Goal: Task Accomplishment & Management: Complete application form

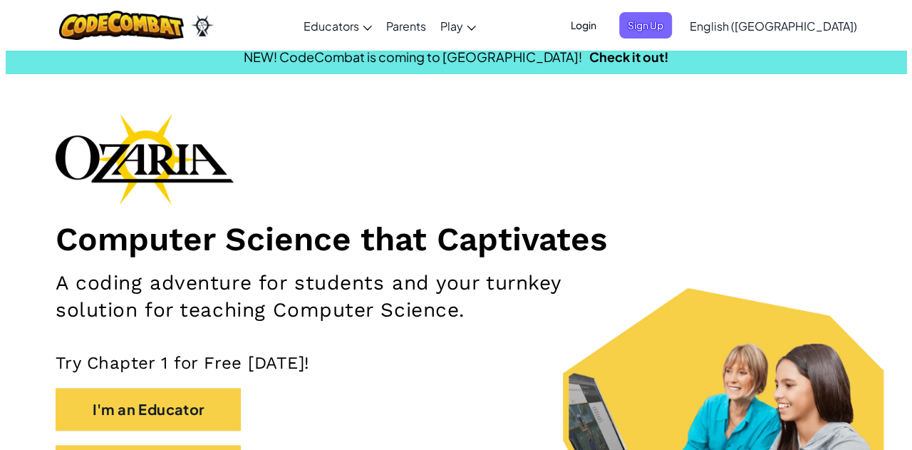
scroll to position [12, 0]
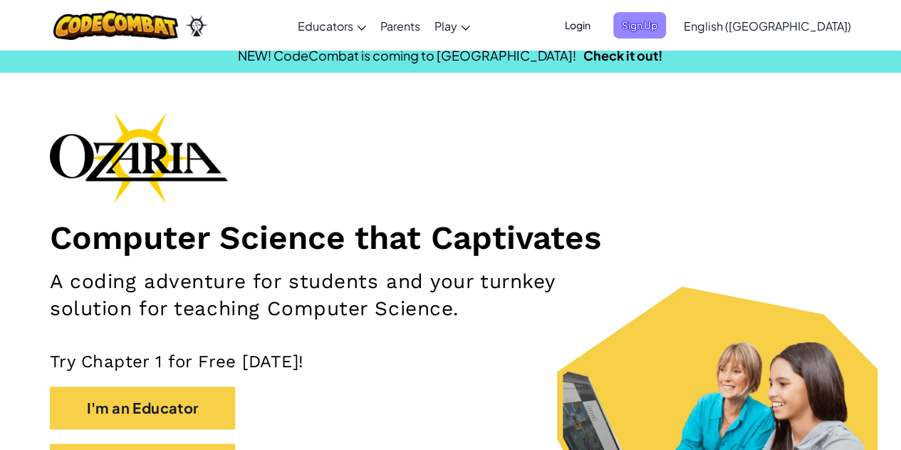
click at [666, 33] on span "Sign Up" at bounding box center [639, 25] width 53 height 26
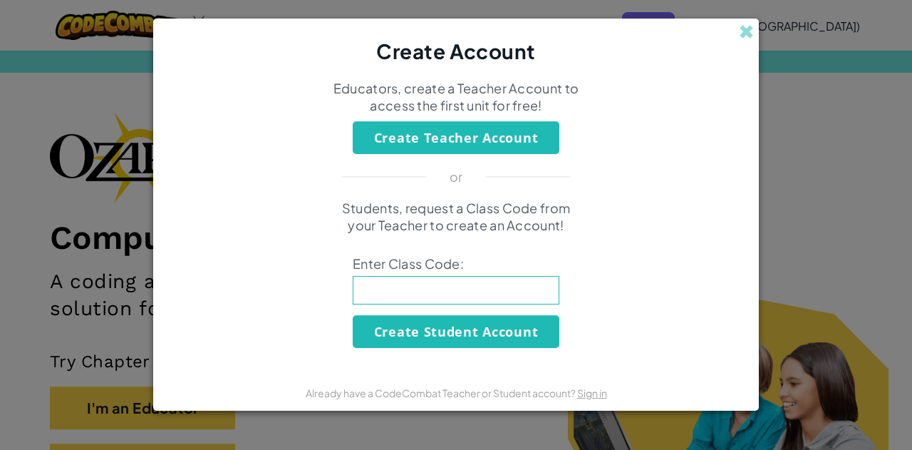
click at [458, 281] on input at bounding box center [456, 290] width 207 height 29
type input "BoyLeaf Find"
click button "Create Student Account" at bounding box center [456, 331] width 207 height 33
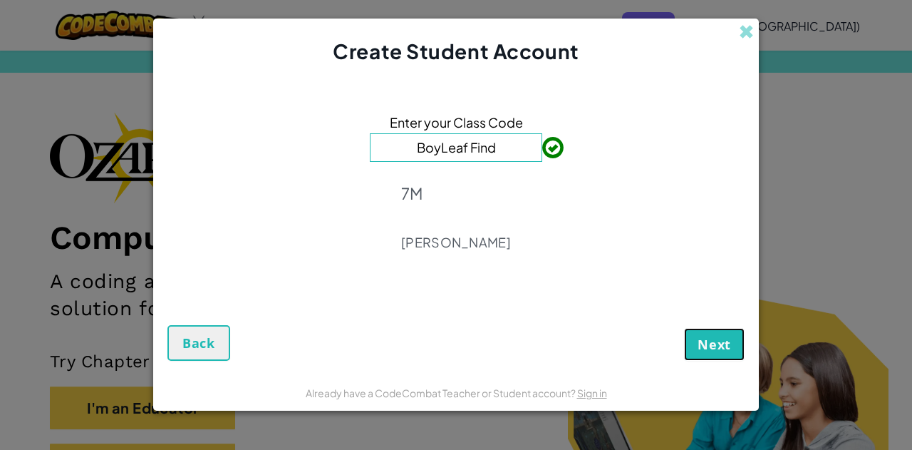
click at [728, 340] on span "Next" at bounding box center [714, 344] width 33 height 17
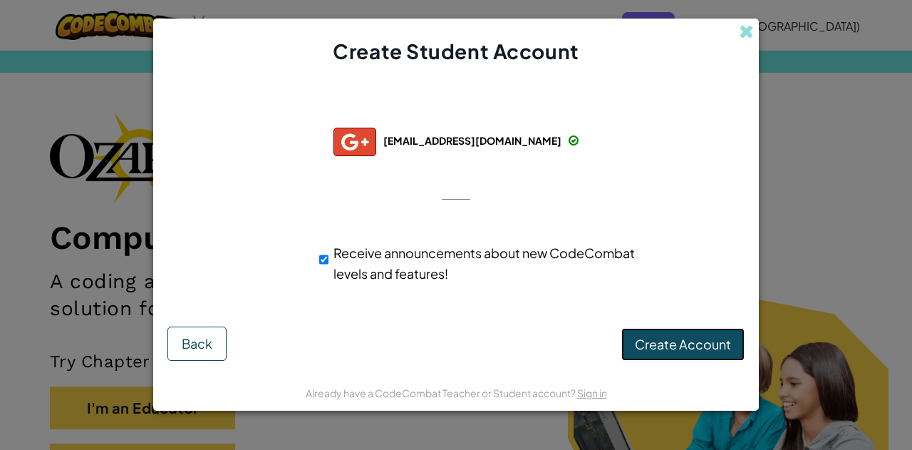
click at [673, 337] on span "Create Account" at bounding box center [683, 344] width 96 height 16
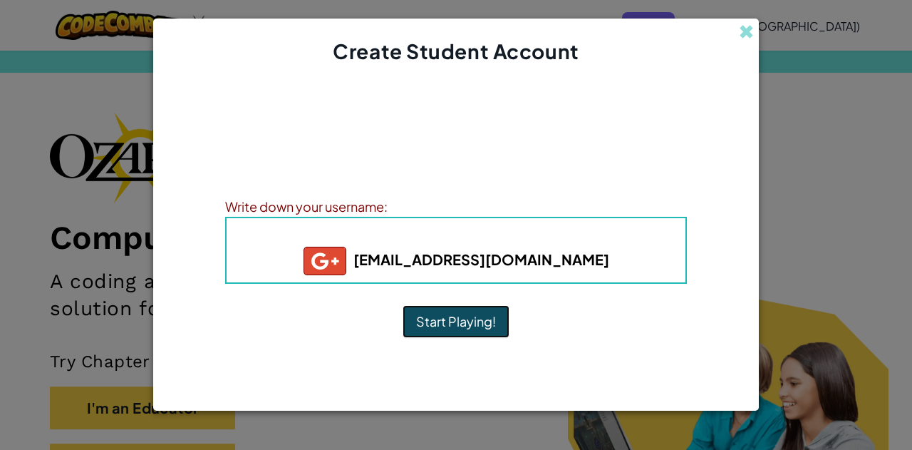
click at [448, 324] on button "Start Playing!" at bounding box center [456, 321] width 107 height 33
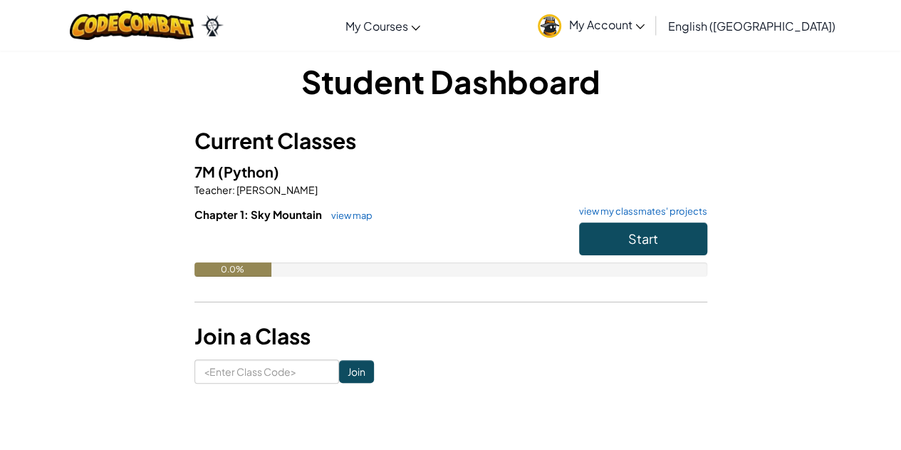
click at [645, 26] on span "My Account" at bounding box center [607, 24] width 76 height 15
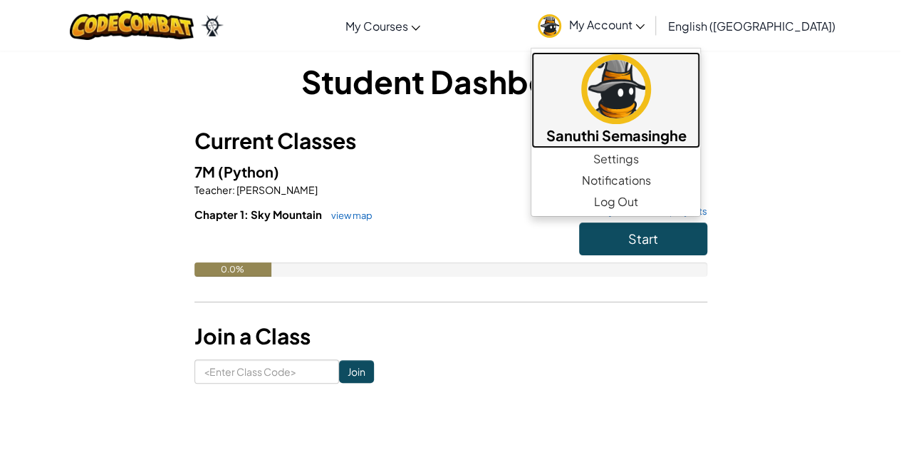
click at [686, 138] on h5 "Sanuthi Semasinghe" at bounding box center [616, 135] width 140 height 22
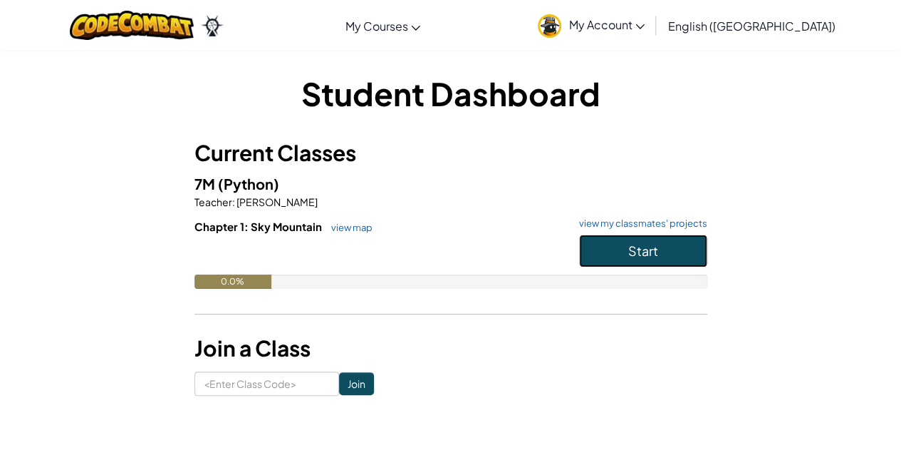
click at [626, 252] on button "Start" at bounding box center [643, 250] width 128 height 33
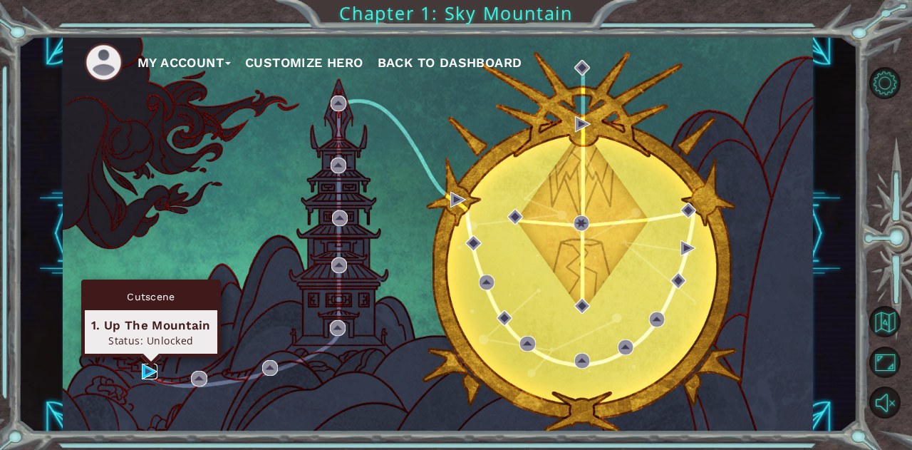
click at [147, 370] on img at bounding box center [150, 371] width 16 height 16
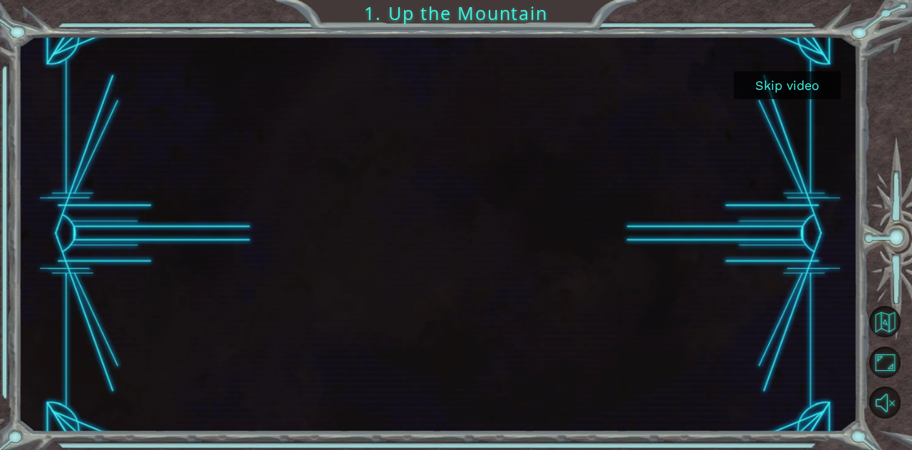
click at [774, 93] on button "Skip video" at bounding box center [787, 85] width 107 height 28
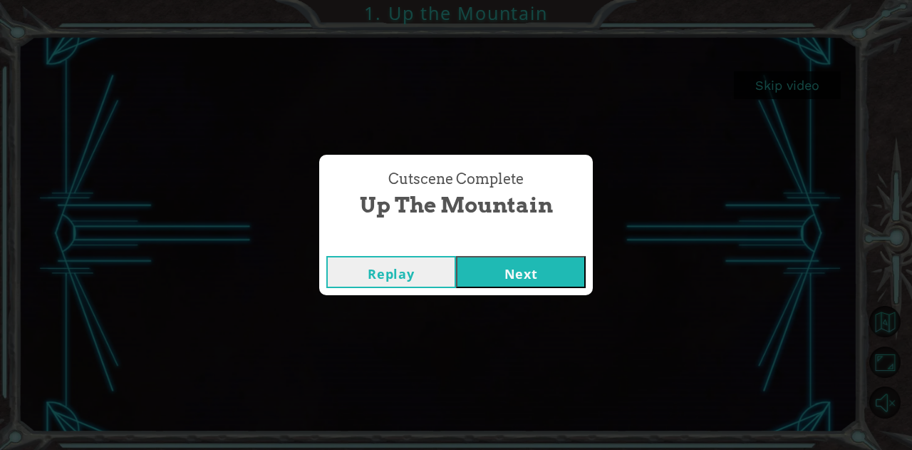
click at [520, 280] on button "Next" at bounding box center [521, 272] width 130 height 32
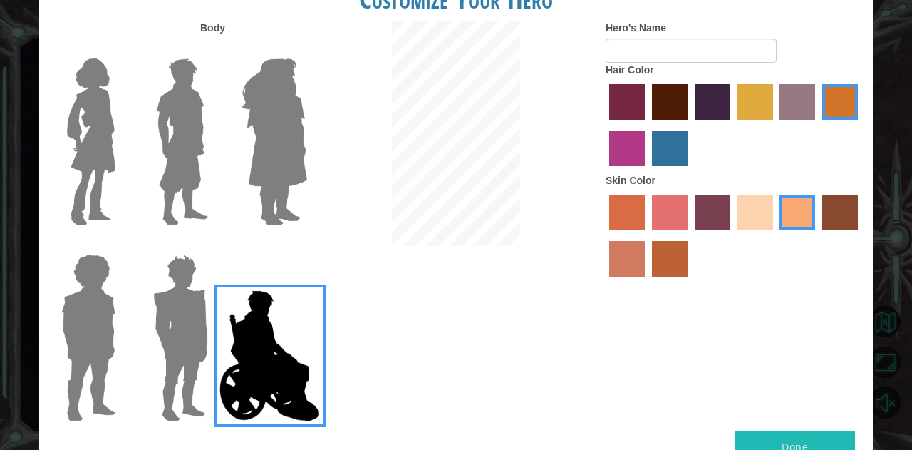
click at [282, 164] on img at bounding box center [274, 142] width 78 height 178
click at [306, 49] on input "Hero Amethyst" at bounding box center [306, 49] width 0 height 0
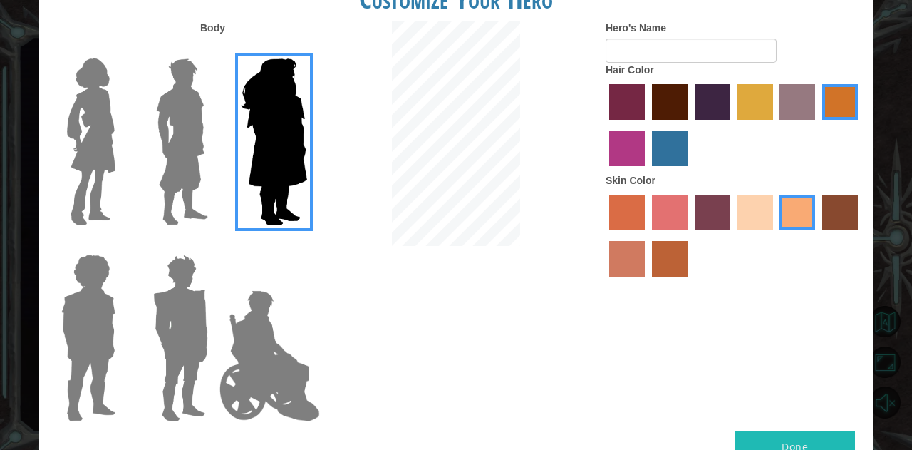
click at [157, 185] on img at bounding box center [181, 142] width 63 height 178
click at [214, 49] on input "Hero Lars" at bounding box center [214, 49] width 0 height 0
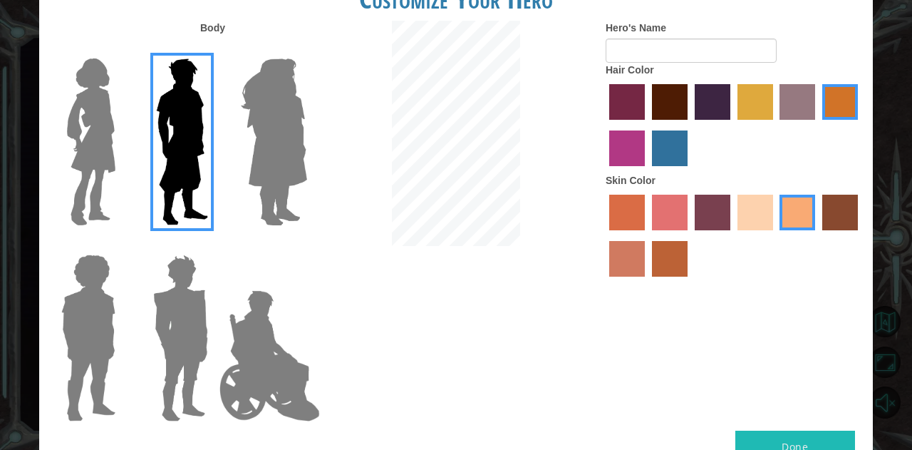
click at [103, 177] on img at bounding box center [91, 142] width 60 height 178
click at [121, 49] on input "Hero Connie" at bounding box center [121, 49] width 0 height 0
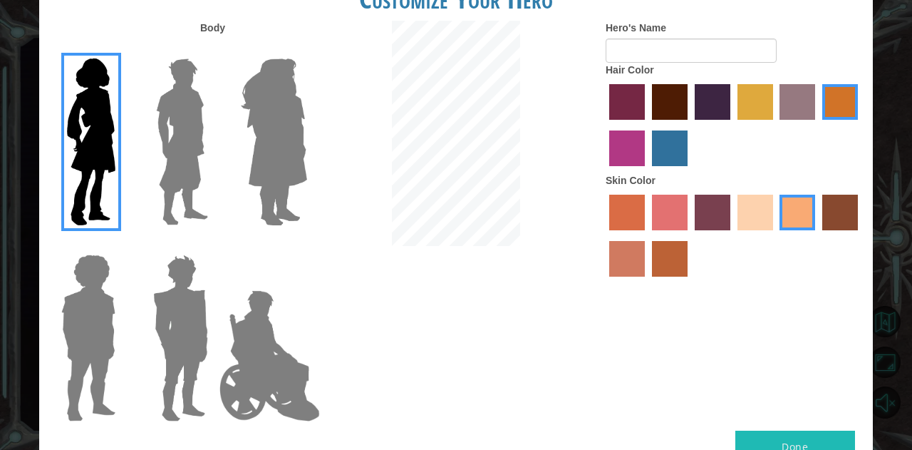
click at [93, 305] on img at bounding box center [89, 338] width 66 height 178
click at [121, 245] on input "Hero Steven" at bounding box center [121, 245] width 0 height 0
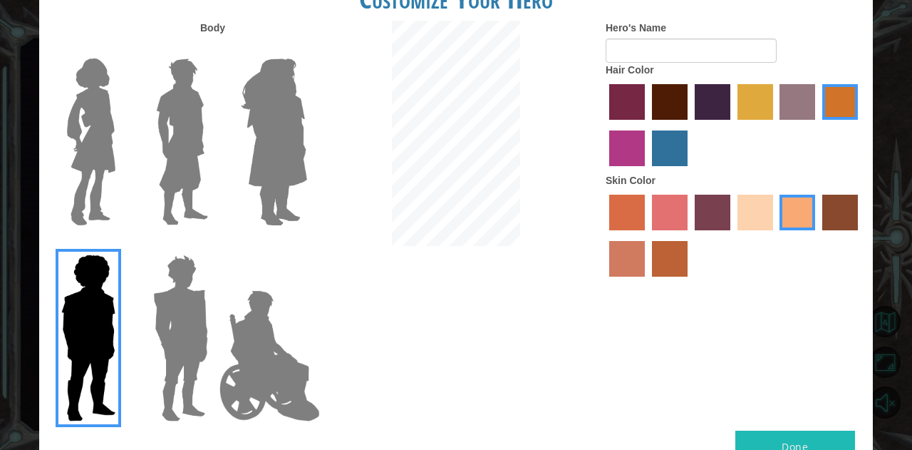
click at [167, 308] on img at bounding box center [180, 338] width 66 height 178
click at [214, 245] on input "Hero Garnet" at bounding box center [214, 245] width 0 height 0
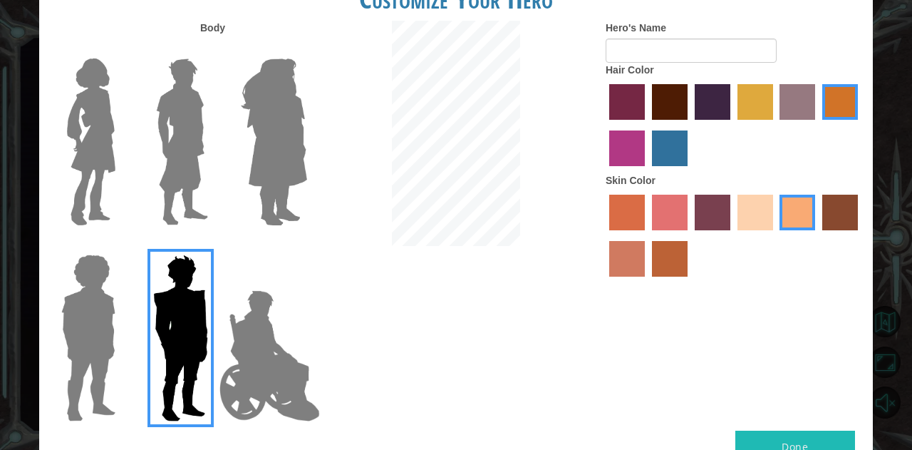
click at [84, 132] on img at bounding box center [91, 142] width 60 height 178
click at [121, 49] on input "Hero Connie" at bounding box center [121, 49] width 0 height 0
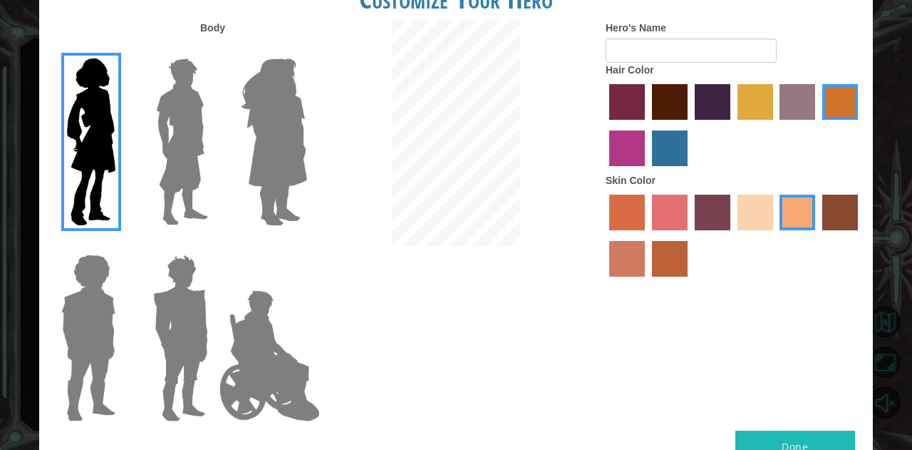
click at [834, 210] on label "karma skin color" at bounding box center [840, 213] width 36 height 36
click at [817, 235] on input "karma skin color" at bounding box center [817, 235] width 0 height 0
click at [804, 212] on label "tacao skin color" at bounding box center [797, 213] width 36 height 36
click at [775, 235] on input "tacao skin color" at bounding box center [775, 235] width 0 height 0
click at [610, 157] on label "medium red violet hair color" at bounding box center [627, 148] width 36 height 36
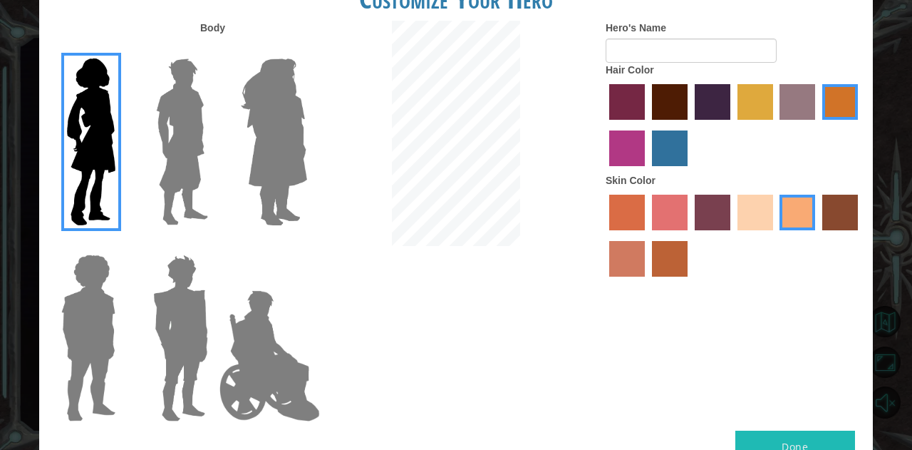
click at [860, 125] on input "medium red violet hair color" at bounding box center [860, 125] width 0 height 0
click at [673, 204] on label "froly skin color" at bounding box center [670, 213] width 36 height 36
click at [647, 235] on input "froly skin color" at bounding box center [647, 235] width 0 height 0
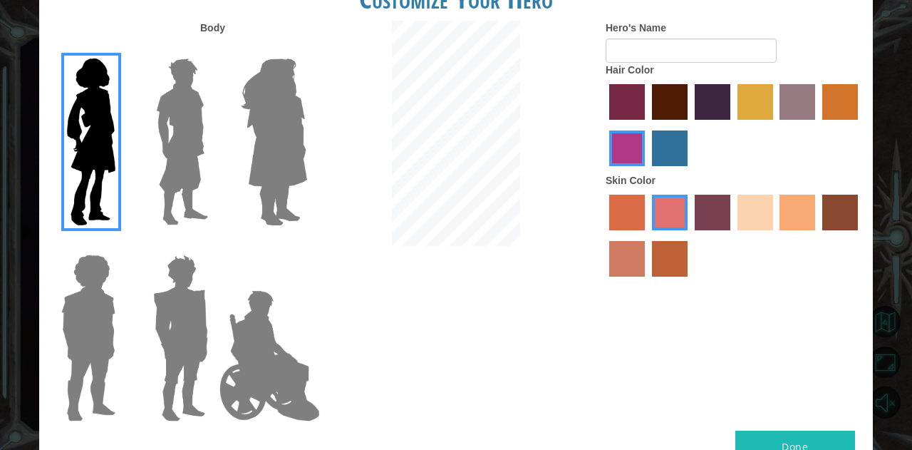
click at [801, 212] on label "tacao skin color" at bounding box center [797, 213] width 36 height 36
click at [775, 235] on input "tacao skin color" at bounding box center [775, 235] width 0 height 0
click at [700, 33] on form "Hero's Name" at bounding box center [734, 42] width 257 height 42
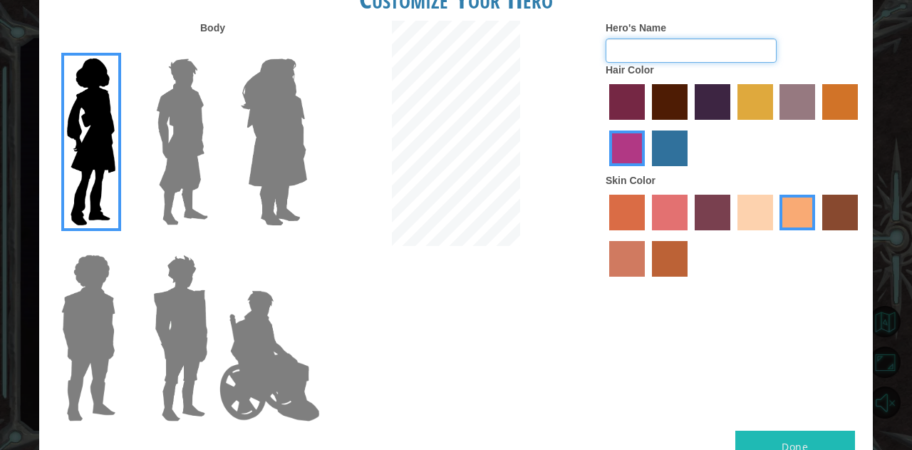
click at [700, 44] on input "Hero's Name" at bounding box center [691, 50] width 171 height 24
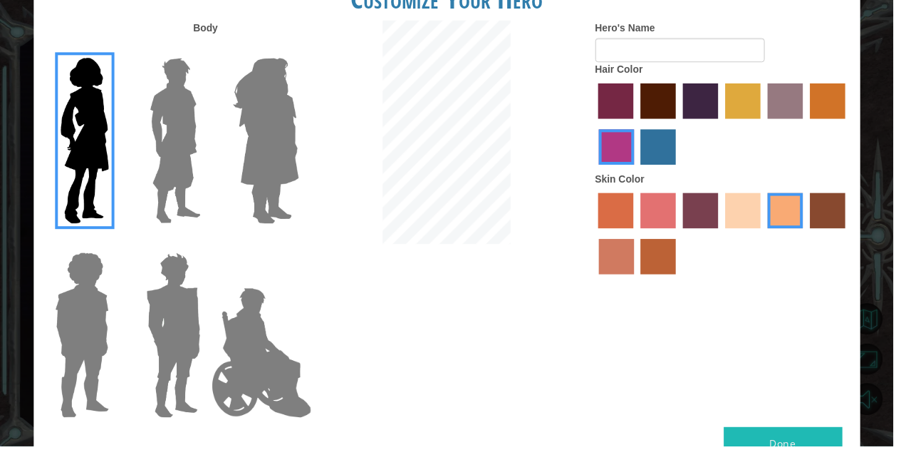
click at [804, 431] on button "Done" at bounding box center [790, 446] width 120 height 32
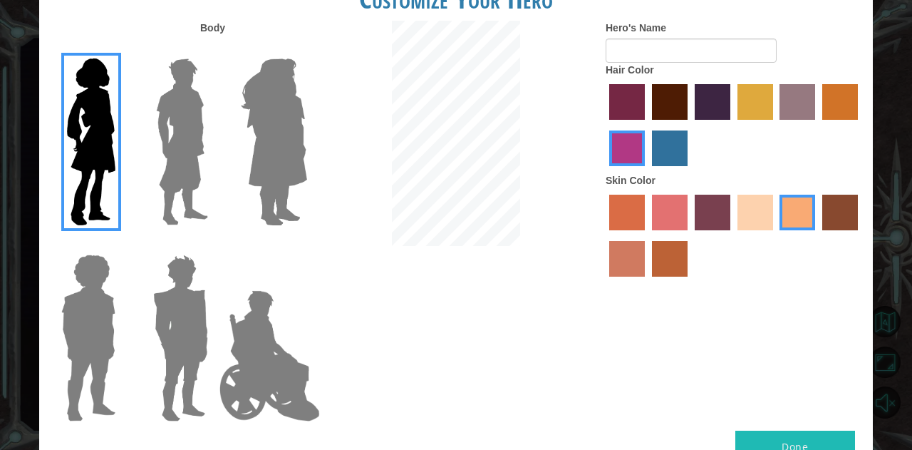
click at [661, 63] on div "Hair Color" at bounding box center [734, 118] width 257 height 110
click at [661, 59] on input "Hero's Name" at bounding box center [691, 50] width 171 height 24
type input "Something"
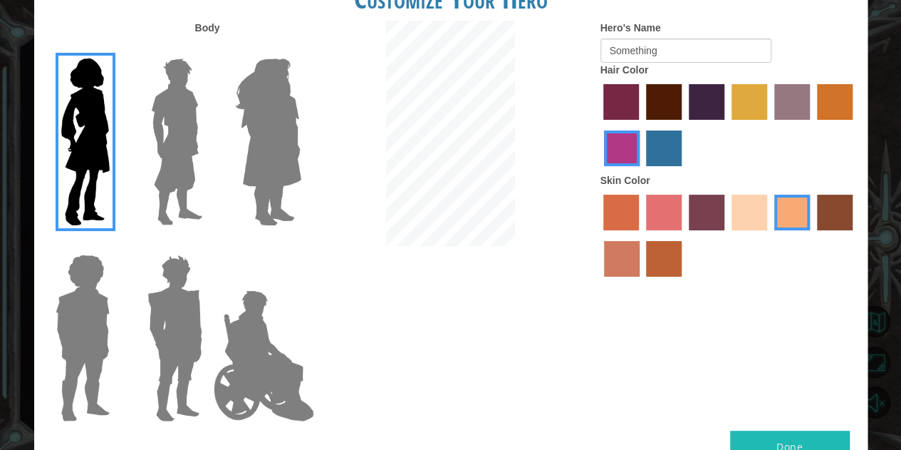
click at [813, 442] on button "Done" at bounding box center [790, 446] width 120 height 32
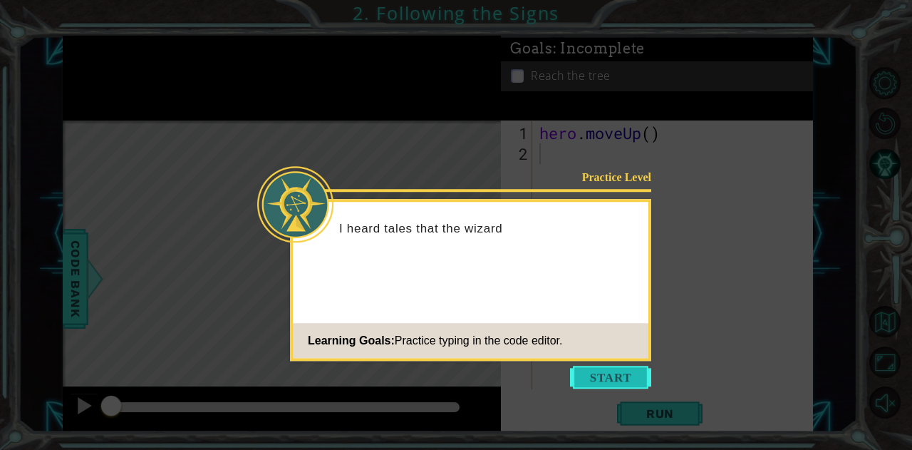
click at [603, 378] on button "Start" at bounding box center [610, 377] width 81 height 23
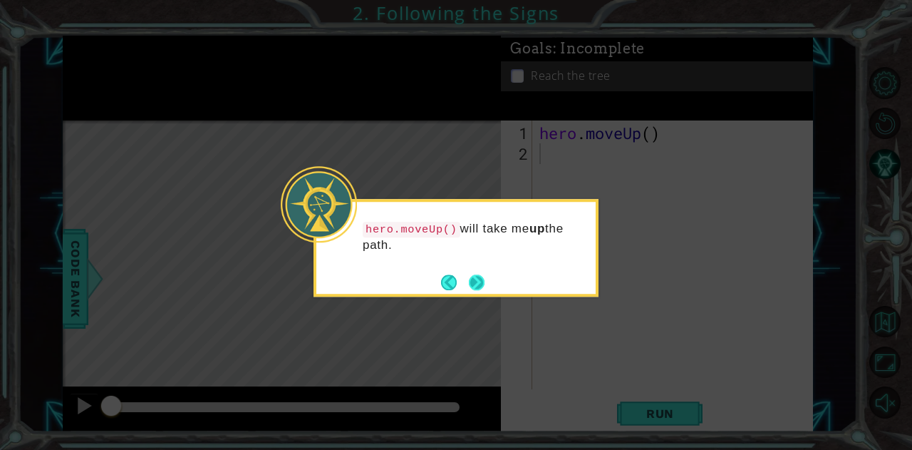
click at [477, 280] on button "Next" at bounding box center [477, 282] width 16 height 16
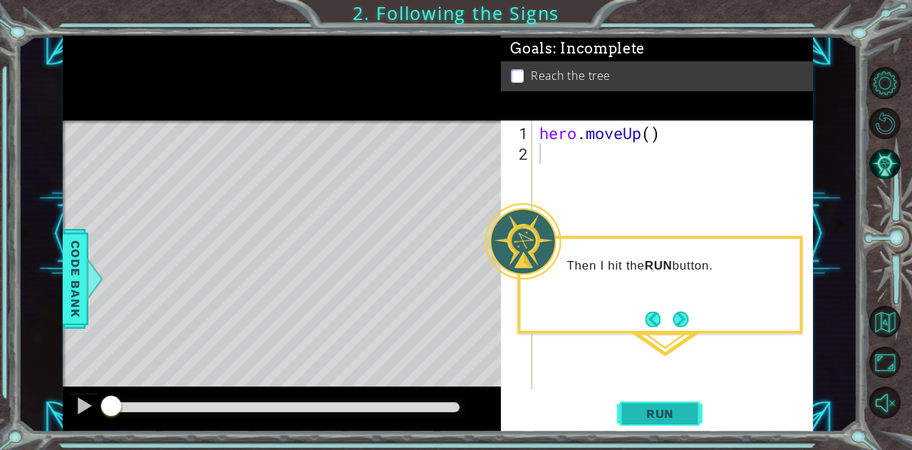
click at [665, 409] on span "Run" at bounding box center [660, 413] width 56 height 14
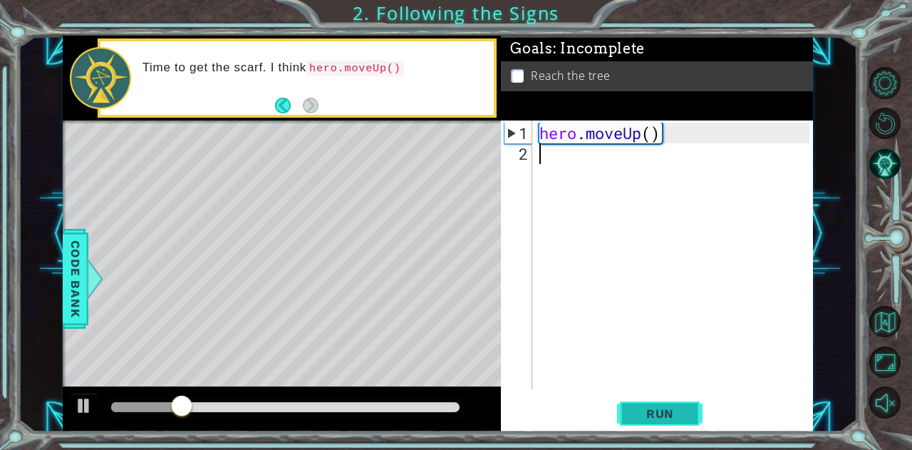
click at [670, 415] on span "Run" at bounding box center [660, 413] width 56 height 14
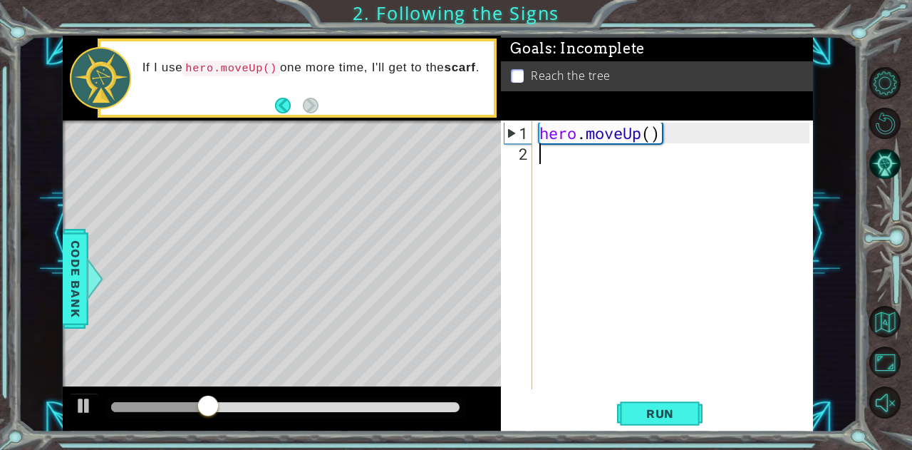
click at [587, 157] on div "hero . moveUp ( )" at bounding box center [677, 278] width 280 height 310
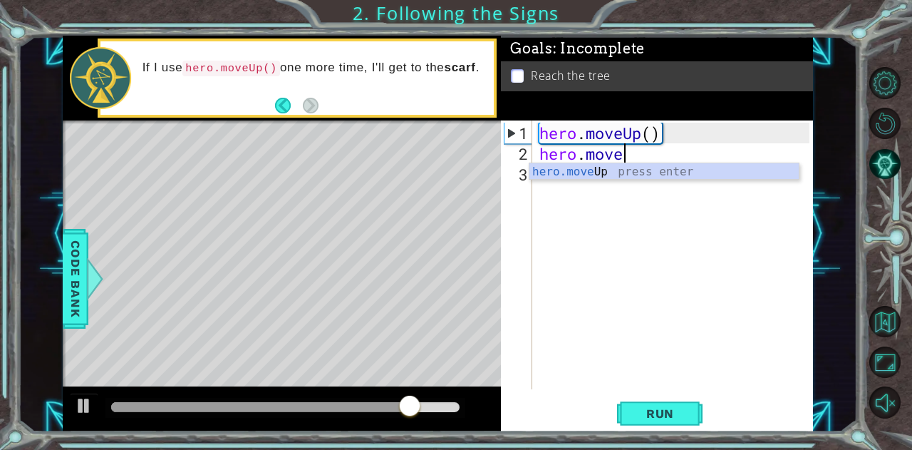
scroll to position [0, 4]
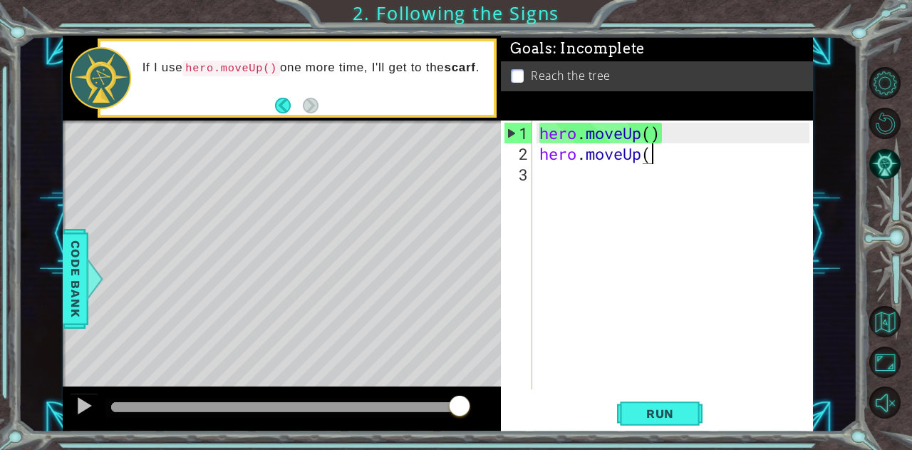
type textarea "hero.moveUp()"
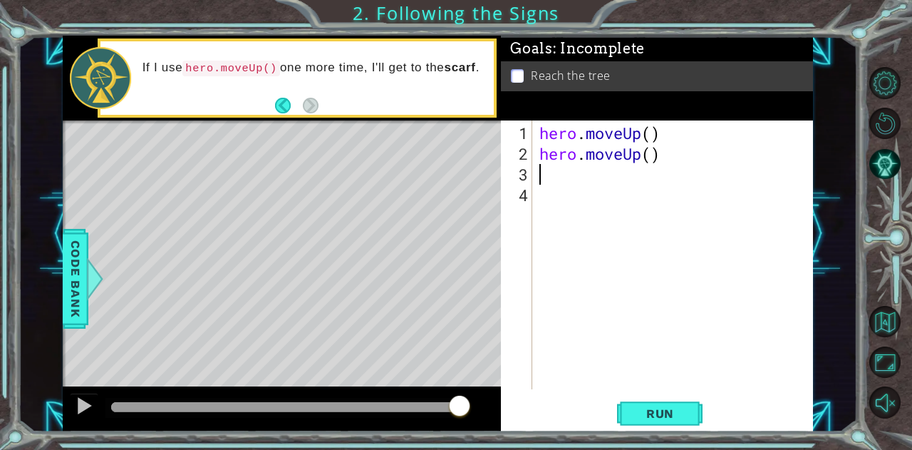
scroll to position [0, 0]
click at [673, 415] on span "Run" at bounding box center [660, 413] width 56 height 14
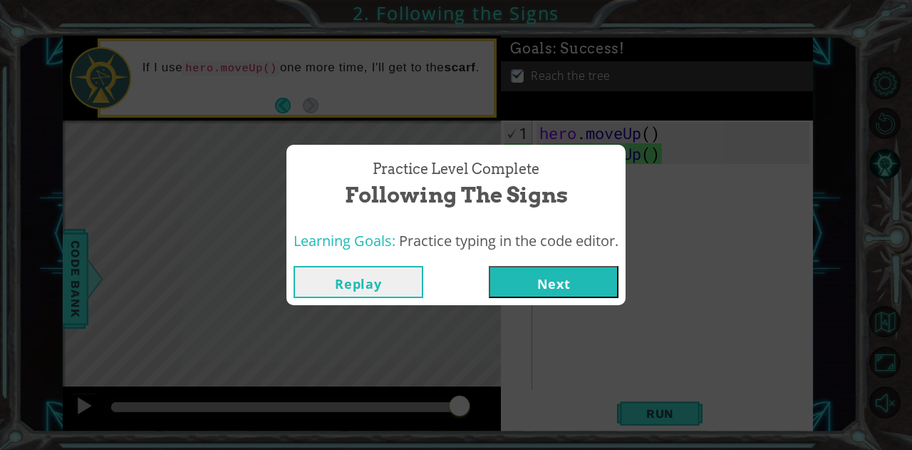
click at [581, 276] on button "Next" at bounding box center [554, 282] width 130 height 32
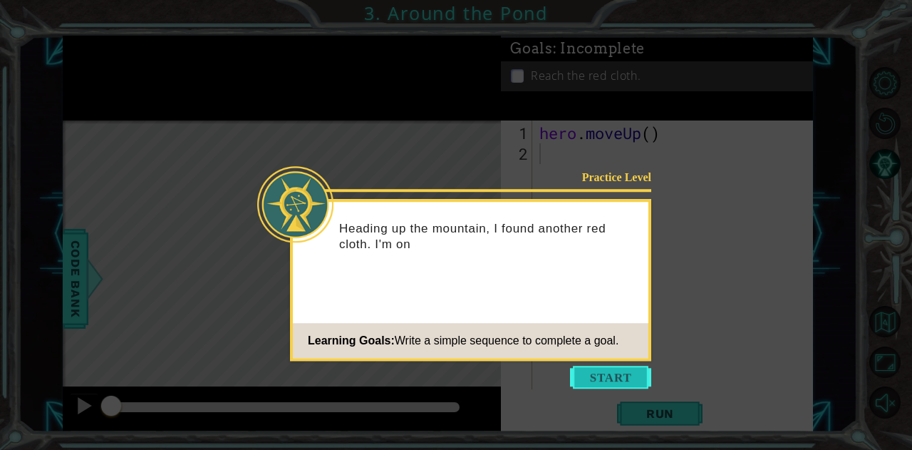
click at [600, 380] on button "Start" at bounding box center [610, 377] width 81 height 23
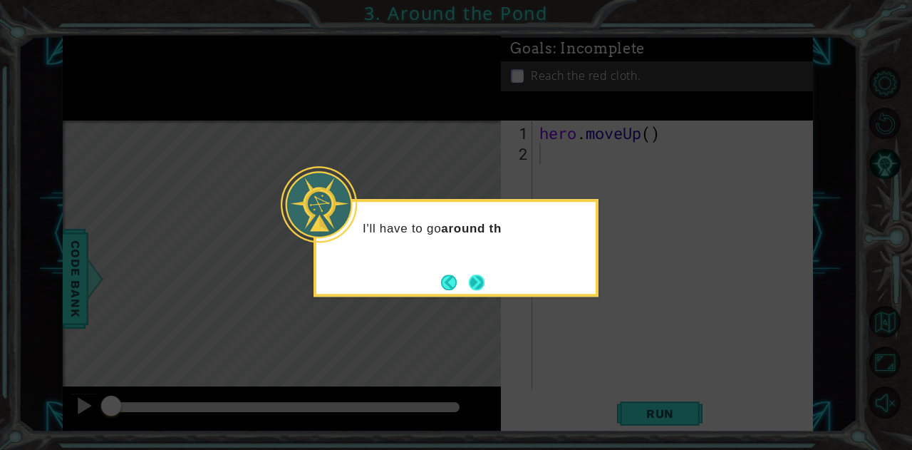
click at [477, 280] on button "Next" at bounding box center [477, 282] width 16 height 16
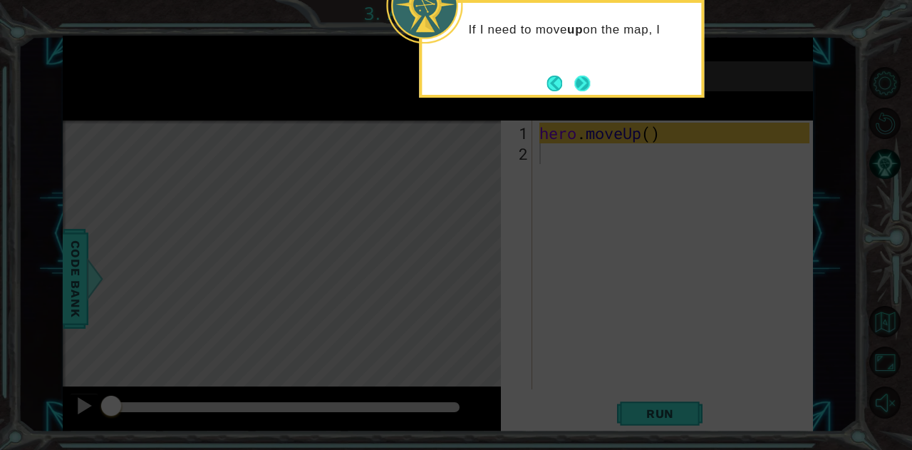
click at [577, 89] on button "Next" at bounding box center [582, 83] width 25 height 25
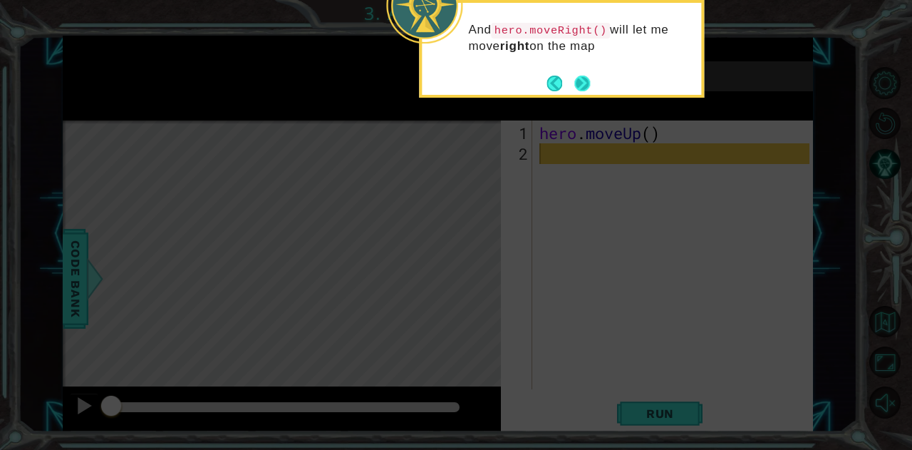
click at [584, 83] on button "Next" at bounding box center [582, 84] width 16 height 16
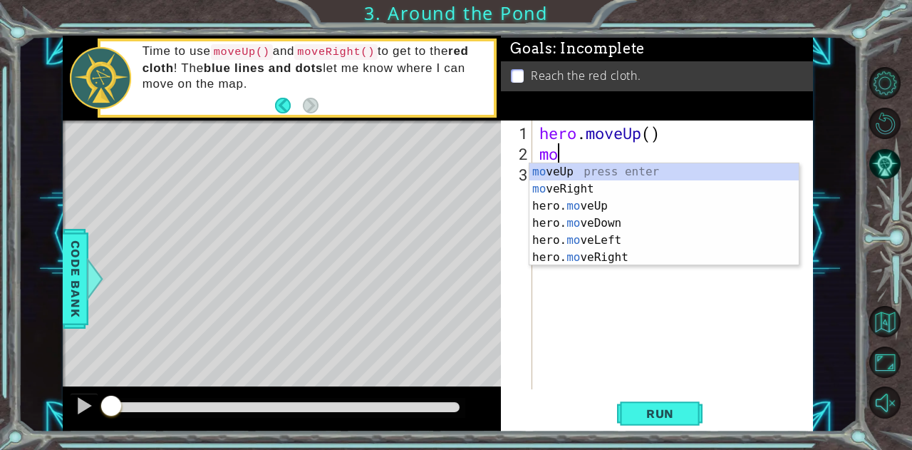
type textarea "m"
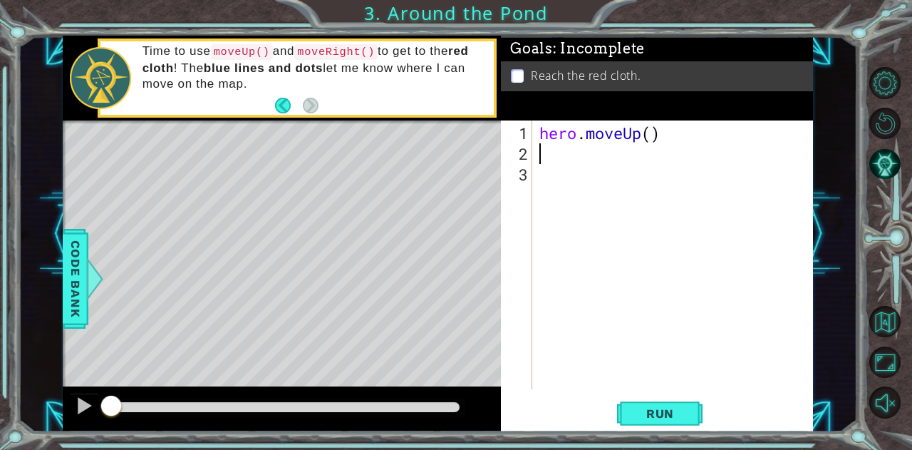
type textarea "h"
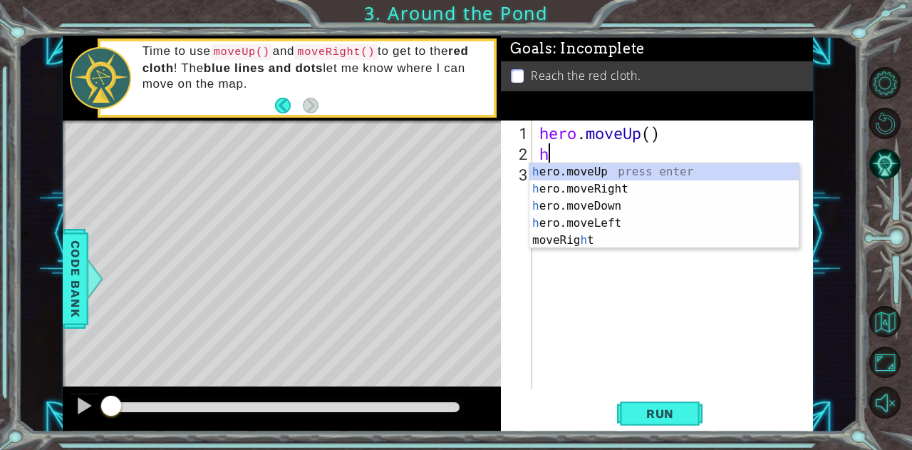
type textarea "hero.moveUp()"
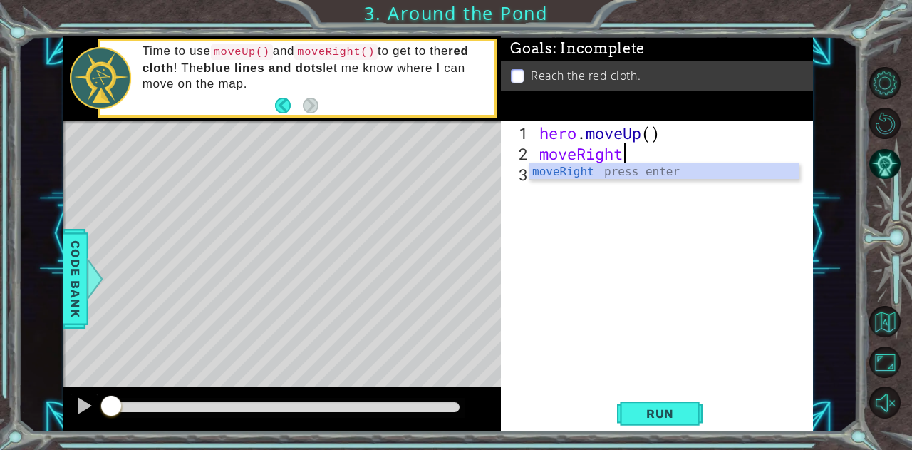
scroll to position [0, 4]
type textarea "moveRight()"
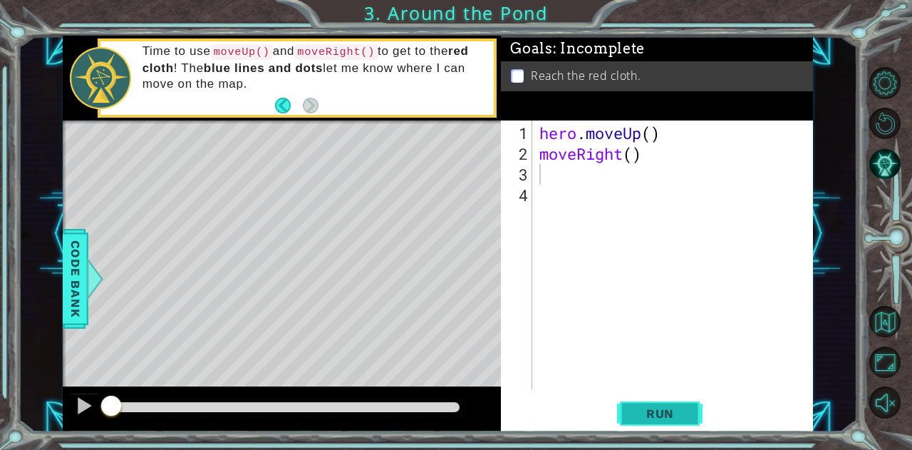
click at [663, 409] on span "Run" at bounding box center [660, 413] width 56 height 14
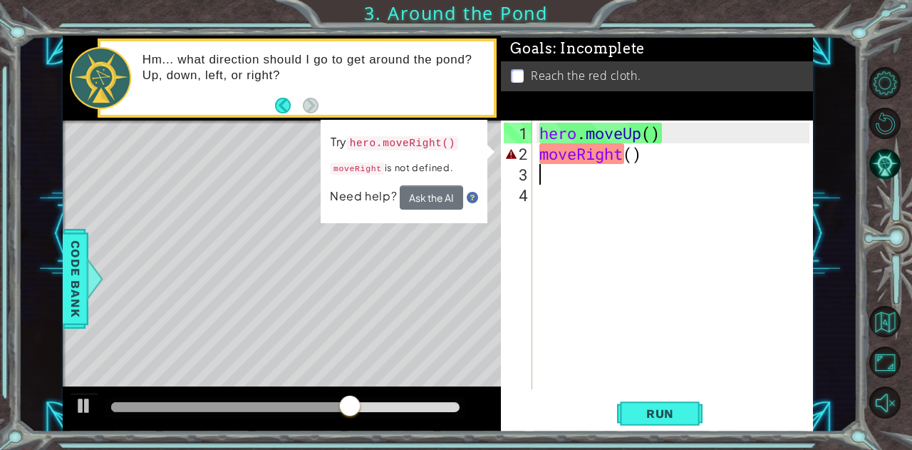
click at [636, 160] on div "hero . moveUp ( ) moveRight ( )" at bounding box center [677, 278] width 280 height 310
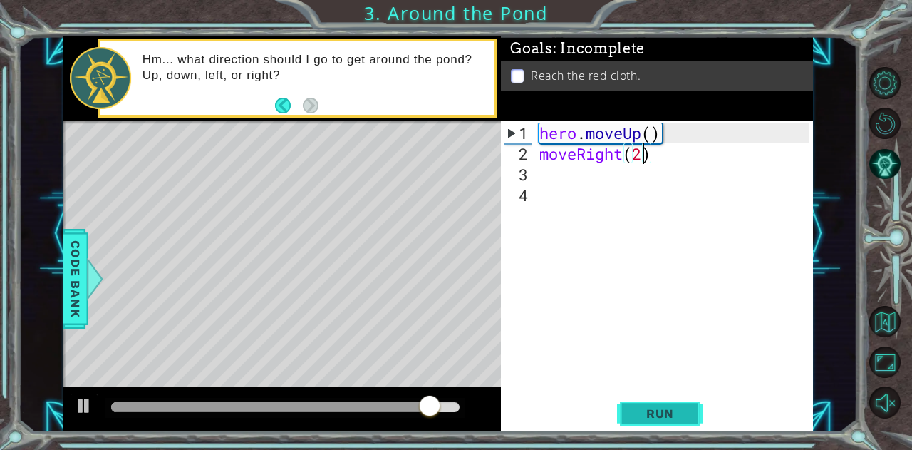
type textarea "moveRight(2)"
click at [664, 422] on button "Run" at bounding box center [660, 413] width 86 height 31
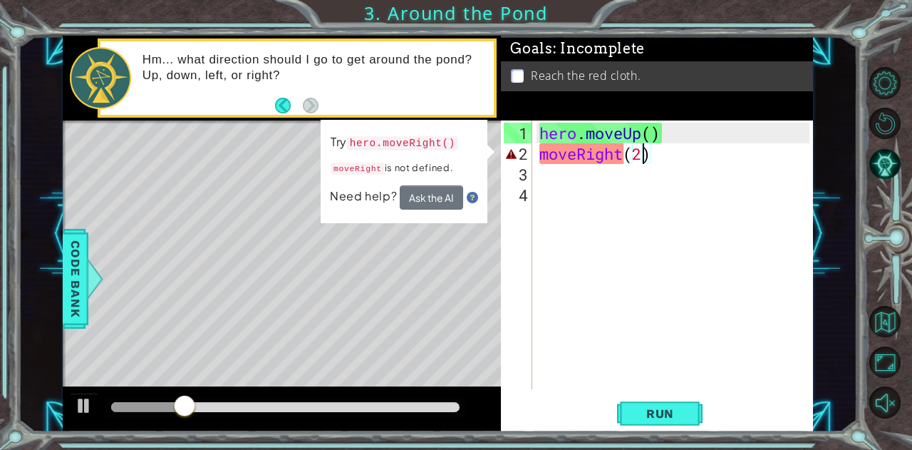
click at [638, 157] on div "hero . moveUp ( ) moveRight ( 2 )" at bounding box center [677, 278] width 280 height 310
drag, startPoint x: 662, startPoint y: 155, endPoint x: 541, endPoint y: 157, distance: 121.1
click at [541, 157] on div "hero . moveUp ( ) moveRight ( 2 )" at bounding box center [677, 278] width 280 height 310
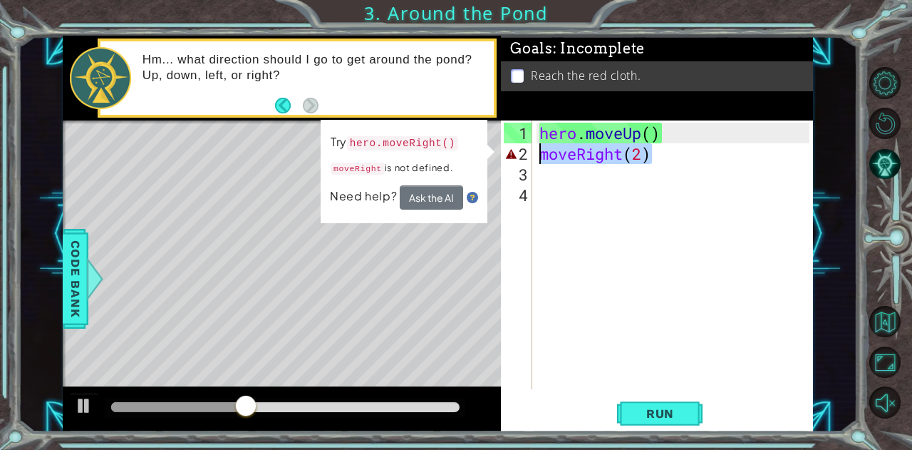
scroll to position [0, 0]
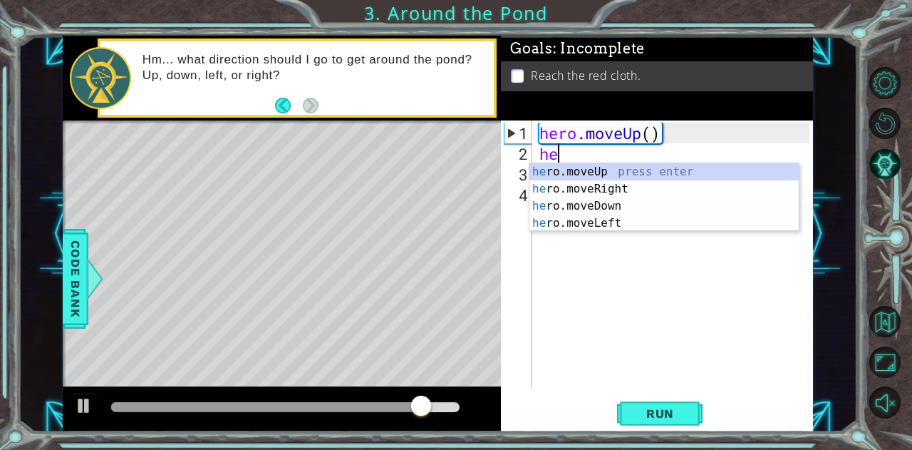
type textarea "her"
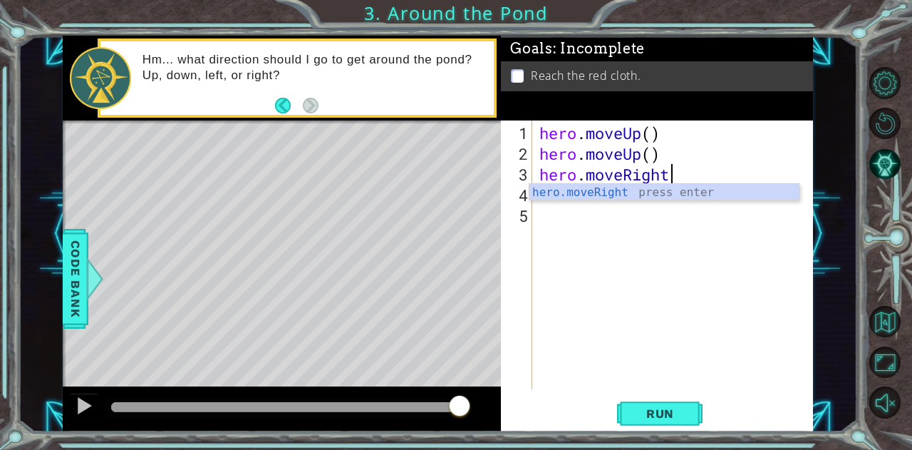
scroll to position [0, 6]
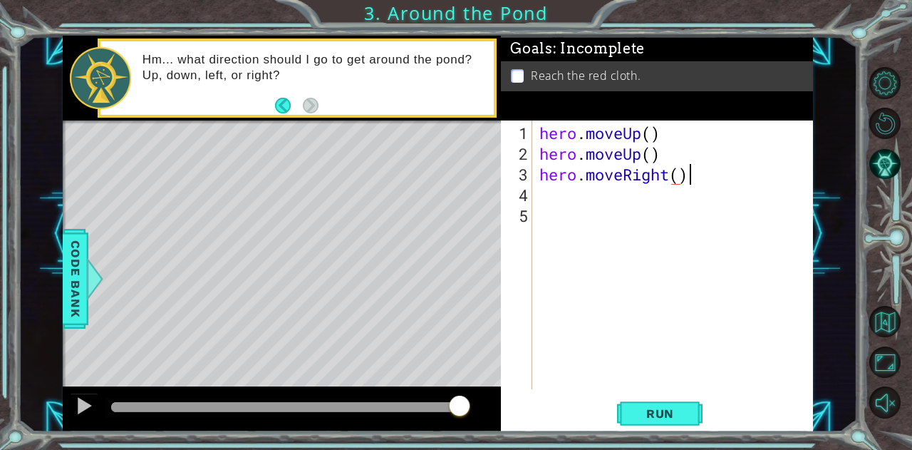
type textarea "hero.moveRight()"
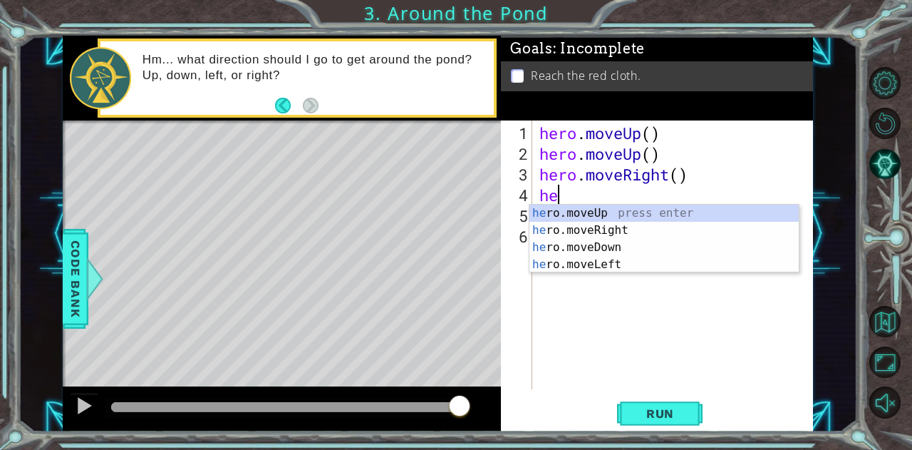
type textarea "her"
click at [587, 212] on div "her o.moveUp press enter her o.moveRight press enter her o.moveDown press enter…" at bounding box center [664, 255] width 270 height 103
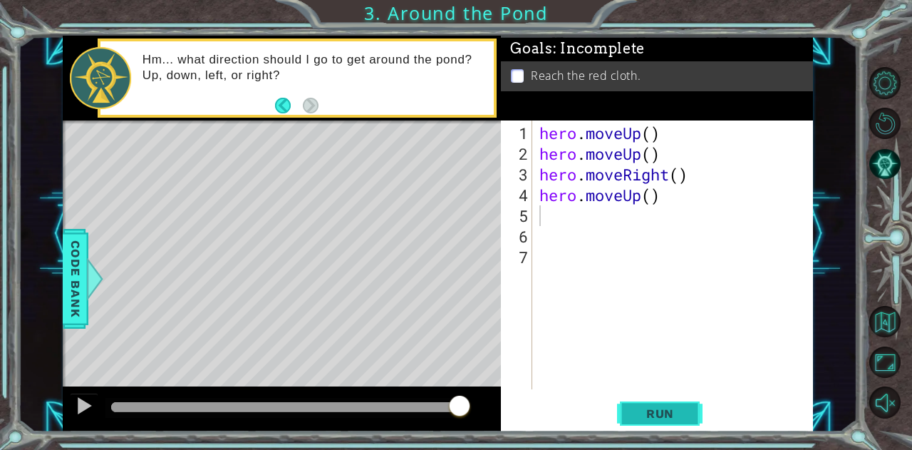
click at [669, 423] on button "Run" at bounding box center [660, 413] width 86 height 31
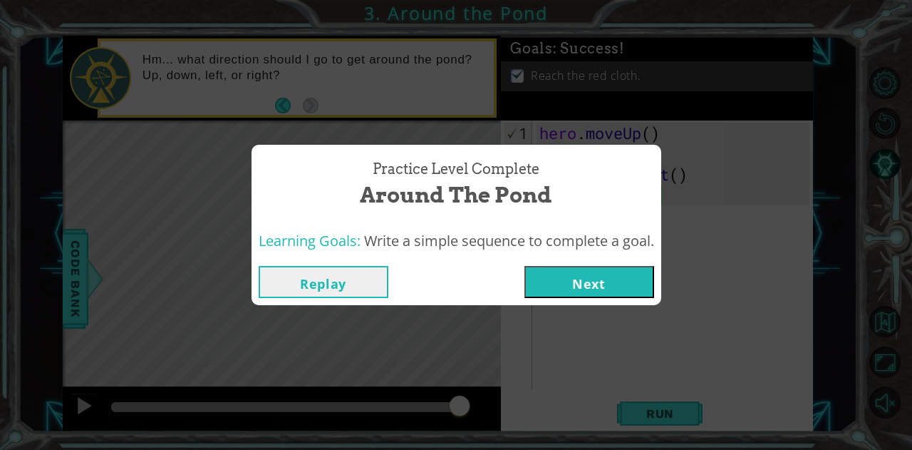
click at [591, 280] on button "Next" at bounding box center [589, 282] width 130 height 32
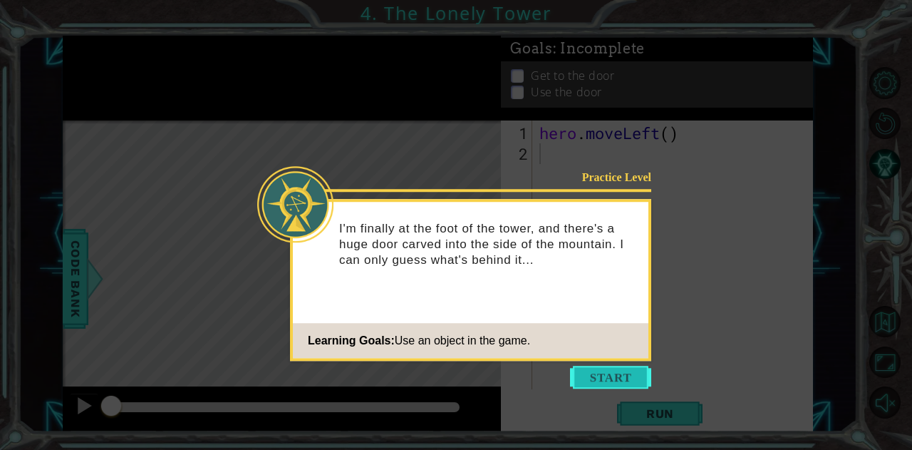
click at [619, 376] on button "Start" at bounding box center [610, 377] width 81 height 23
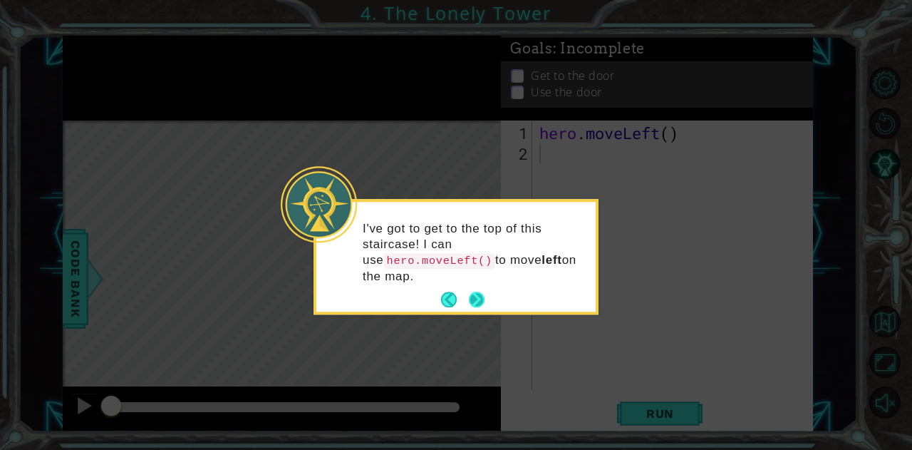
click at [479, 291] on button "Next" at bounding box center [477, 299] width 16 height 16
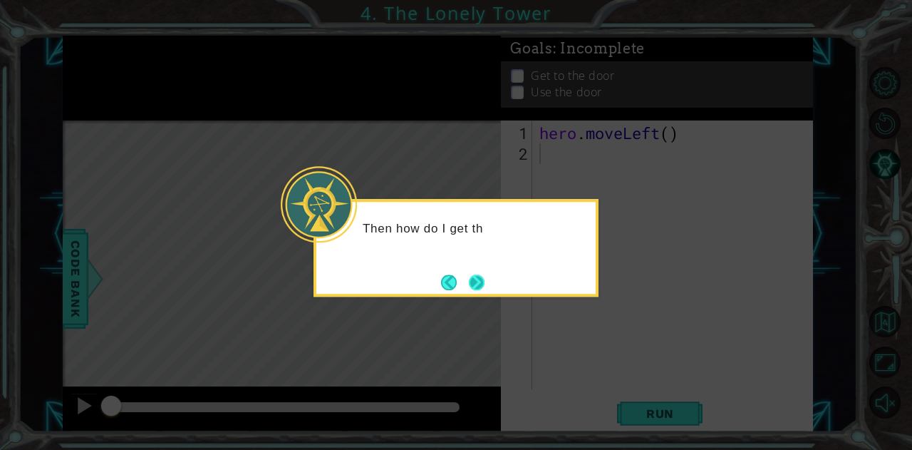
click at [477, 276] on button "Next" at bounding box center [477, 282] width 16 height 16
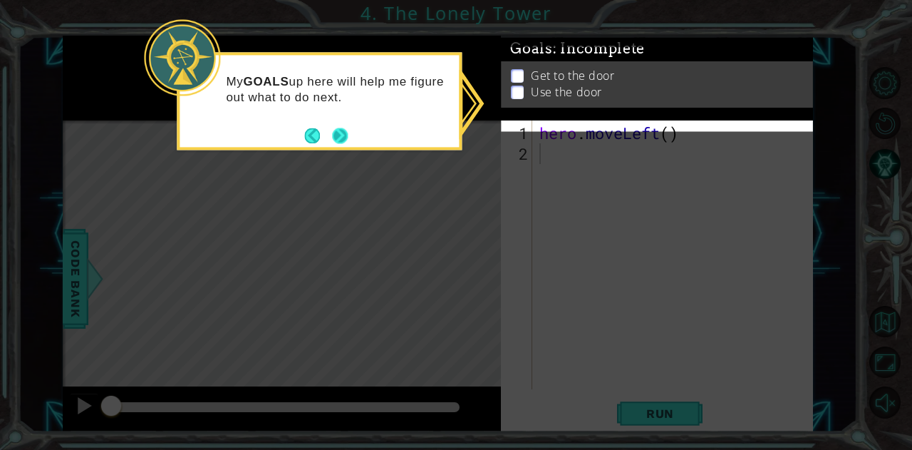
click at [345, 133] on button "Next" at bounding box center [340, 136] width 18 height 18
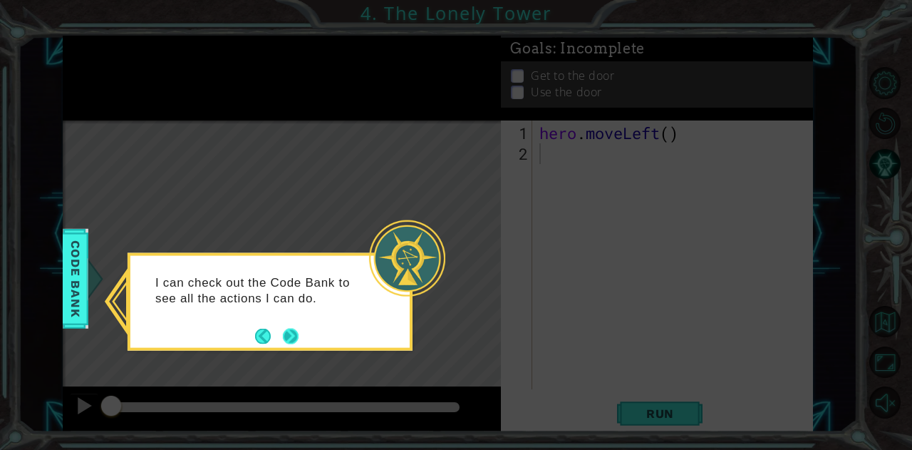
click at [296, 333] on button "Next" at bounding box center [291, 336] width 16 height 16
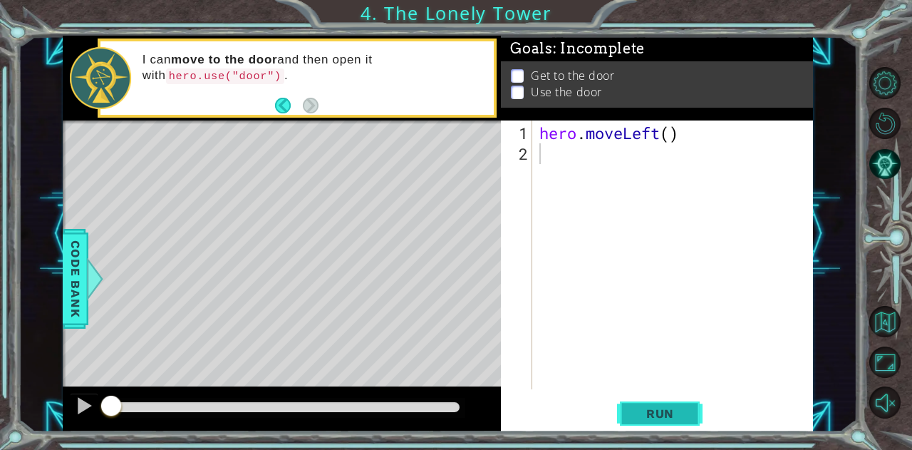
click at [649, 418] on span "Run" at bounding box center [660, 413] width 56 height 14
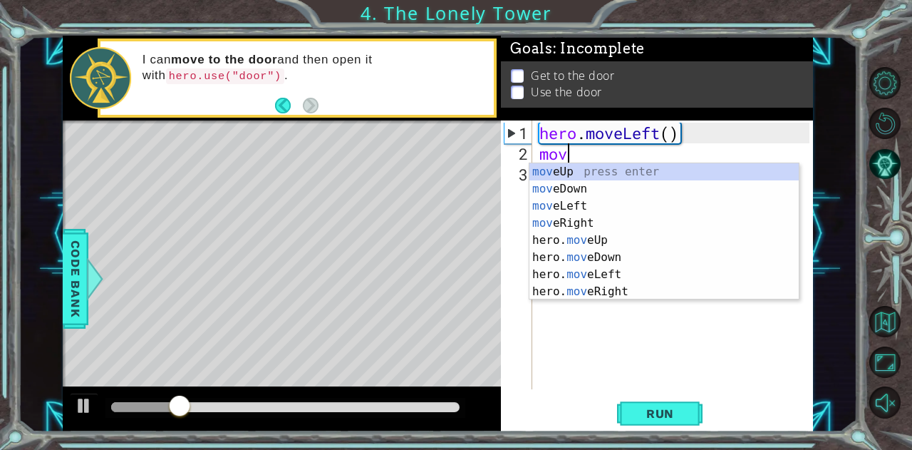
type textarea "m"
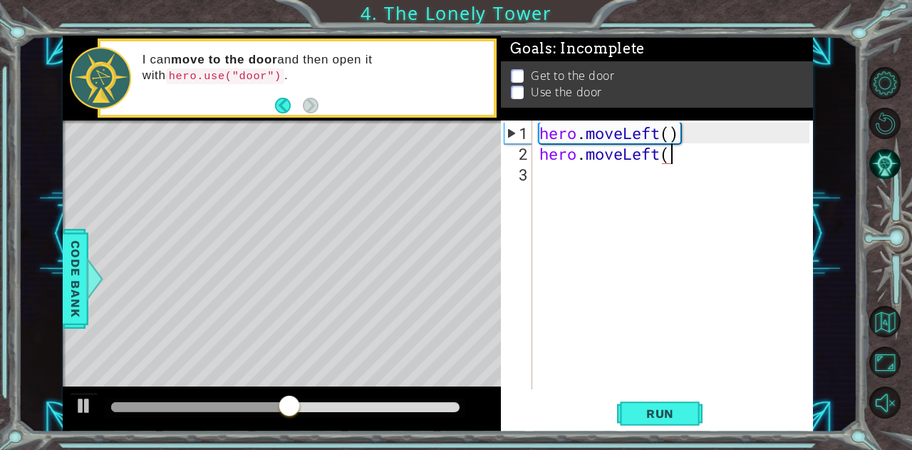
type textarea "hero.moveLeft()"
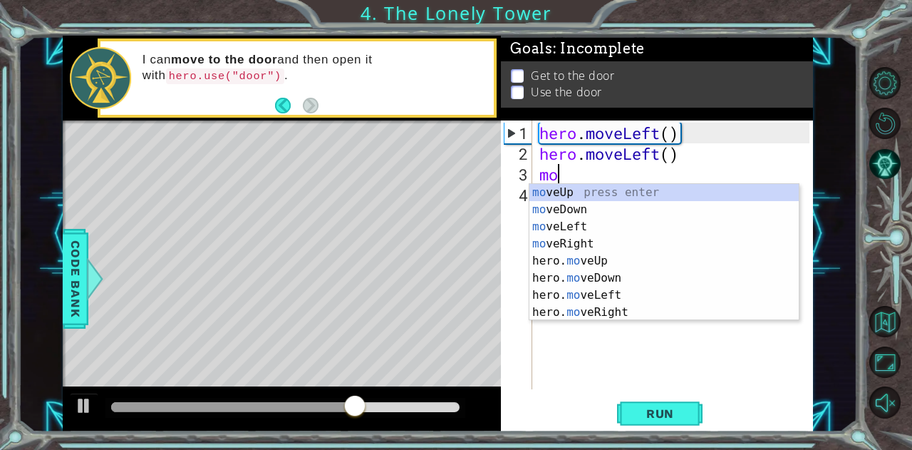
type textarea "m"
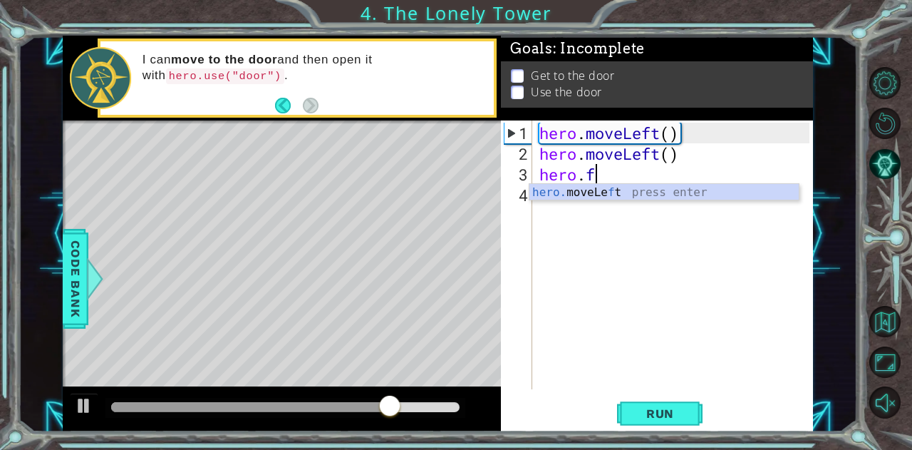
scroll to position [0, 2]
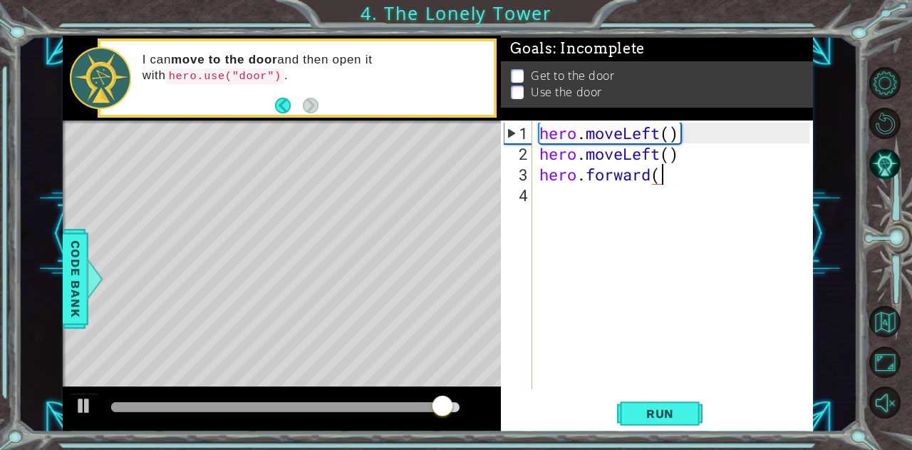
type textarea "hero.forward()"
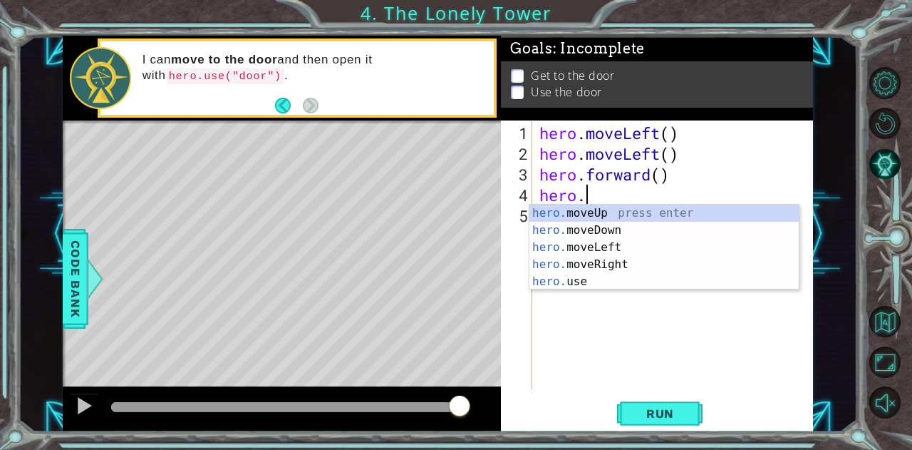
scroll to position [0, 1]
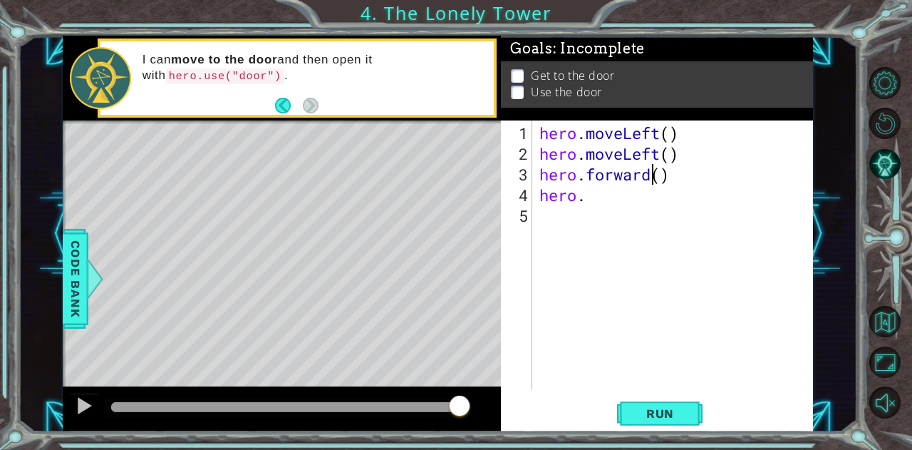
click at [651, 172] on div "hero . moveLeft ( ) hero . moveLeft ( ) hero . forward ( ) hero ." at bounding box center [677, 278] width 280 height 310
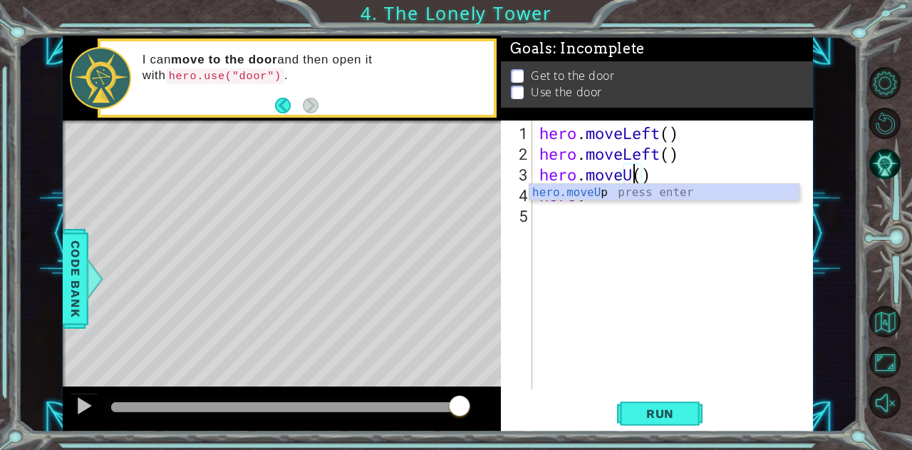
scroll to position [0, 4]
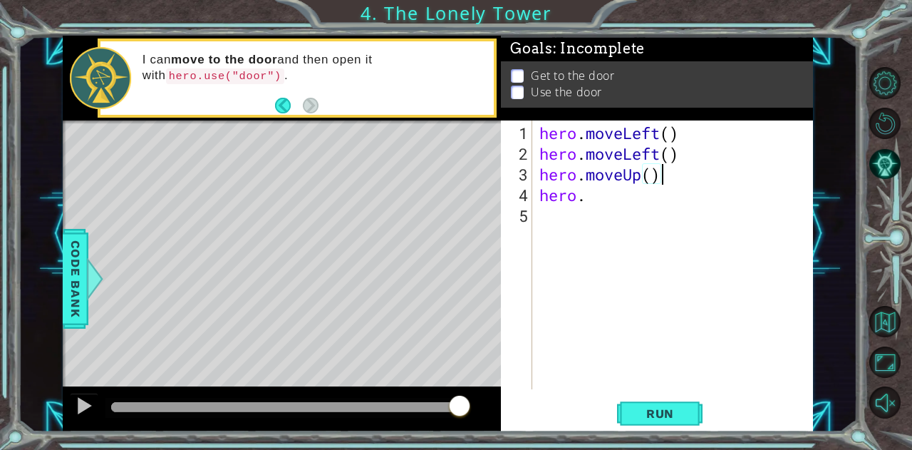
click at [685, 180] on div "hero . moveLeft ( ) hero . moveLeft ( ) hero . moveUp ( ) hero ." at bounding box center [677, 278] width 280 height 310
click at [606, 202] on div "hero . moveLeft ( ) hero . moveLeft ( ) hero . moveUp ( ) hero ." at bounding box center [677, 278] width 280 height 310
type textarea "hero."
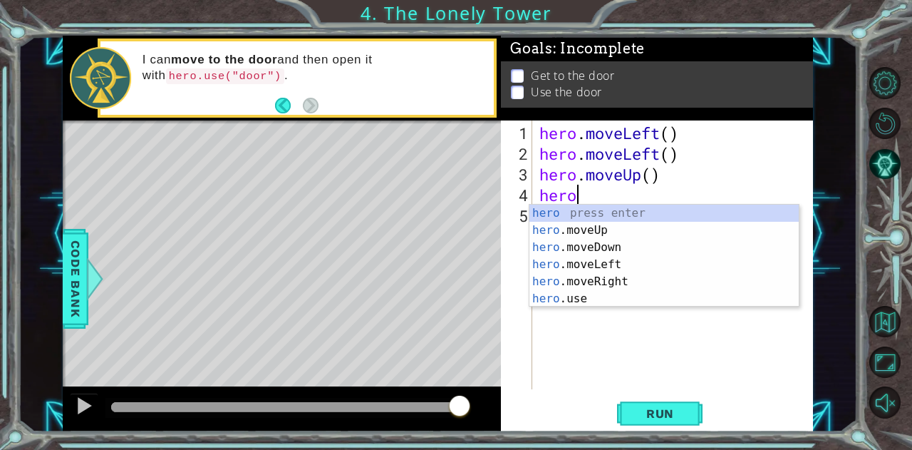
type textarea "he"
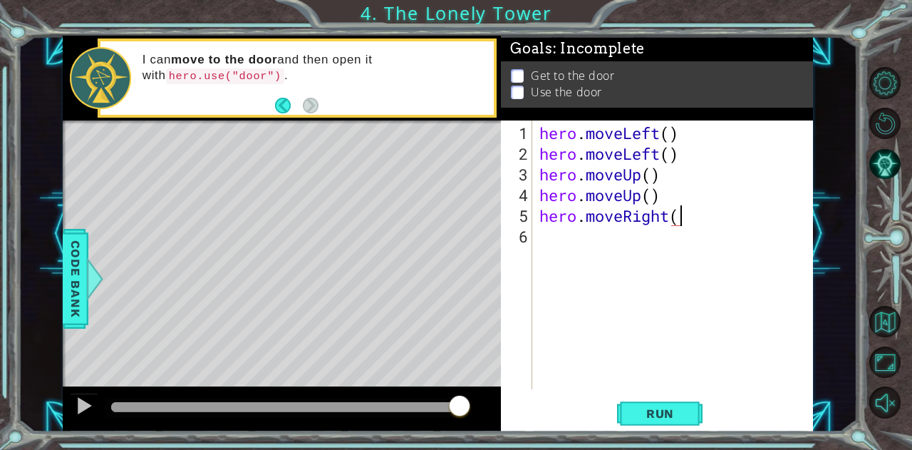
scroll to position [0, 6]
type textarea "hero.moveRight()"
type textarea "hero.moveright()"
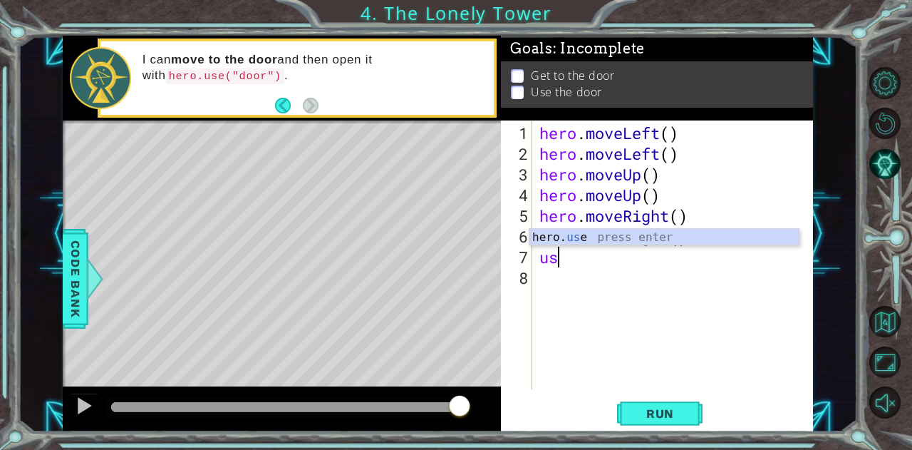
type textarea "u"
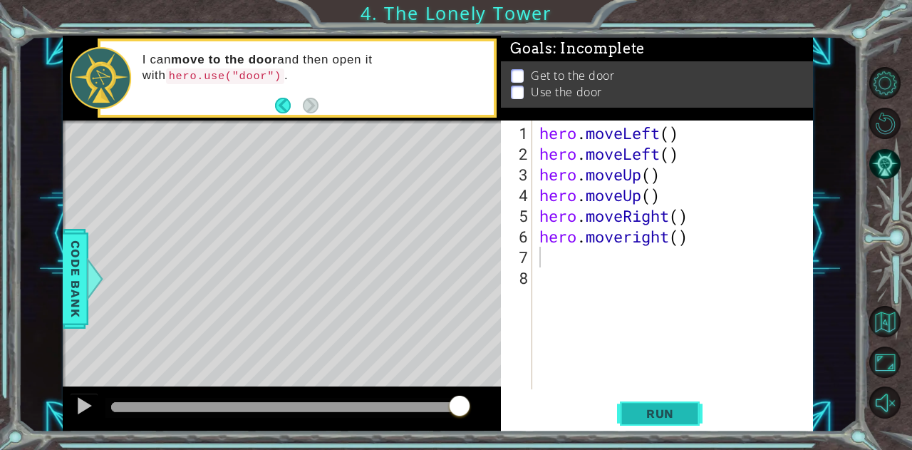
click at [675, 413] on span "Run" at bounding box center [660, 413] width 56 height 14
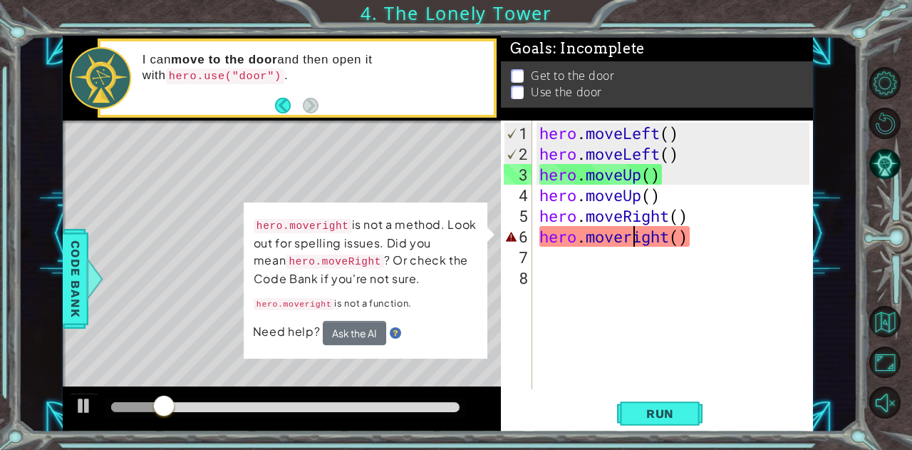
click at [636, 239] on div "hero . moveLeft ( ) hero . moveLeft ( ) hero . moveUp ( ) hero . moveUp ( ) her…" at bounding box center [677, 278] width 280 height 310
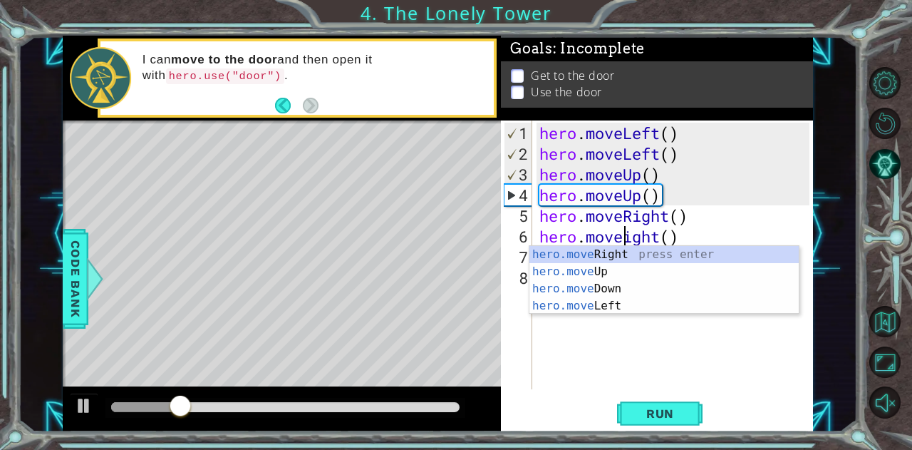
type textarea "hero.moveRight()"
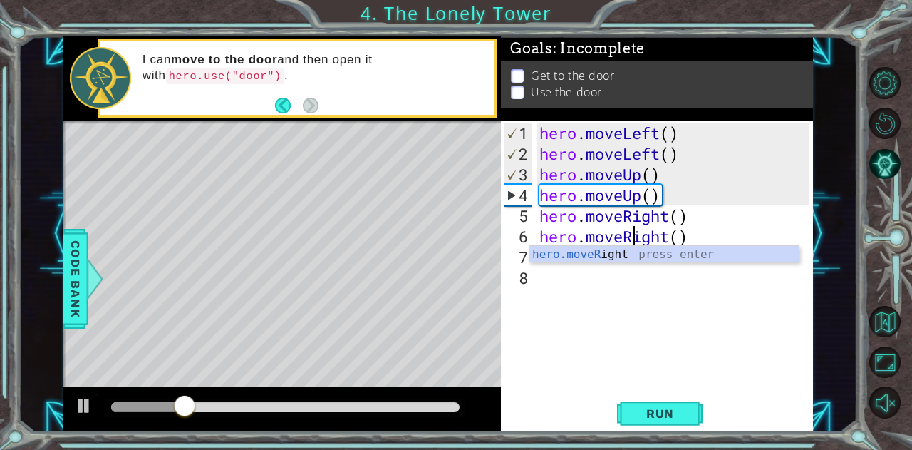
scroll to position [0, 4]
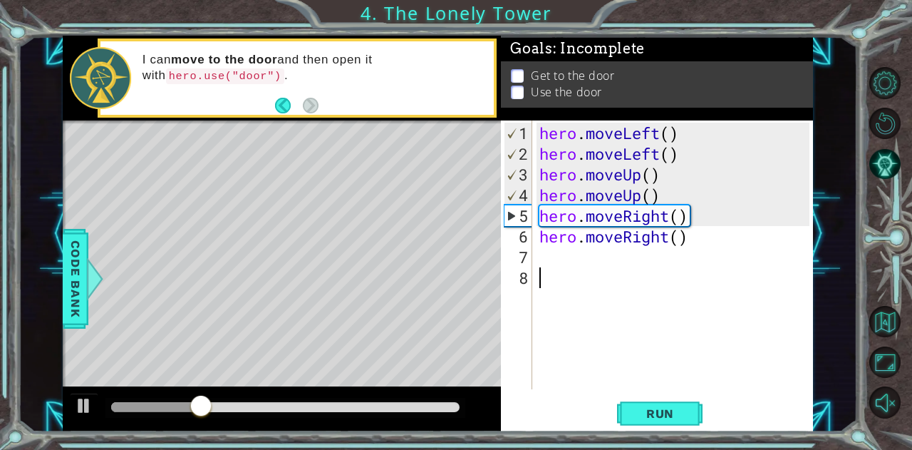
click at [723, 304] on div "hero . moveLeft ( ) hero . moveLeft ( ) hero . moveUp ( ) hero . moveUp ( ) her…" at bounding box center [677, 278] width 280 height 310
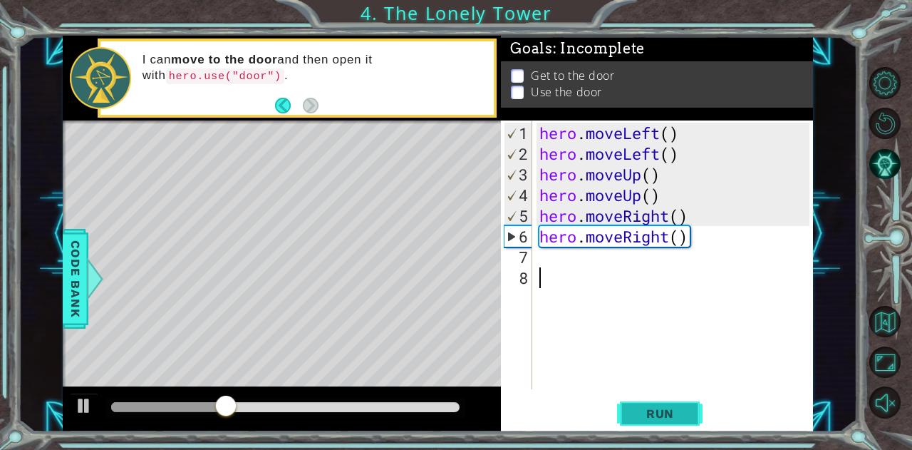
click at [680, 420] on span "Run" at bounding box center [660, 413] width 56 height 14
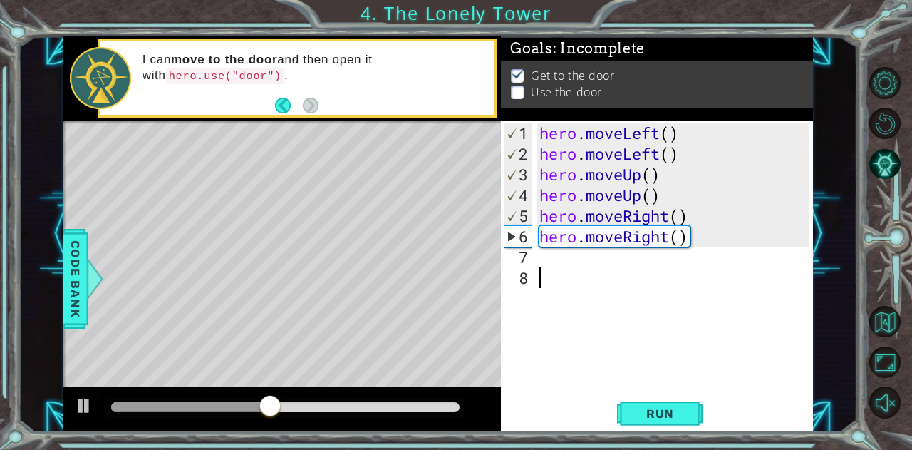
click at [556, 256] on div "hero . moveLeft ( ) hero . moveLeft ( ) hero . moveUp ( ) hero . moveUp ( ) her…" at bounding box center [677, 278] width 280 height 310
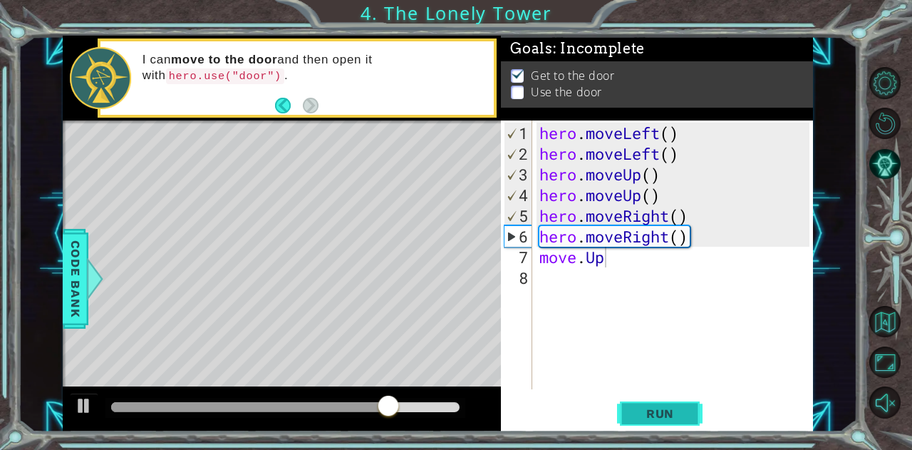
click at [660, 420] on span "Run" at bounding box center [660, 413] width 56 height 14
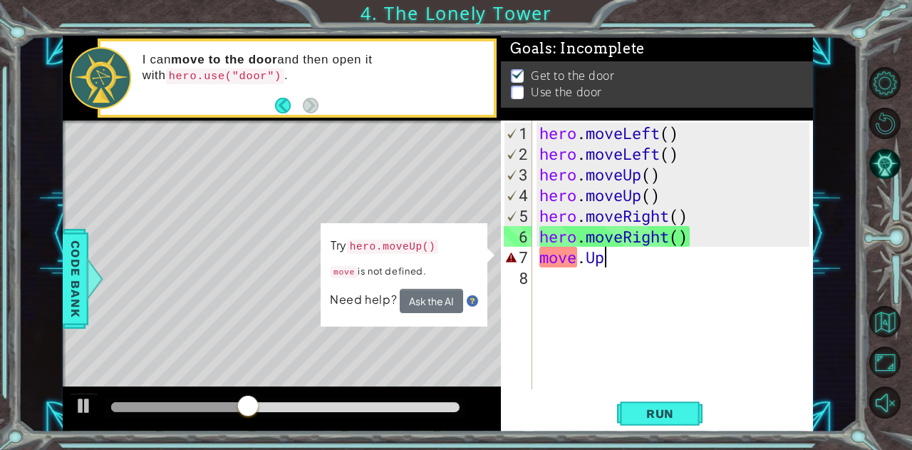
click at [542, 257] on div "hero . moveLeft ( ) hero . moveLeft ( ) hero . moveUp ( ) hero . moveUp ( ) her…" at bounding box center [677, 278] width 280 height 310
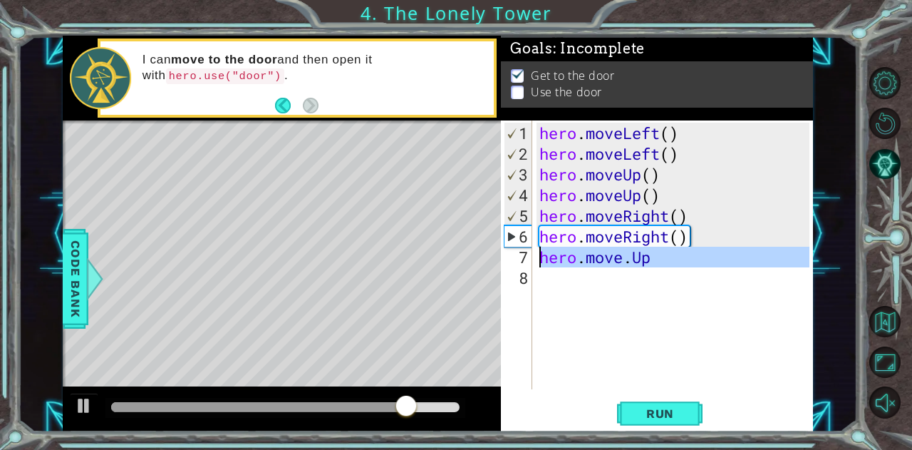
drag, startPoint x: 675, startPoint y: 271, endPoint x: 542, endPoint y: 259, distance: 134.6
click at [542, 259] on div "hero . moveLeft ( ) hero . moveLeft ( ) hero . moveUp ( ) hero . moveUp ( ) her…" at bounding box center [677, 278] width 280 height 310
click at [660, 257] on div "hero . moveLeft ( ) hero . moveLeft ( ) hero . moveUp ( ) hero . moveUp ( ) her…" at bounding box center [673, 254] width 273 height 269
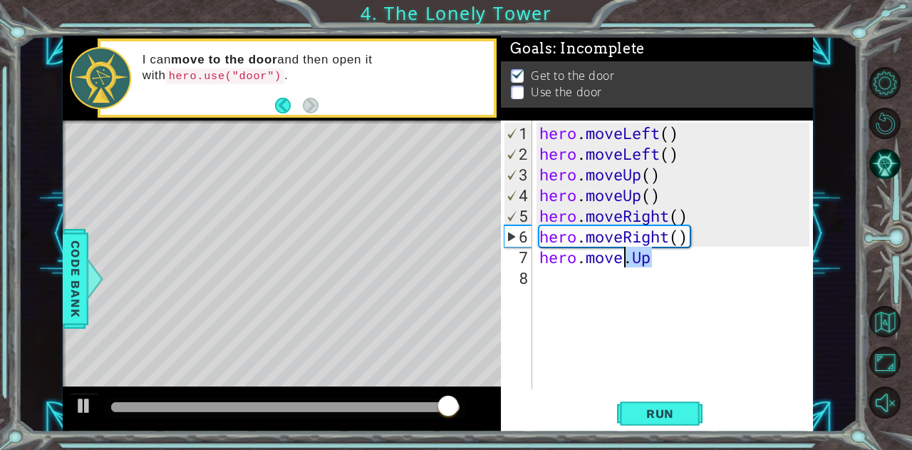
drag, startPoint x: 660, startPoint y: 261, endPoint x: 626, endPoint y: 256, distance: 34.6
click at [626, 256] on div "hero . moveLeft ( ) hero . moveLeft ( ) hero . moveUp ( ) hero . moveUp ( ) her…" at bounding box center [677, 278] width 280 height 310
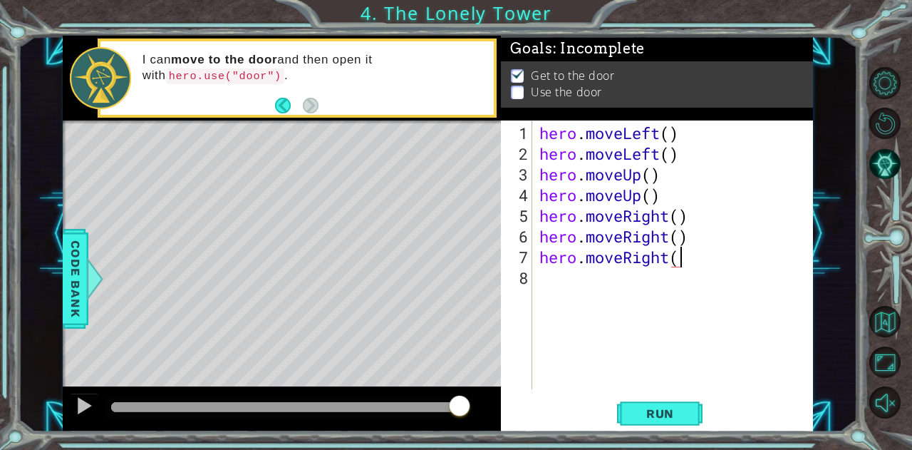
scroll to position [0, 6]
drag, startPoint x: 696, startPoint y: 264, endPoint x: 631, endPoint y: 260, distance: 64.9
click at [631, 260] on div "hero . moveLeft ( ) hero . moveLeft ( ) hero . moveUp ( ) hero . moveUp ( ) her…" at bounding box center [677, 278] width 280 height 310
click at [671, 261] on div "hero . moveLeft ( ) hero . moveLeft ( ) hero . moveUp ( ) hero . moveUp ( ) her…" at bounding box center [673, 254] width 273 height 269
drag, startPoint x: 671, startPoint y: 261, endPoint x: 633, endPoint y: 259, distance: 38.5
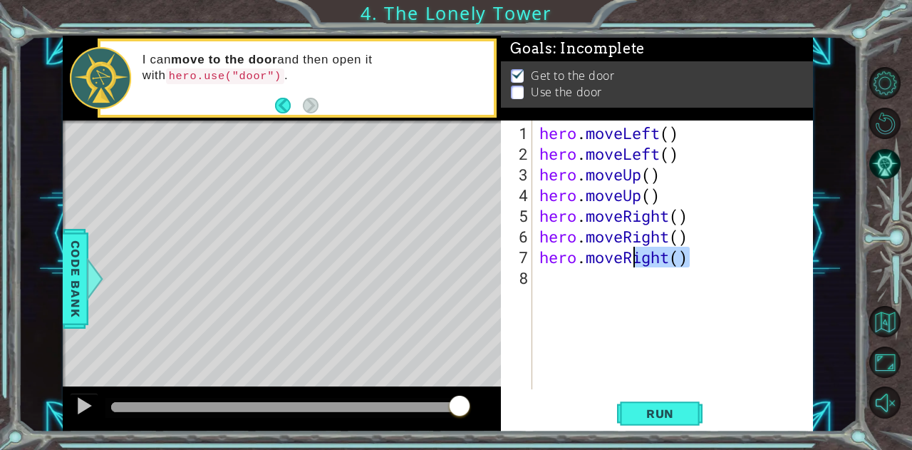
click at [633, 259] on div "hero . moveLeft ( ) hero . moveLeft ( ) hero . moveUp ( ) hero . moveUp ( ) her…" at bounding box center [677, 278] width 280 height 310
click at [658, 257] on div "hero . moveLeft ( ) hero . moveLeft ( ) hero . moveUp ( ) hero . moveUp ( ) her…" at bounding box center [673, 254] width 273 height 269
click at [668, 255] on div "hero . moveLeft ( ) hero . moveLeft ( ) hero . moveUp ( ) hero . moveUp ( ) her…" at bounding box center [677, 278] width 280 height 310
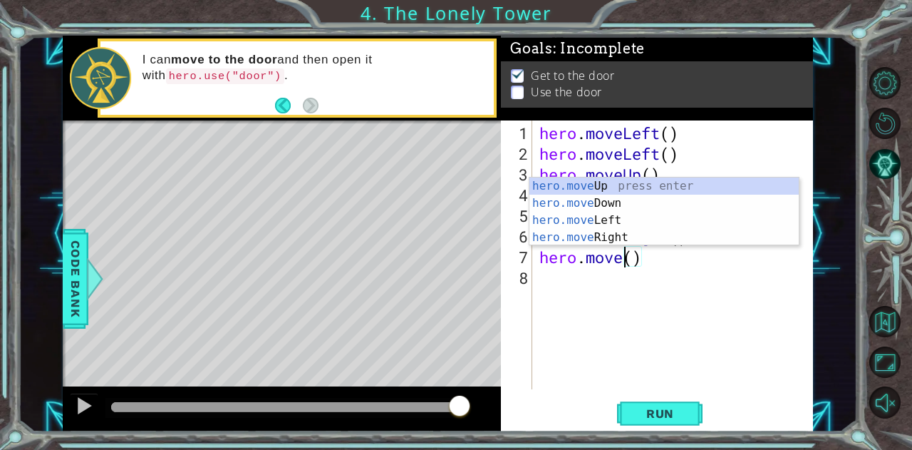
scroll to position [0, 4]
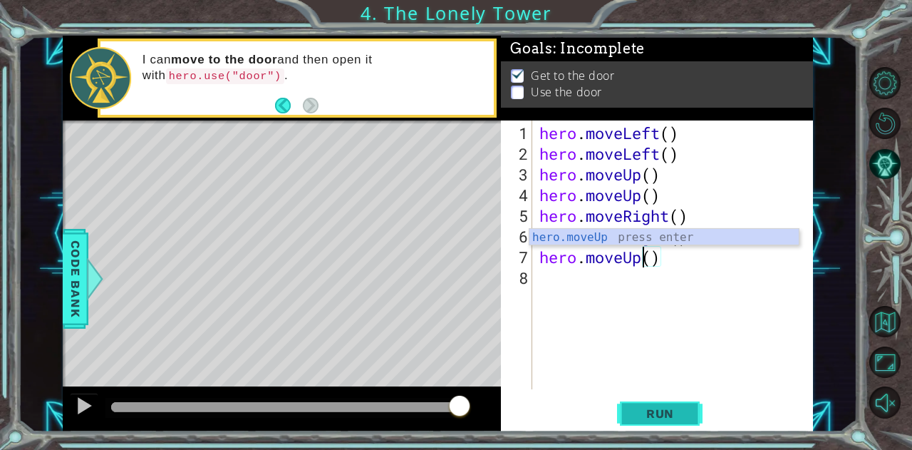
click at [672, 414] on span "Run" at bounding box center [660, 413] width 56 height 14
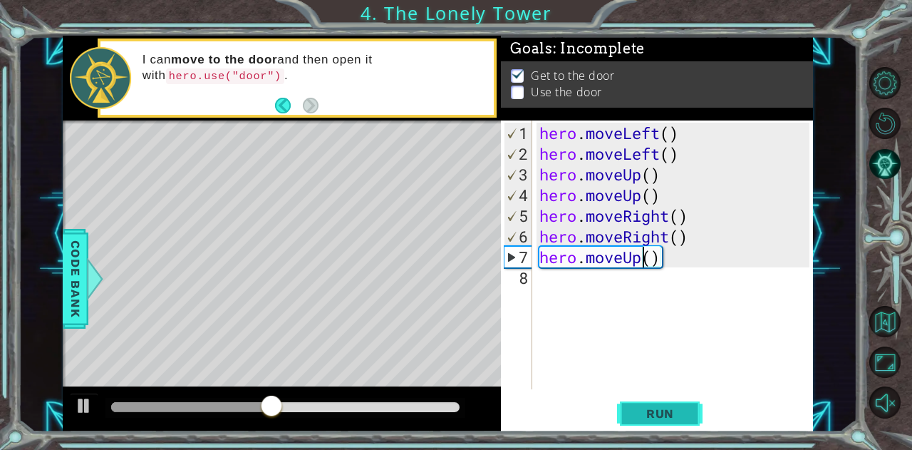
click at [670, 413] on span "Run" at bounding box center [660, 413] width 56 height 14
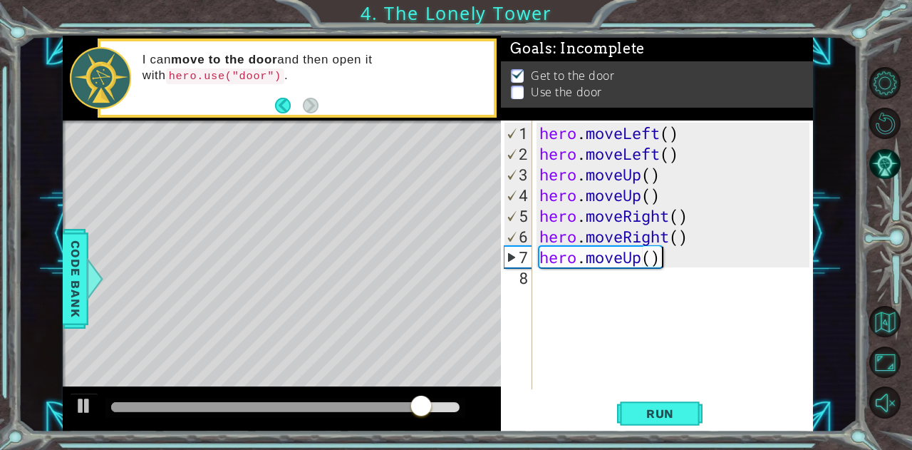
click at [716, 249] on div "hero . moveLeft ( ) hero . moveLeft ( ) hero . moveUp ( ) hero . moveUp ( ) her…" at bounding box center [677, 278] width 280 height 310
click at [678, 249] on div "hero . moveLeft ( ) hero . moveLeft ( ) hero . moveUp ( ) hero . moveUp ( ) her…" at bounding box center [677, 278] width 280 height 310
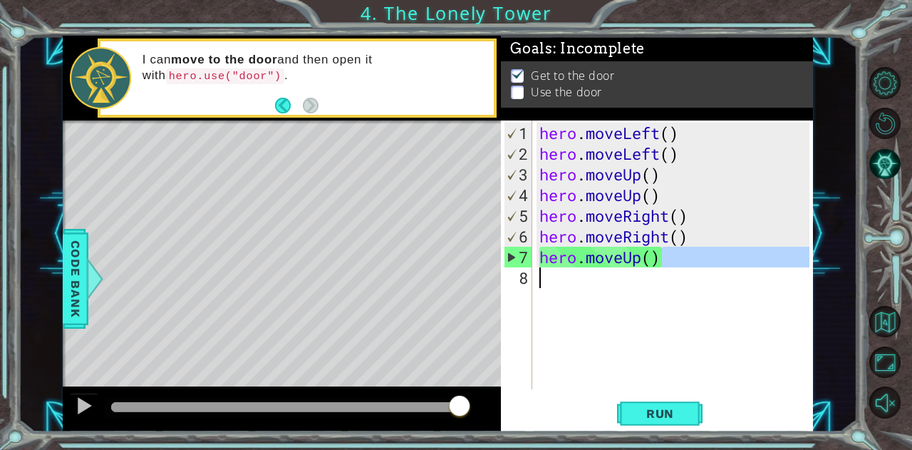
drag, startPoint x: 685, startPoint y: 262, endPoint x: 597, endPoint y: 265, distance: 87.7
click at [597, 265] on div "hero . moveLeft ( ) hero . moveLeft ( ) hero . moveUp ( ) hero . moveUp ( ) her…" at bounding box center [677, 278] width 280 height 310
type textarea "hero.moveUp()"
click at [675, 274] on div "hero . moveLeft ( ) hero . moveLeft ( ) hero . moveUp ( ) hero . moveUp ( ) her…" at bounding box center [673, 254] width 273 height 269
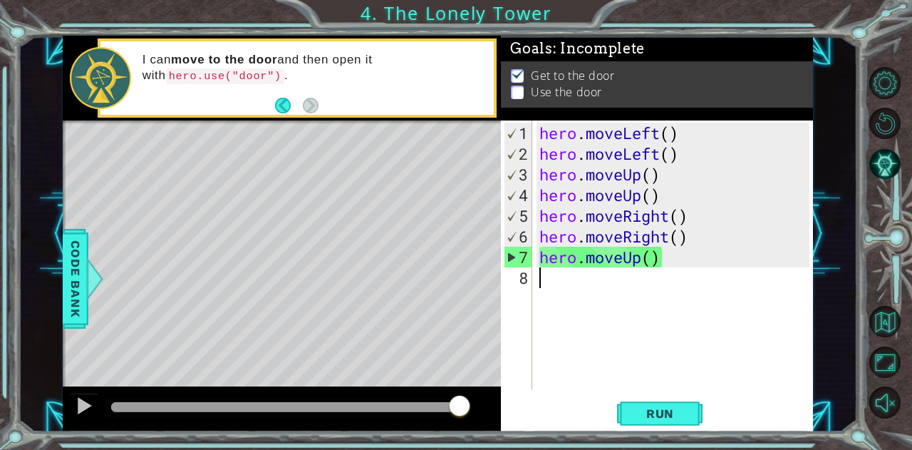
click at [679, 267] on div "hero . moveLeft ( ) hero . moveLeft ( ) hero . moveUp ( ) hero . moveUp ( ) her…" at bounding box center [677, 278] width 280 height 310
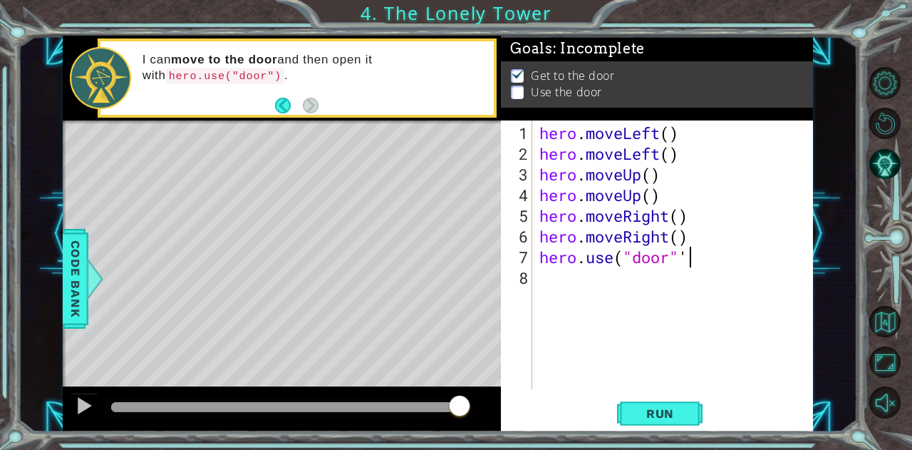
scroll to position [0, 6]
type textarea "hero.use("door")"
click at [669, 418] on span "Run" at bounding box center [660, 413] width 56 height 14
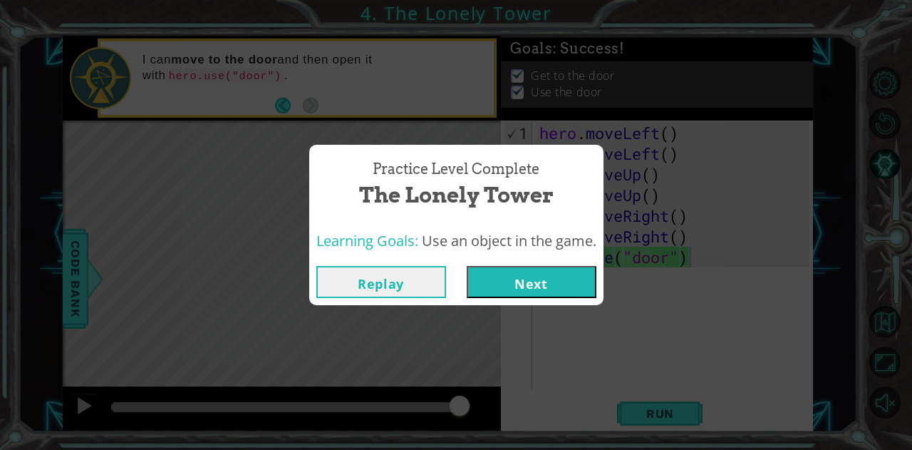
click at [555, 281] on button "Next" at bounding box center [532, 282] width 130 height 32
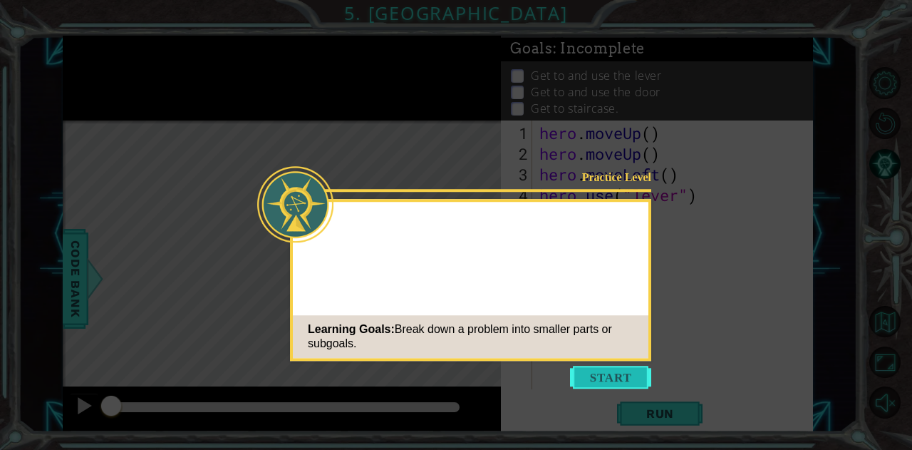
click at [621, 383] on button "Start" at bounding box center [610, 377] width 81 height 23
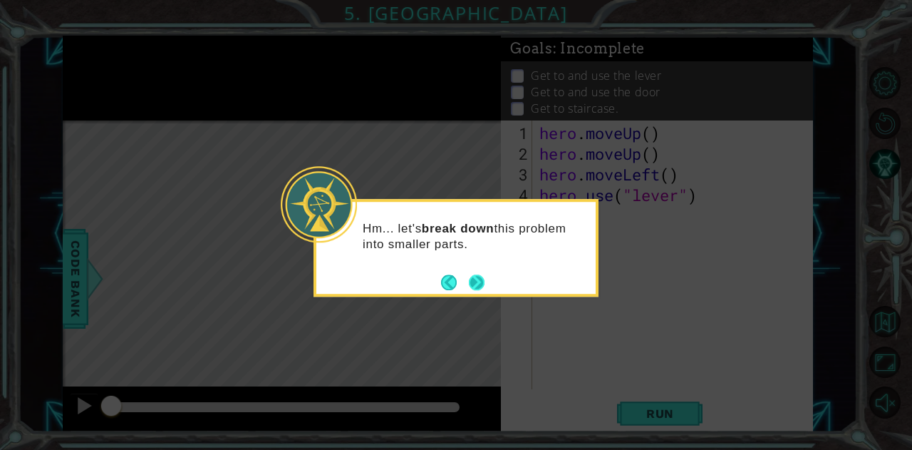
click at [484, 280] on button "Next" at bounding box center [477, 282] width 16 height 16
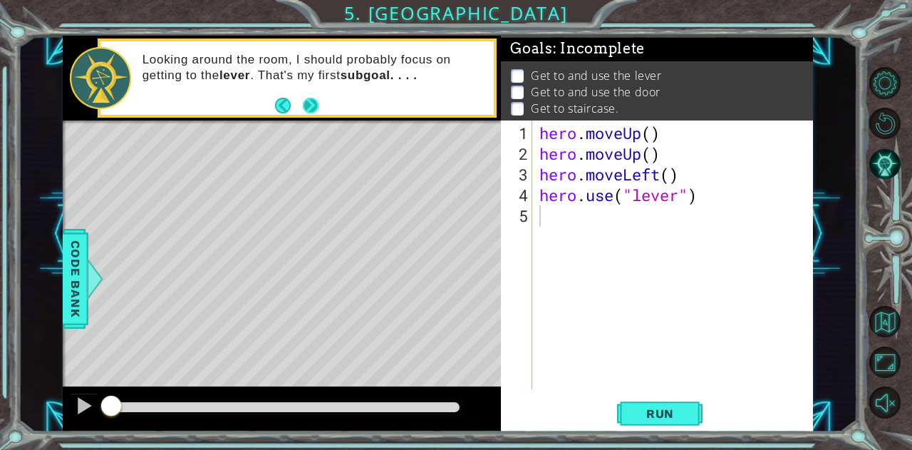
click at [313, 105] on button "Next" at bounding box center [310, 106] width 16 height 16
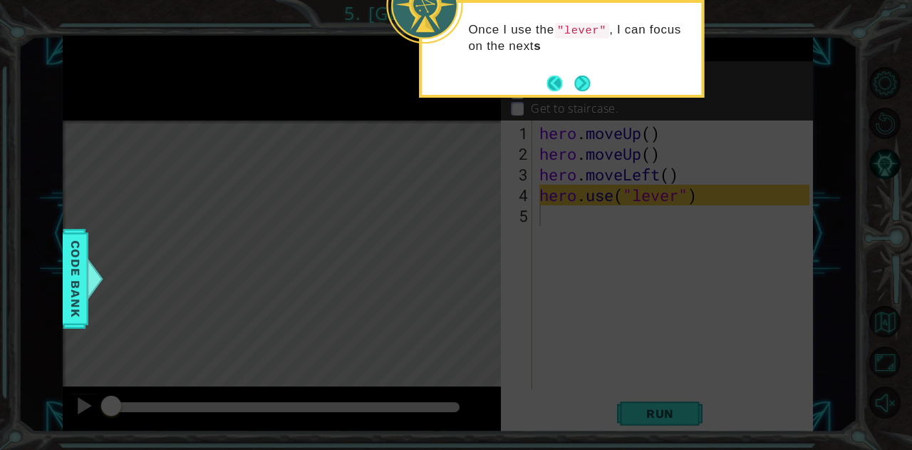
click at [553, 78] on button "Back" at bounding box center [560, 84] width 28 height 16
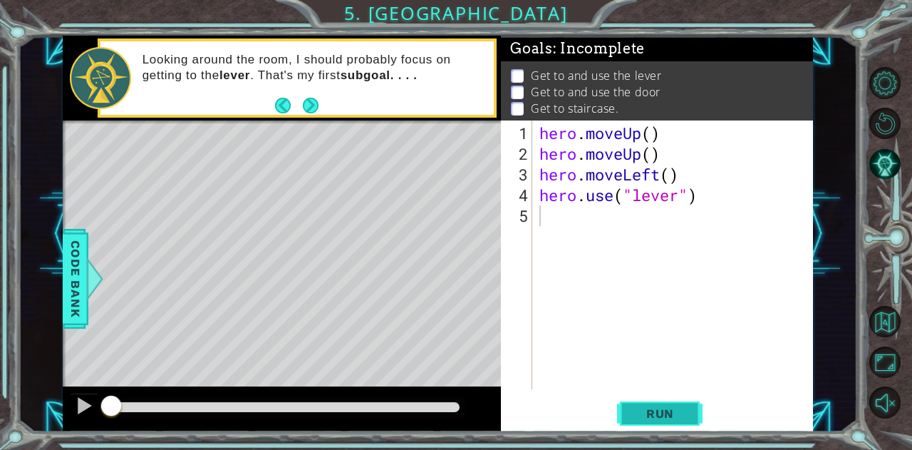
click at [653, 414] on span "Run" at bounding box center [660, 413] width 56 height 14
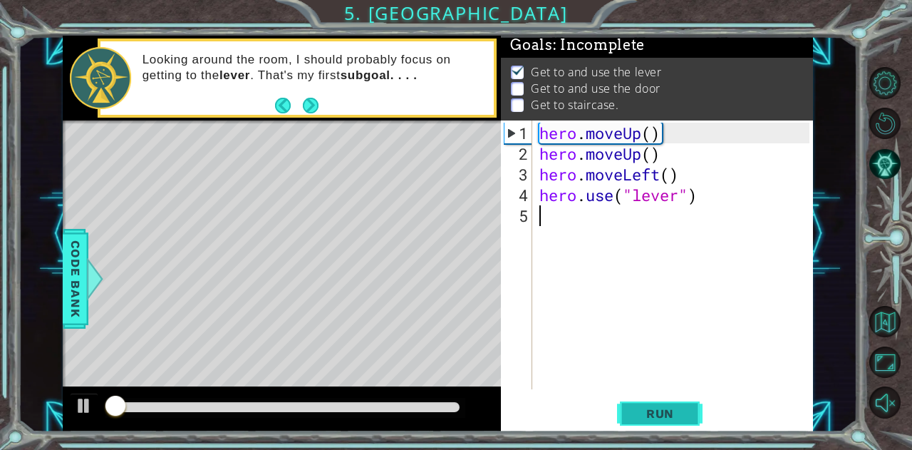
scroll to position [11, 0]
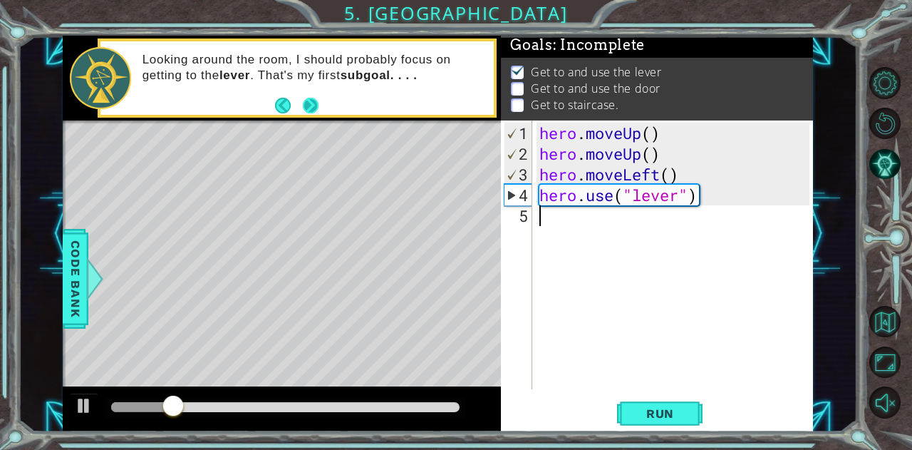
click at [310, 102] on button "Next" at bounding box center [309, 105] width 17 height 17
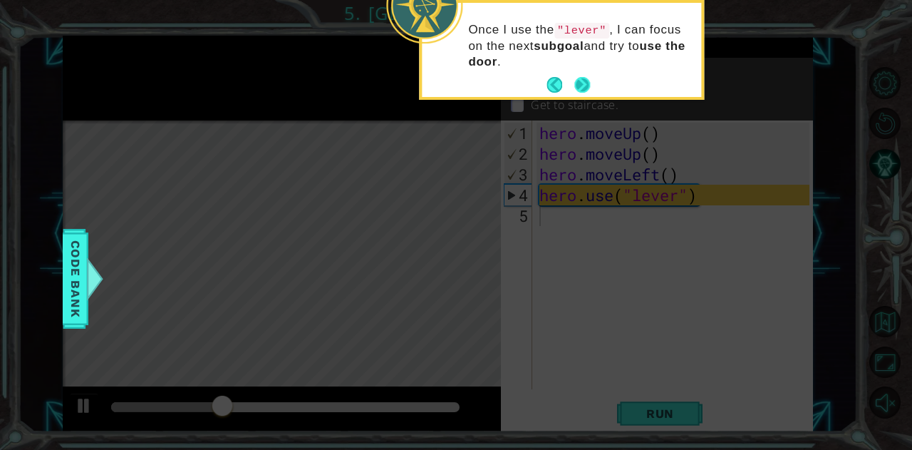
click at [586, 89] on button "Next" at bounding box center [582, 85] width 16 height 16
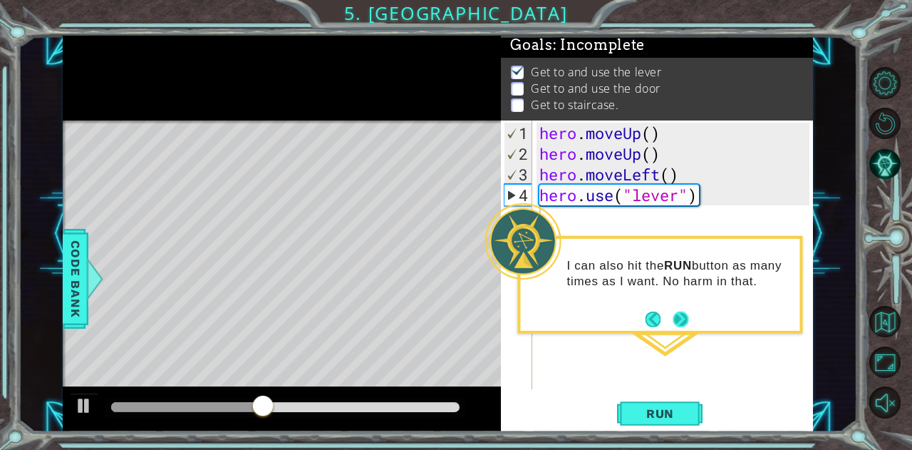
click at [674, 323] on button "Next" at bounding box center [681, 319] width 16 height 16
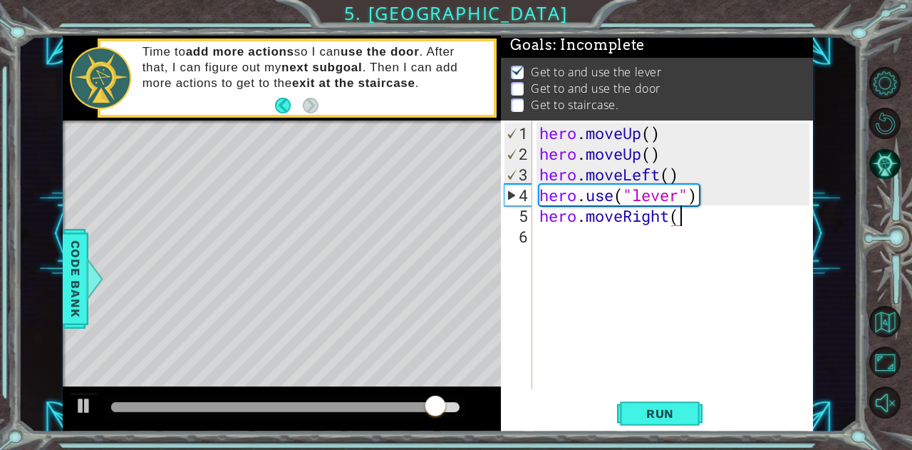
scroll to position [0, 6]
type textarea "hero.moveRight()"
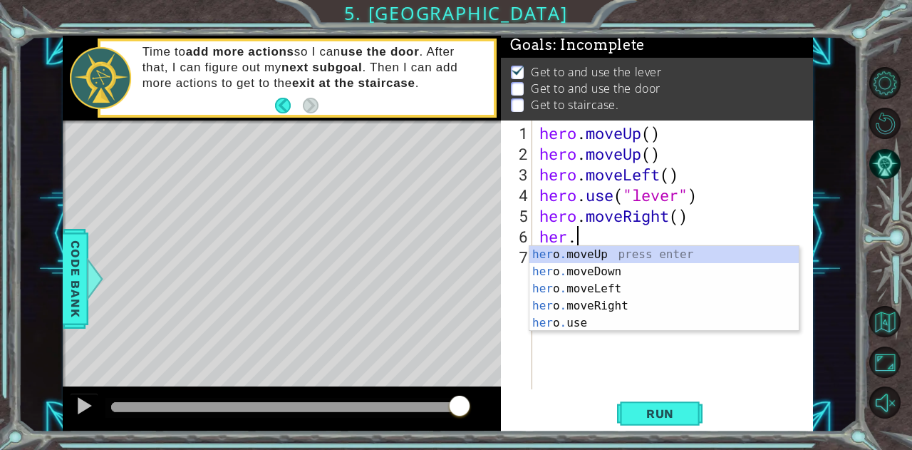
scroll to position [0, 1]
type textarea "[DOMAIN_NAME]"
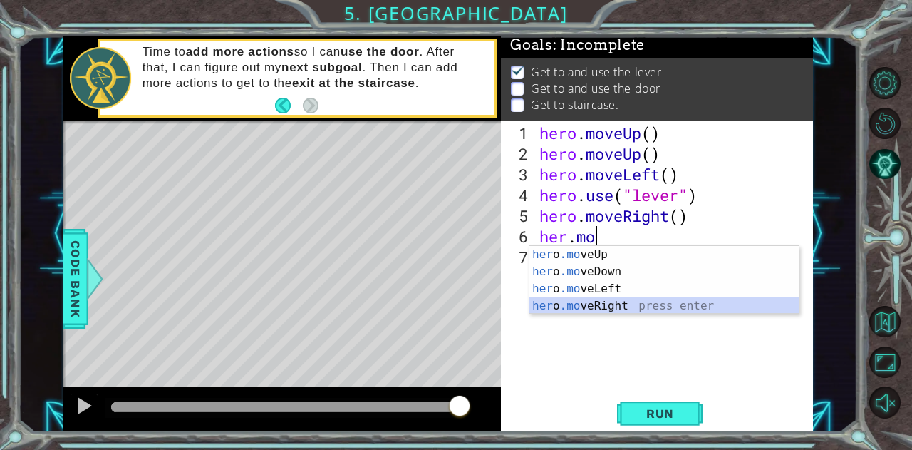
scroll to position [0, 0]
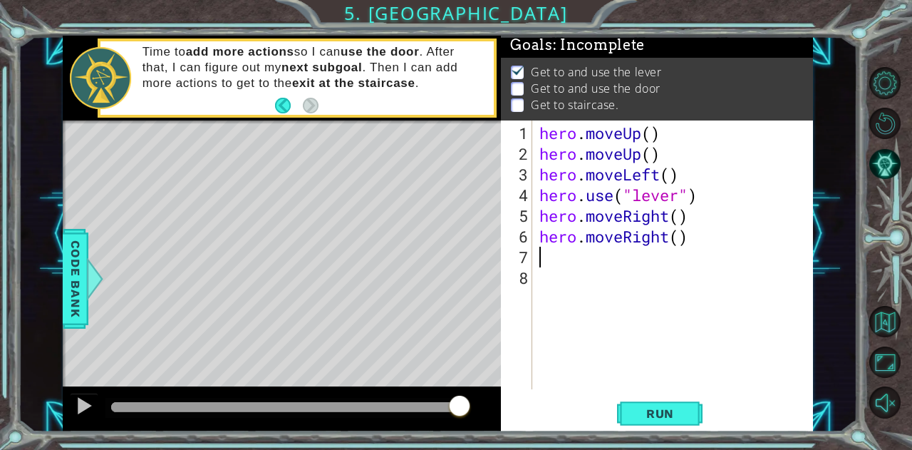
type textarea "h"
click at [667, 412] on span "Run" at bounding box center [660, 413] width 56 height 14
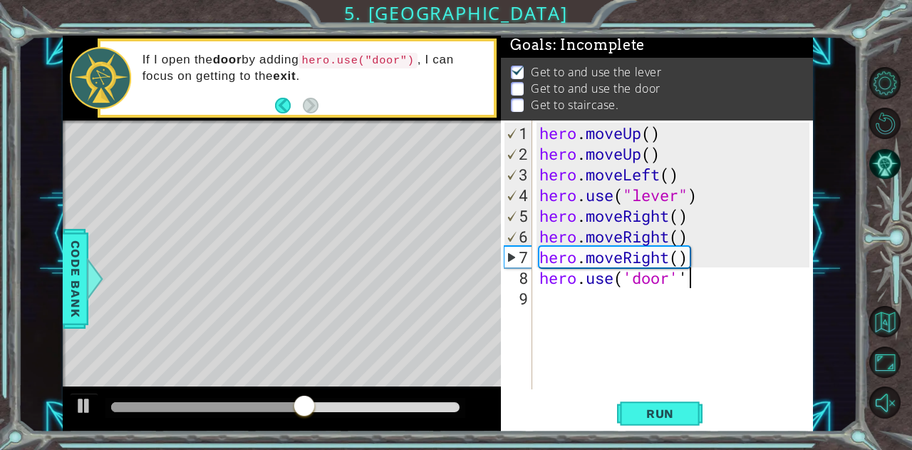
scroll to position [0, 6]
type textarea "hero.use('door')"
click at [677, 420] on span "Run" at bounding box center [660, 413] width 56 height 14
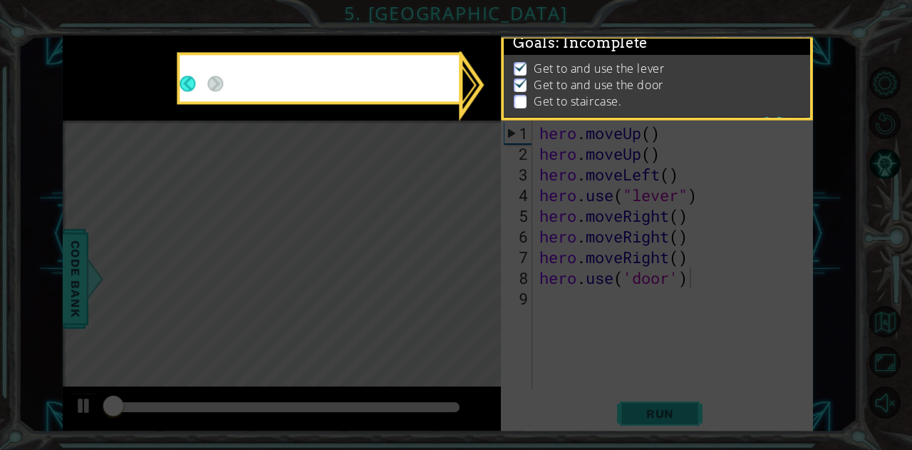
scroll to position [11, 0]
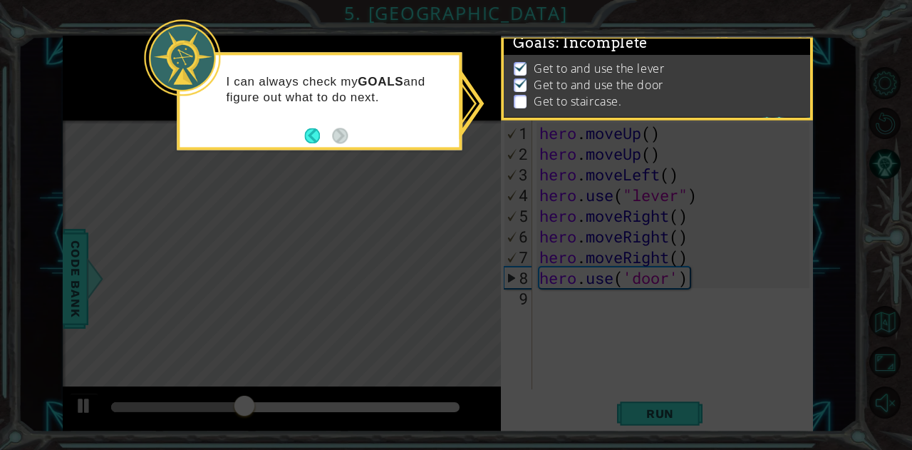
click at [779, 186] on icon at bounding box center [456, 225] width 912 height 450
click at [467, 104] on icon at bounding box center [456, 225] width 912 height 450
click at [306, 134] on button "Back" at bounding box center [318, 136] width 28 height 16
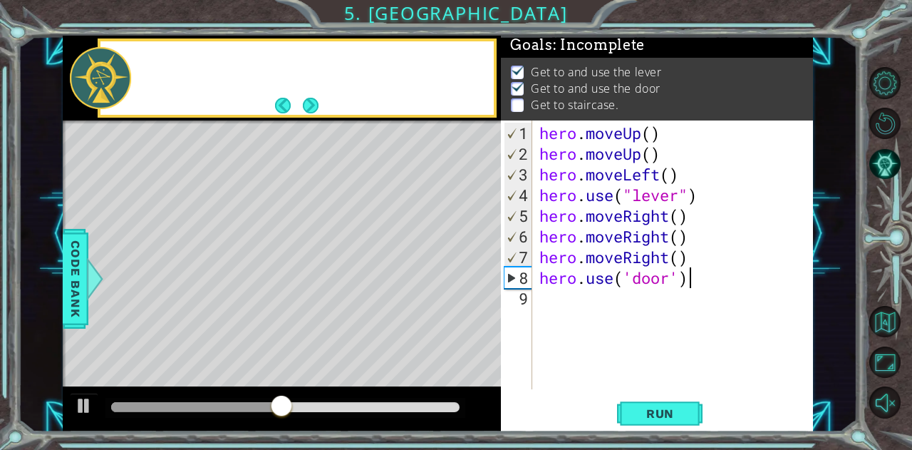
scroll to position [21, 0]
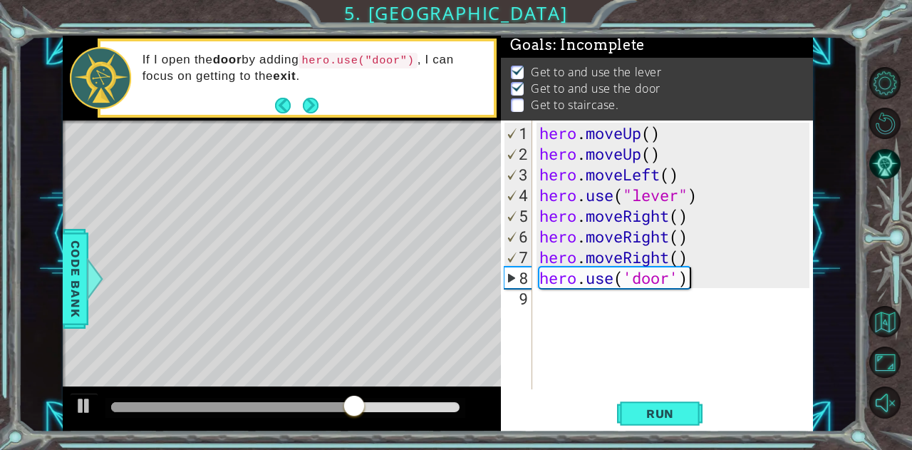
click at [570, 317] on div "hero . moveUp ( ) hero . moveUp ( ) hero . moveLeft ( ) hero . use ( "lever" ) …" at bounding box center [677, 278] width 280 height 310
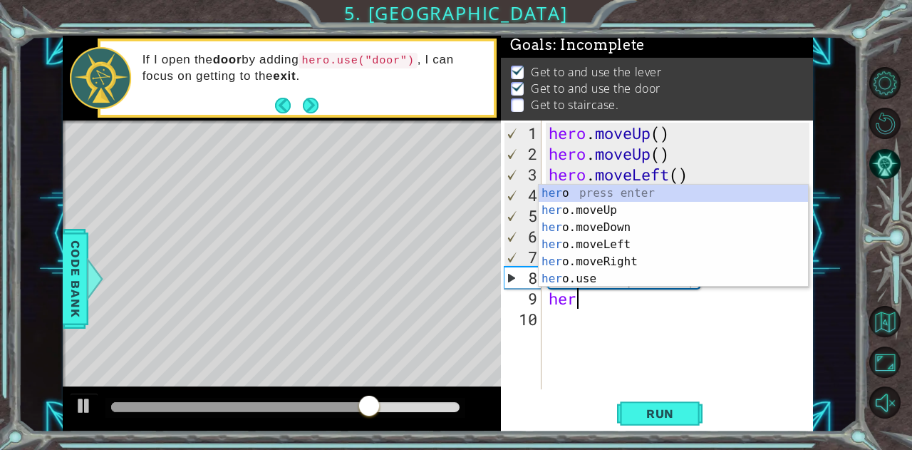
scroll to position [0, 1]
type textarea "hero."
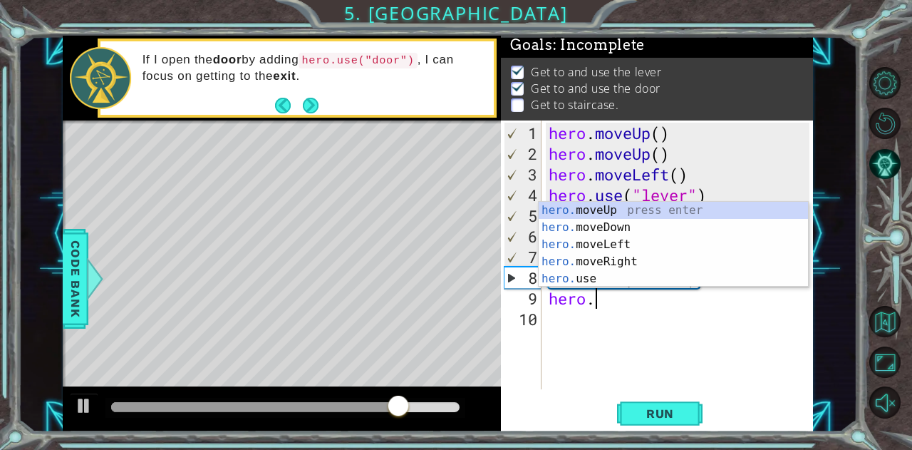
scroll to position [0, 0]
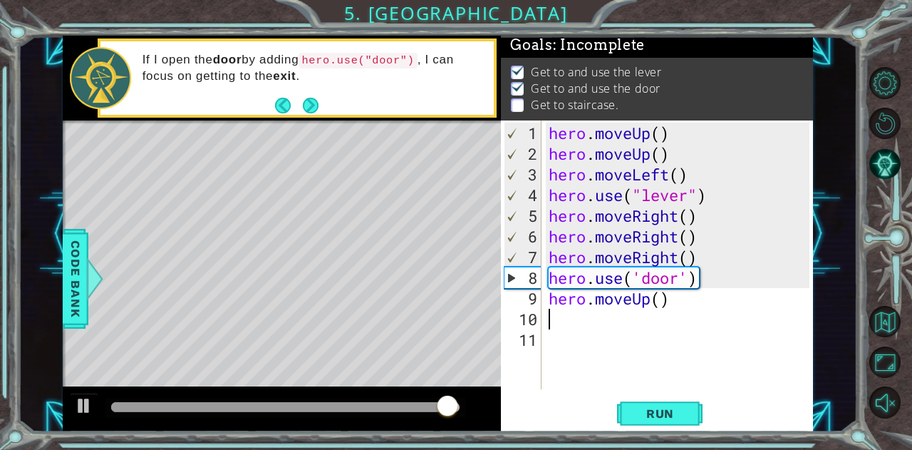
type textarea "h"
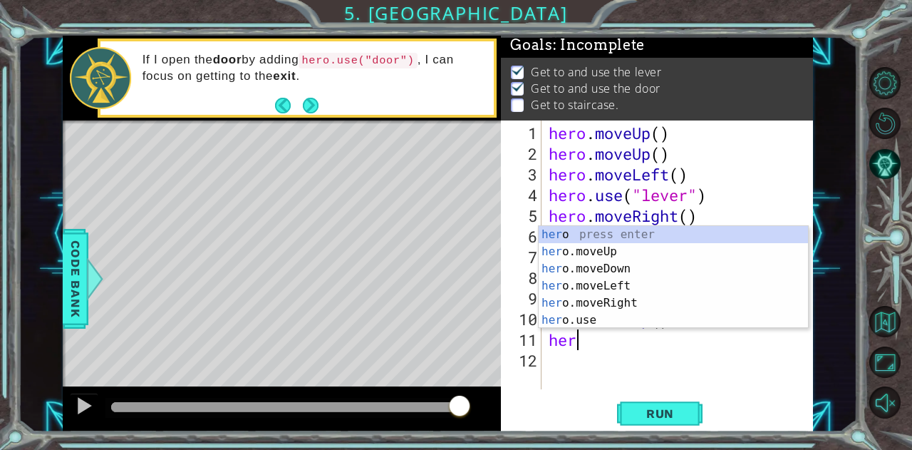
scroll to position [0, 1]
type textarea "hero."
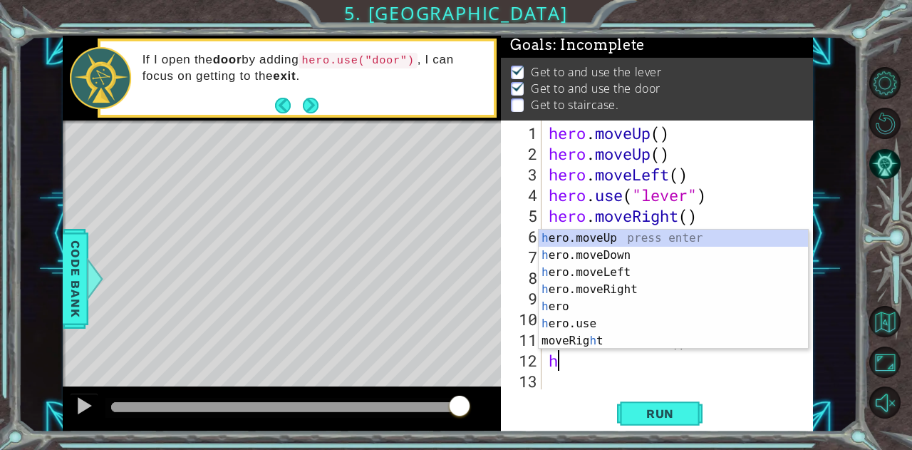
scroll to position [0, 0]
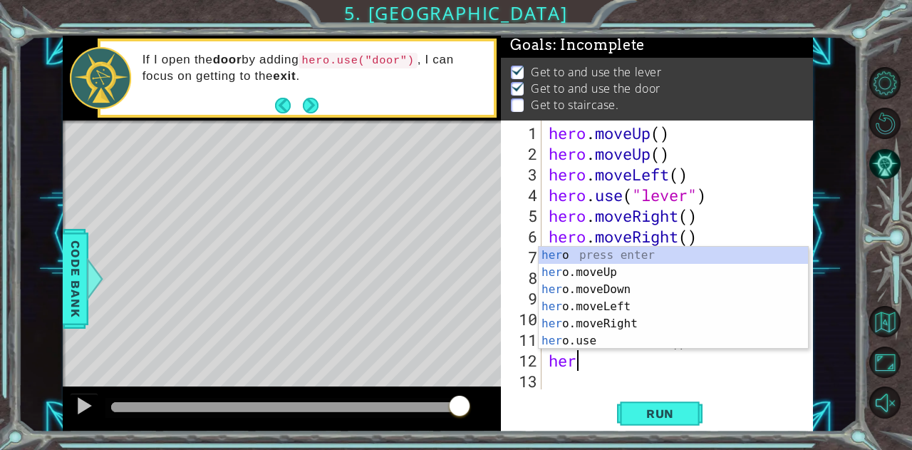
type textarea "hero"
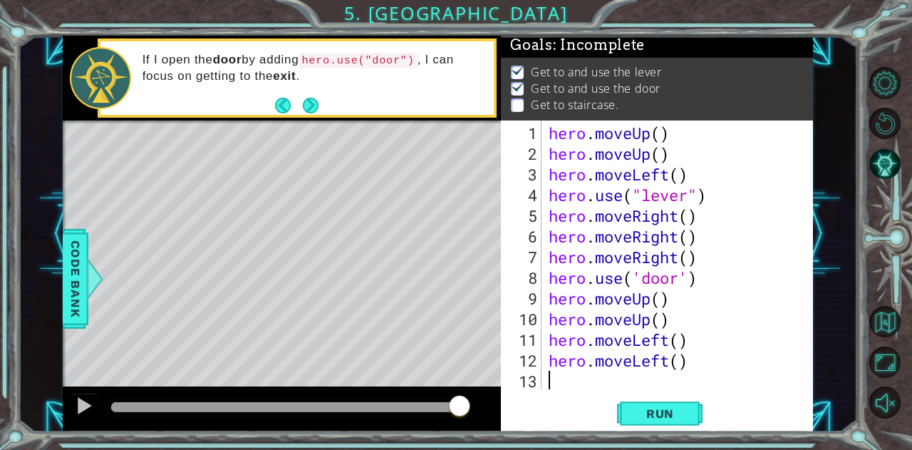
scroll to position [20, 0]
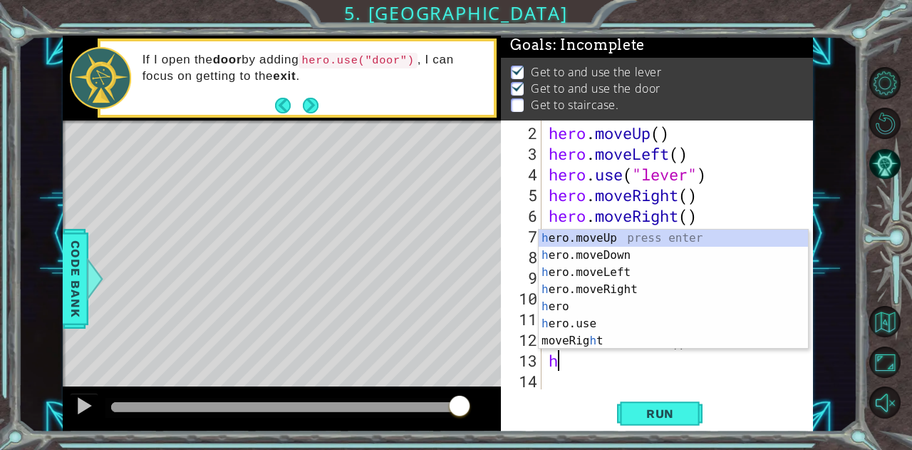
type textarea "her"
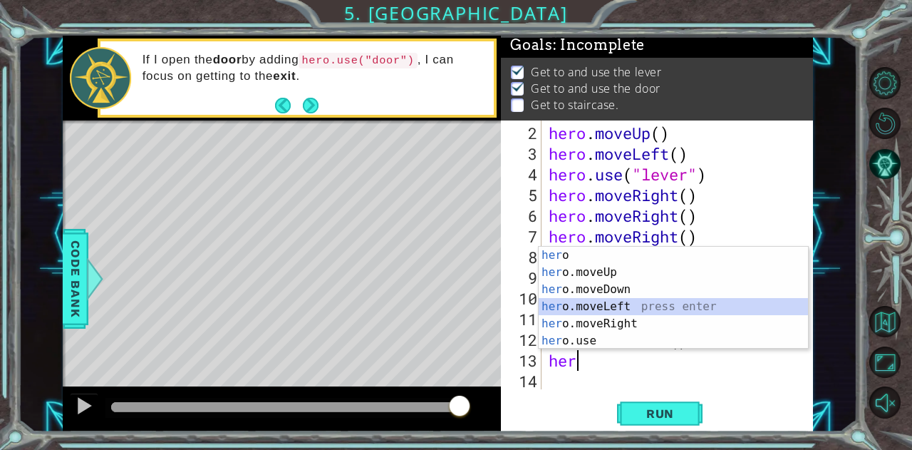
scroll to position [41, 0]
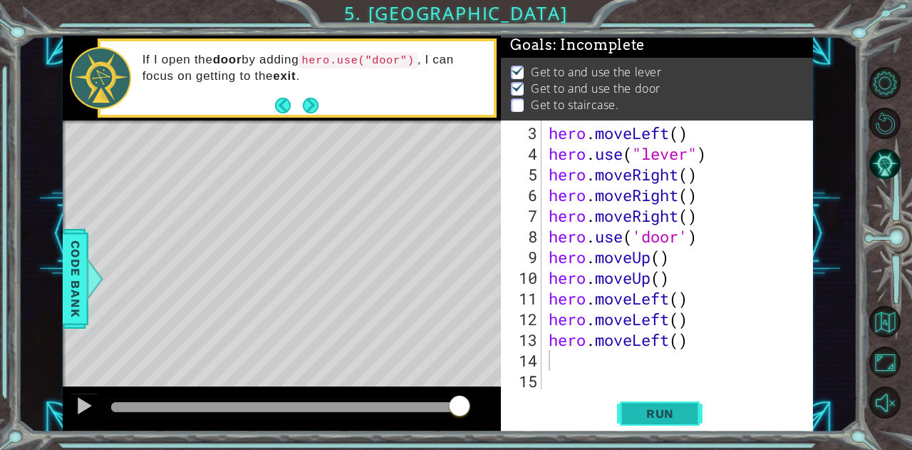
click at [661, 405] on button "Run" at bounding box center [660, 413] width 86 height 31
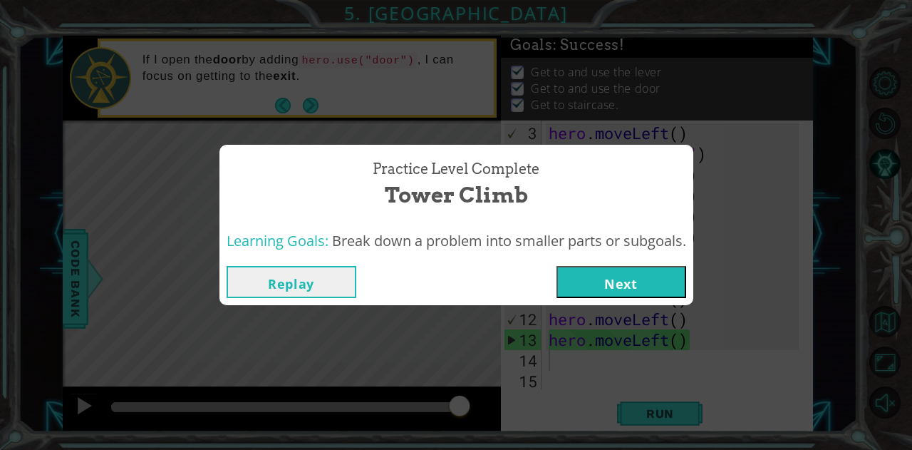
click at [630, 268] on button "Next" at bounding box center [621, 282] width 130 height 32
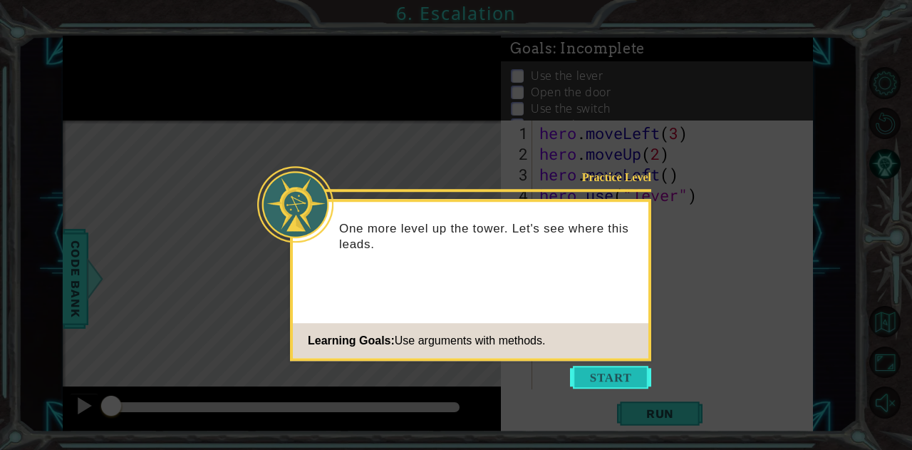
click at [627, 374] on button "Start" at bounding box center [610, 377] width 81 height 23
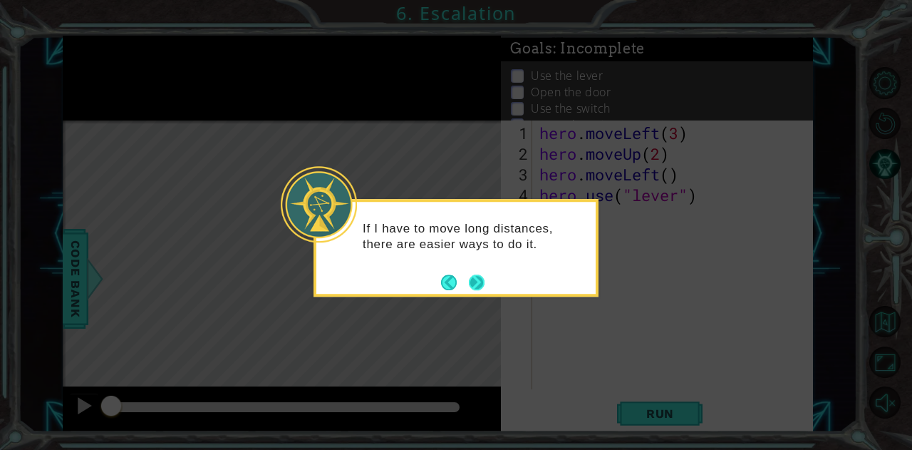
click at [478, 281] on button "Next" at bounding box center [476, 282] width 18 height 18
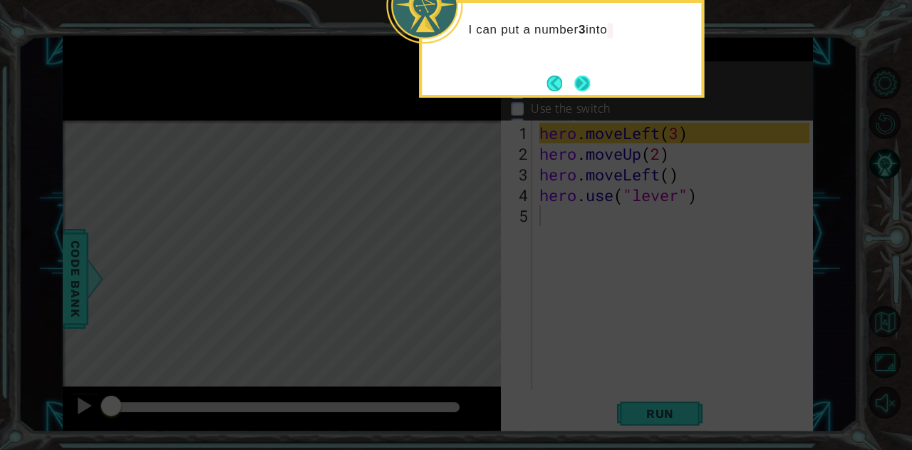
click at [584, 76] on button "Next" at bounding box center [582, 84] width 16 height 16
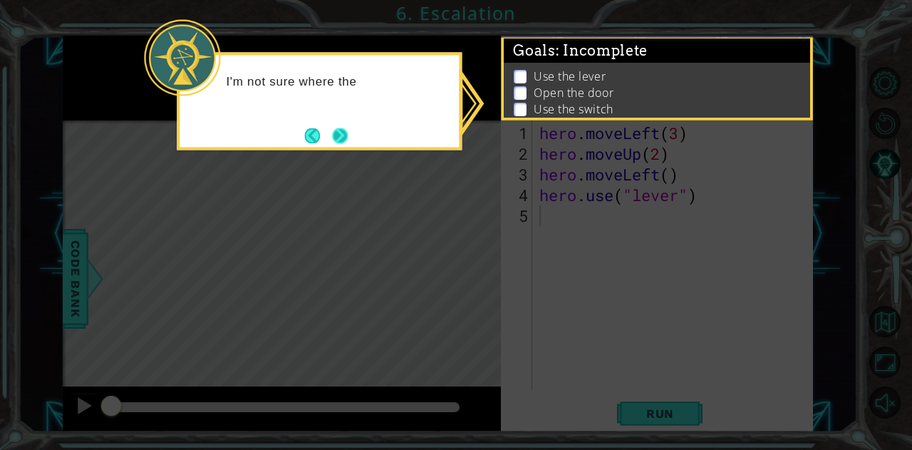
click at [346, 139] on button "Next" at bounding box center [340, 136] width 16 height 16
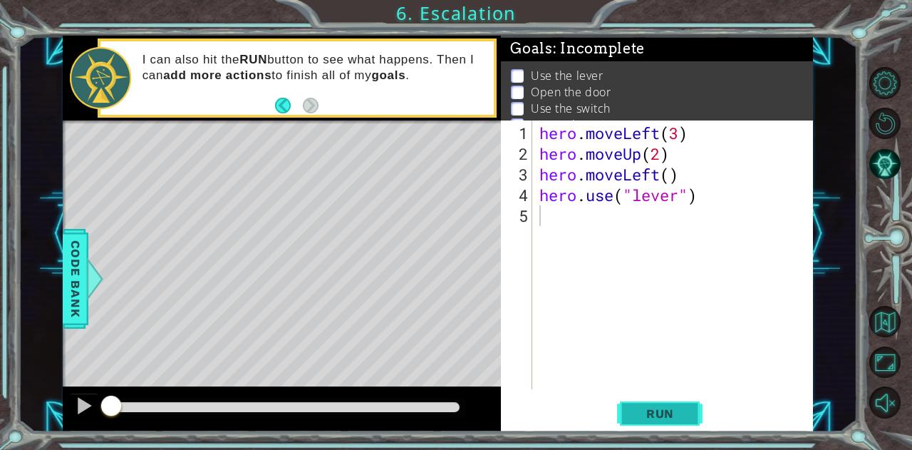
click at [660, 419] on span "Run" at bounding box center [660, 413] width 56 height 14
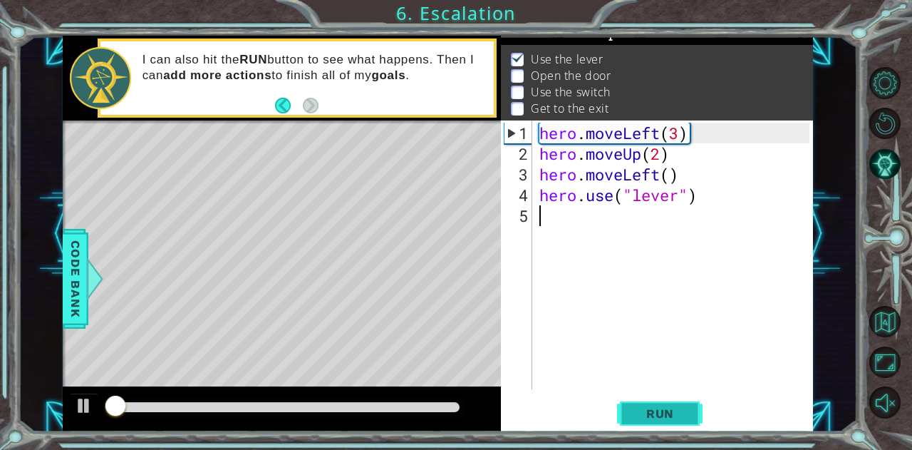
scroll to position [19, 0]
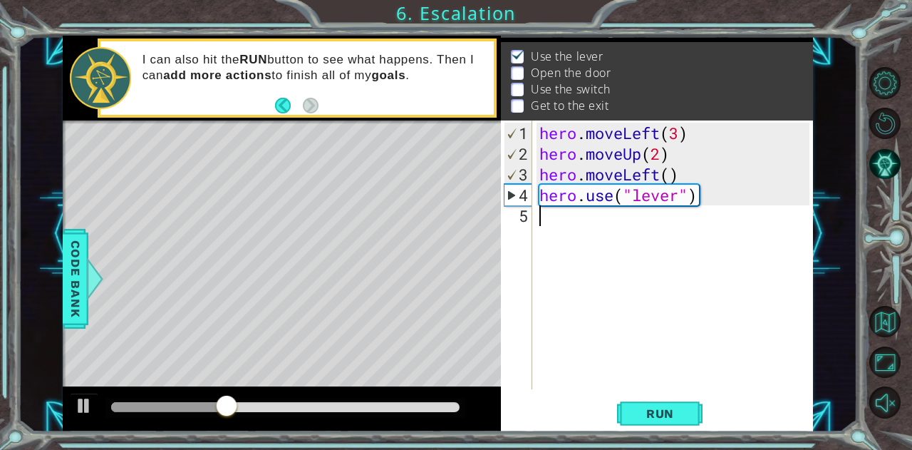
click at [544, 217] on div "hero . moveLeft ( 3 ) hero . moveUp ( 2 ) hero . moveLeft ( ) hero . use ( "lev…" at bounding box center [677, 278] width 280 height 310
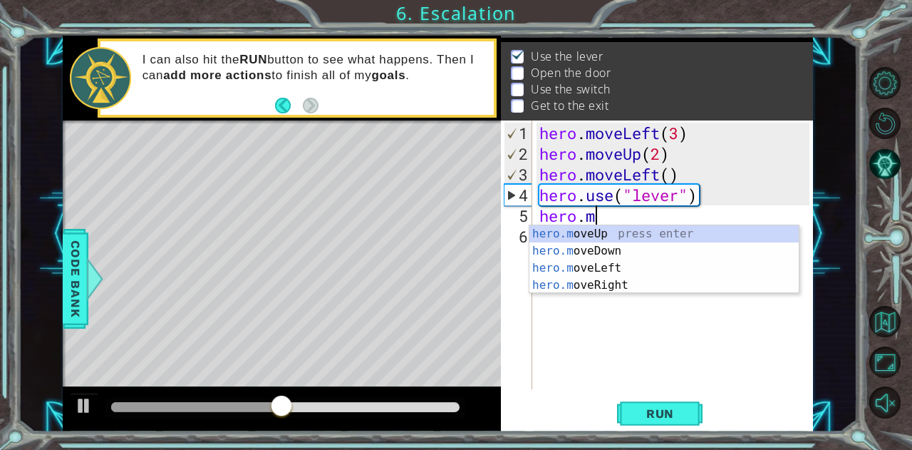
scroll to position [0, 2]
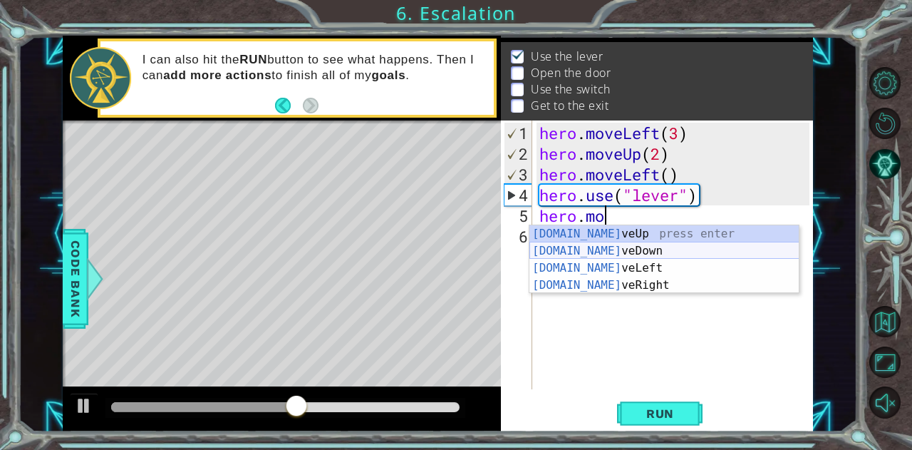
click at [586, 260] on div "[DOMAIN_NAME] veUp press enter [DOMAIN_NAME] veDown press enter [DOMAIN_NAME] v…" at bounding box center [664, 276] width 270 height 103
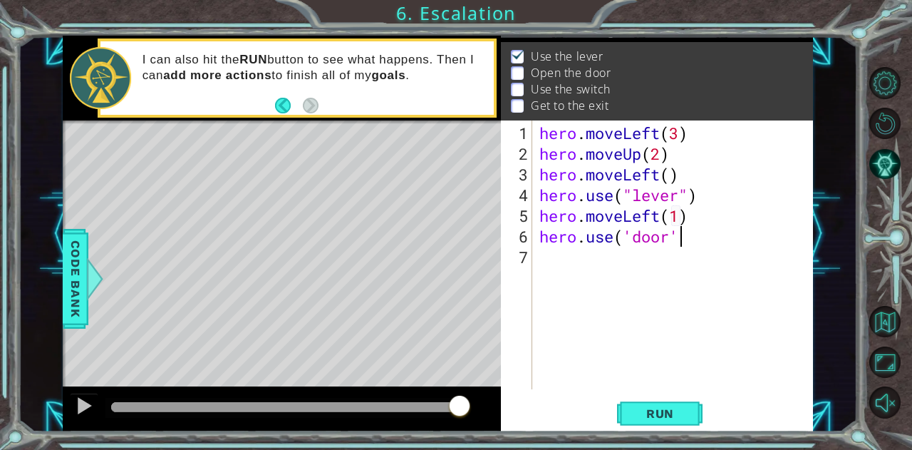
scroll to position [0, 6]
type textarea "hero.use('door')"
click at [673, 411] on span "Run" at bounding box center [660, 413] width 56 height 14
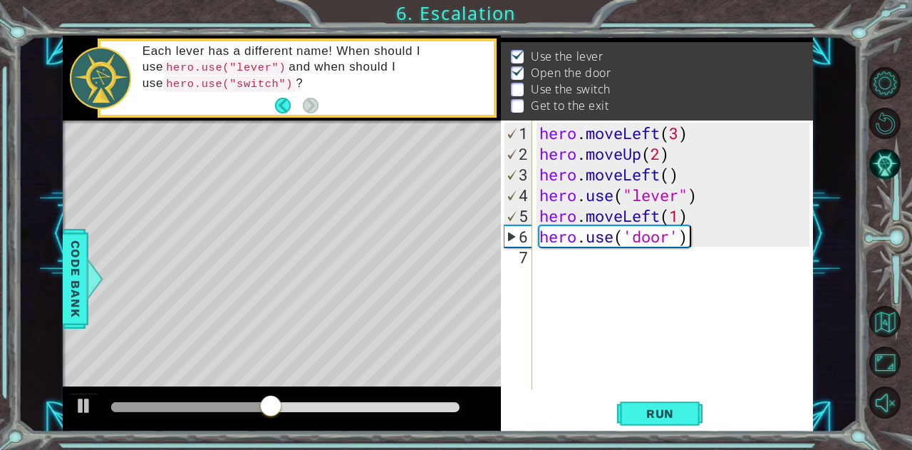
click at [566, 260] on div "hero . moveLeft ( 3 ) hero . moveUp ( 2 ) hero . moveLeft ( ) hero . use ( "lev…" at bounding box center [677, 278] width 280 height 310
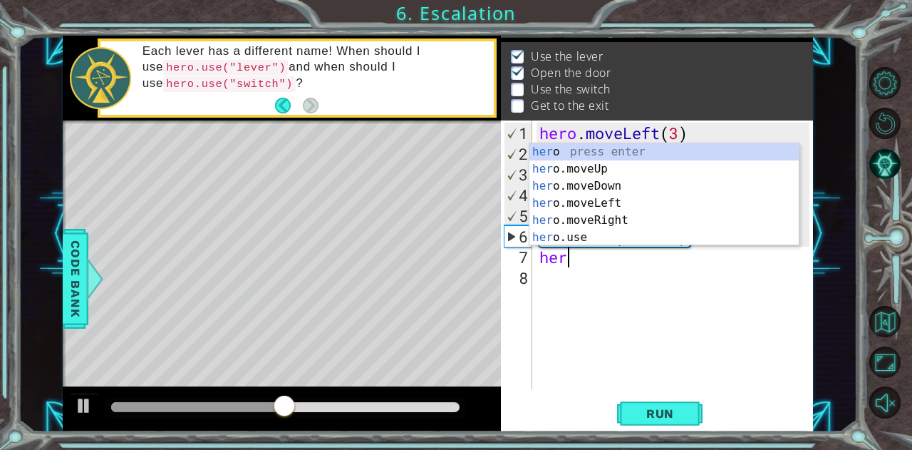
scroll to position [0, 0]
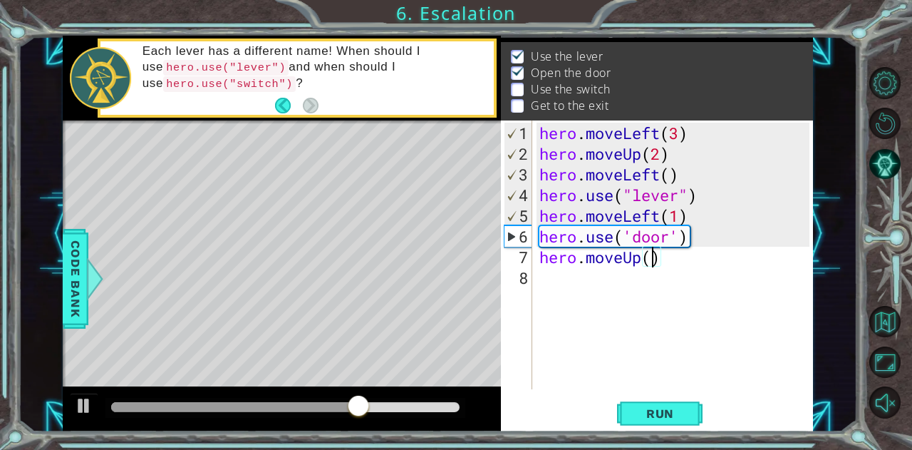
type textarea "hero.moveUp(2)"
click at [681, 264] on div "hero . moveLeft ( 3 ) hero . moveUp ( 2 ) hero . moveLeft ( ) hero . use ( "lev…" at bounding box center [677, 278] width 280 height 310
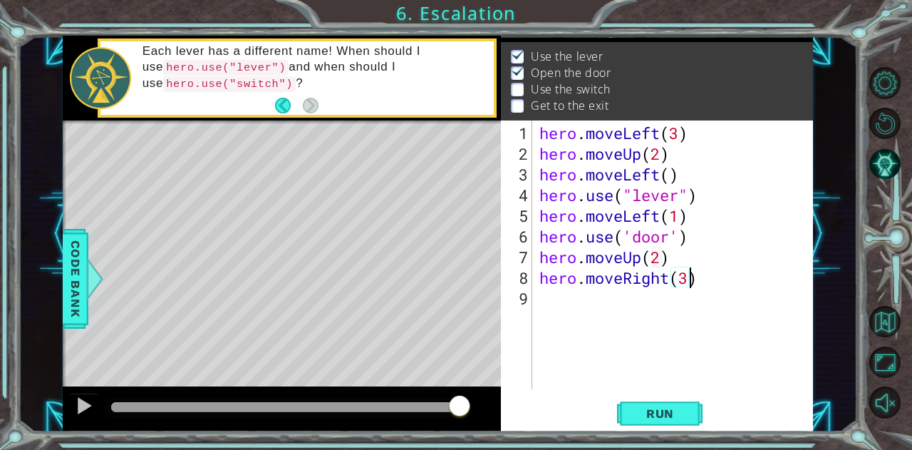
scroll to position [0, 6]
click at [679, 418] on span "Run" at bounding box center [660, 413] width 56 height 14
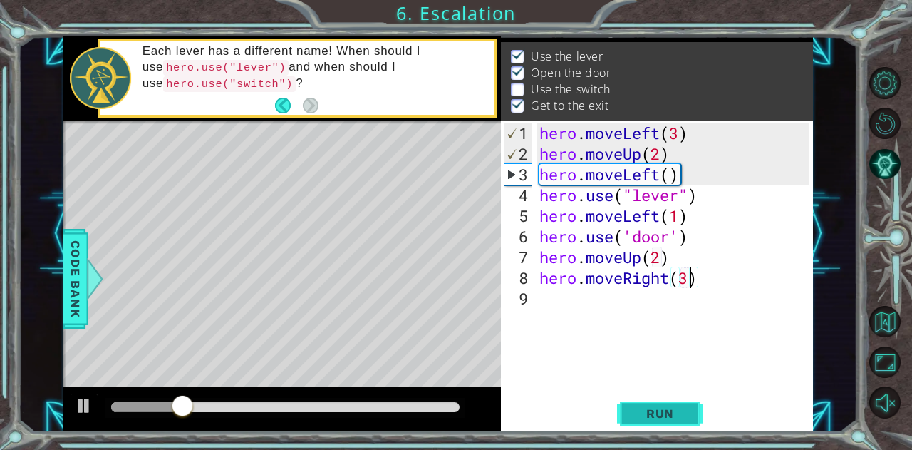
click at [674, 403] on button "Run" at bounding box center [660, 413] width 86 height 31
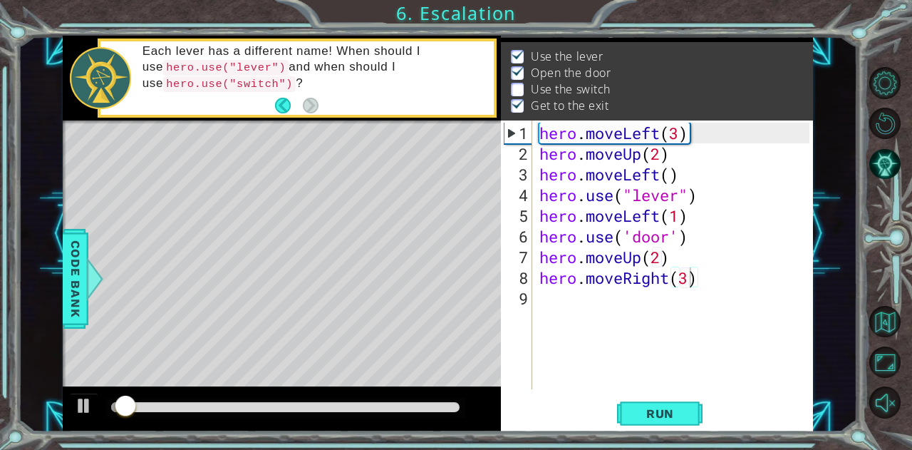
click at [63, 406] on div at bounding box center [282, 409] width 438 height 46
click at [76, 406] on div at bounding box center [84, 405] width 19 height 19
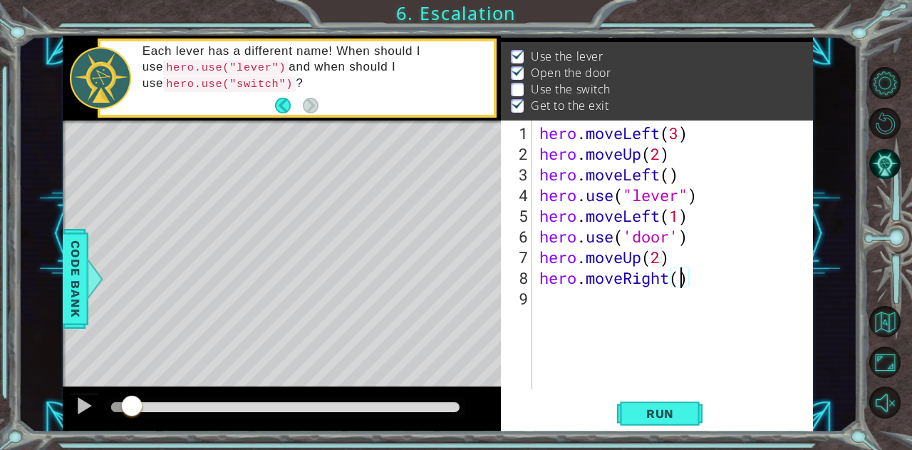
type textarea "hero.moveRight(2)"
click at [720, 284] on div "hero . moveLeft ( 3 ) hero . moveUp ( 2 ) hero . moveLeft ( ) hero . use ( "lev…" at bounding box center [677, 278] width 280 height 310
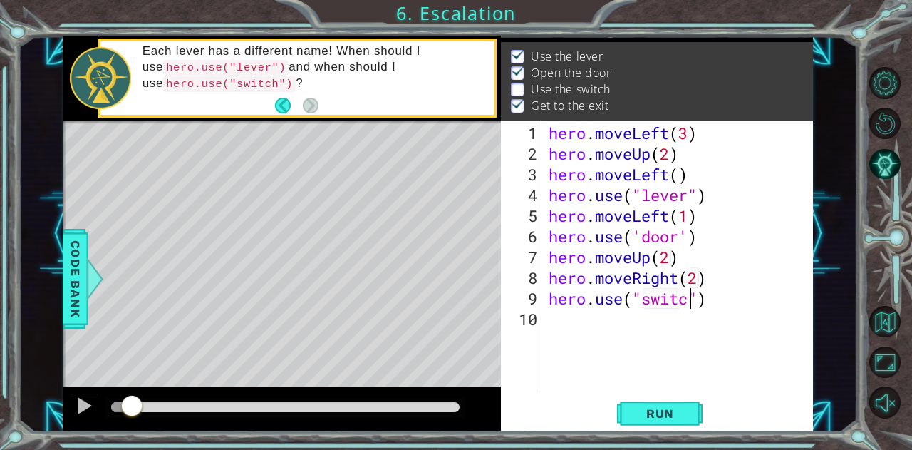
scroll to position [0, 6]
type textarea "hero.use("switch")"
click at [723, 301] on div "hero . moveLeft ( 3 ) hero . moveUp ( 2 ) hero . moveLeft ( ) hero . use ( "lev…" at bounding box center [681, 278] width 271 height 310
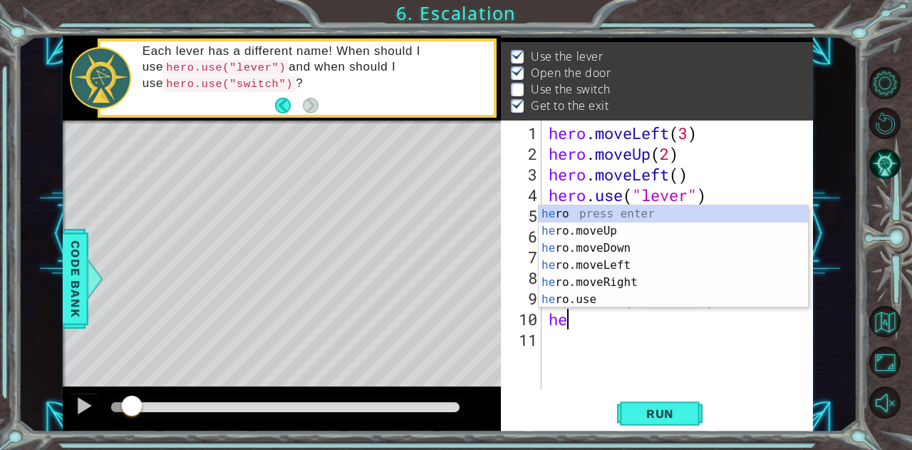
scroll to position [0, 0]
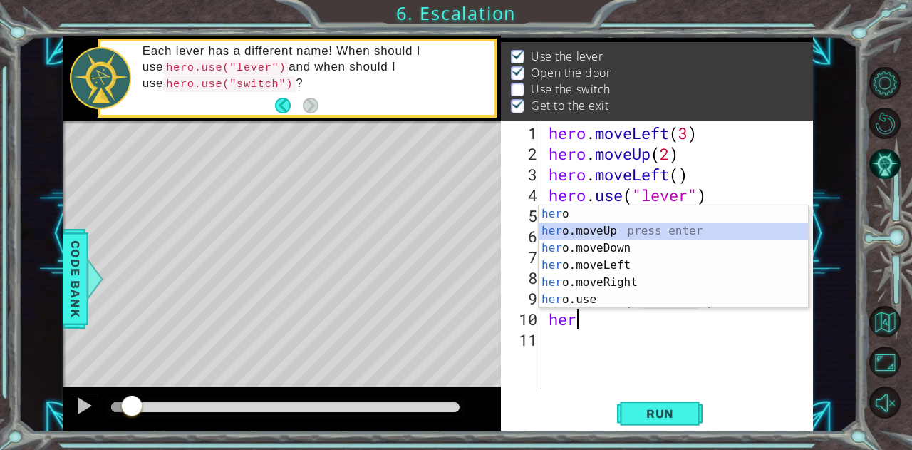
click at [636, 234] on div "her o press enter her o.moveUp press enter her o.moveDown press enter her o.mov…" at bounding box center [674, 273] width 270 height 137
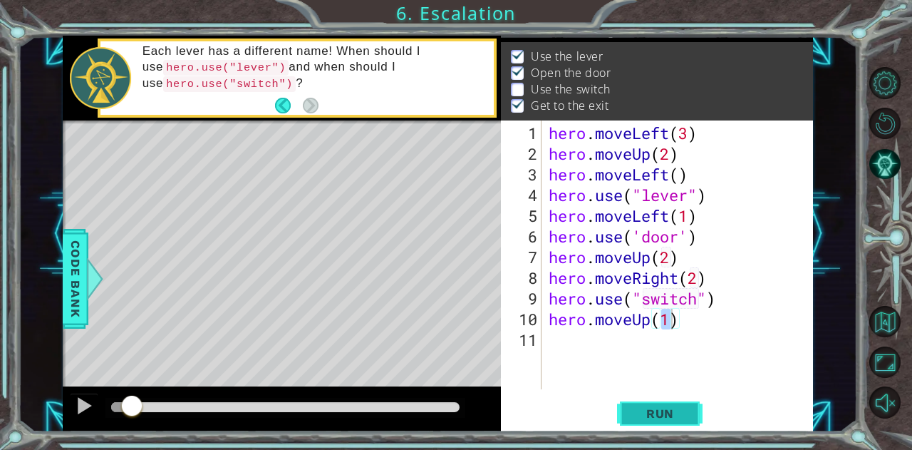
click at [668, 420] on span "Run" at bounding box center [660, 413] width 56 height 14
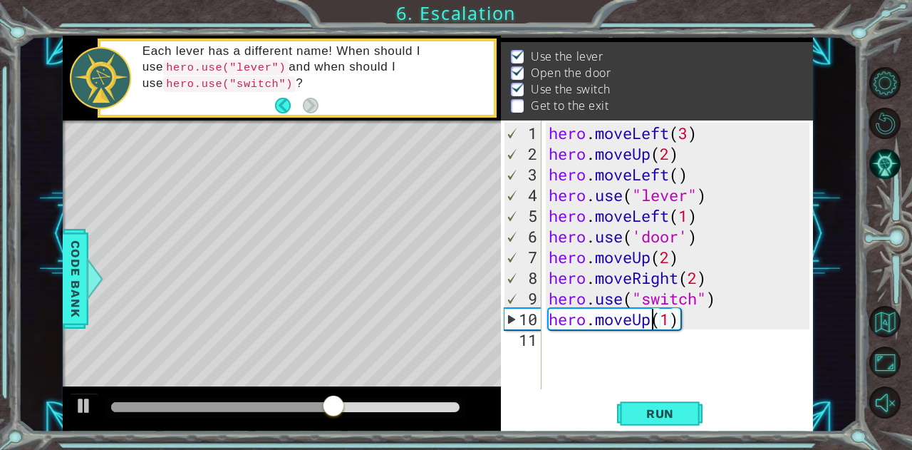
click at [648, 318] on div "hero . moveLeft ( 3 ) hero . moveUp ( 2 ) hero . moveLeft ( ) hero . use ( "lev…" at bounding box center [681, 278] width 271 height 310
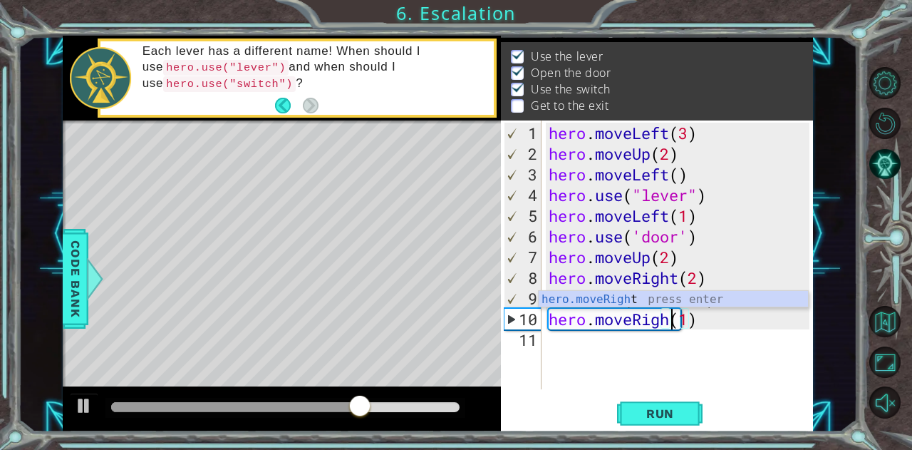
scroll to position [0, 6]
type textarea "hero.moveRight(1)"
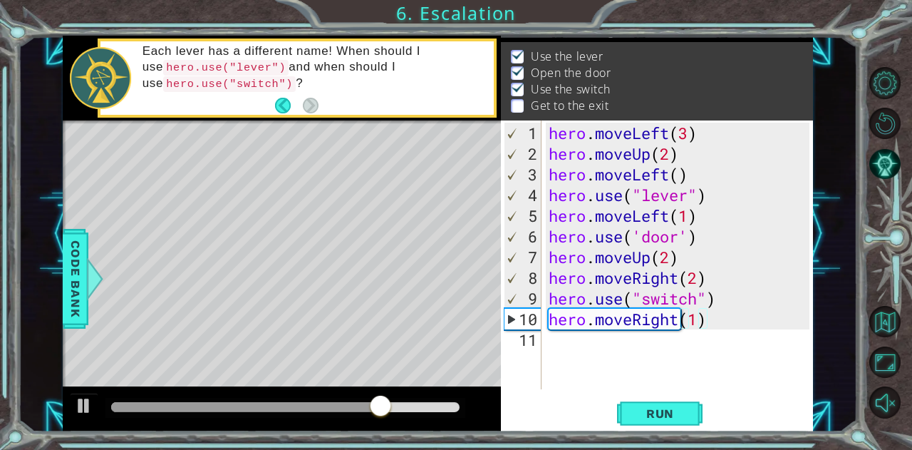
click at [363, 188] on div "Level Map" at bounding box center [392, 330] width 658 height 420
click at [693, 413] on button "Run" at bounding box center [660, 413] width 86 height 31
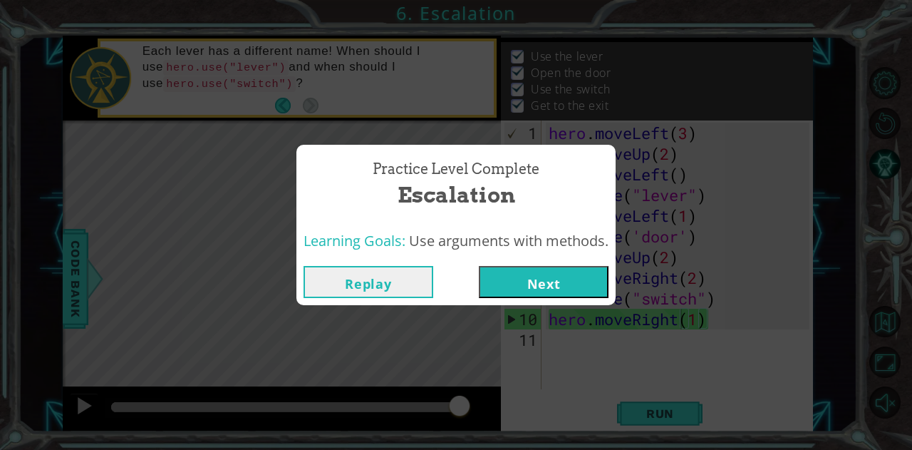
click at [556, 290] on button "Next" at bounding box center [544, 282] width 130 height 32
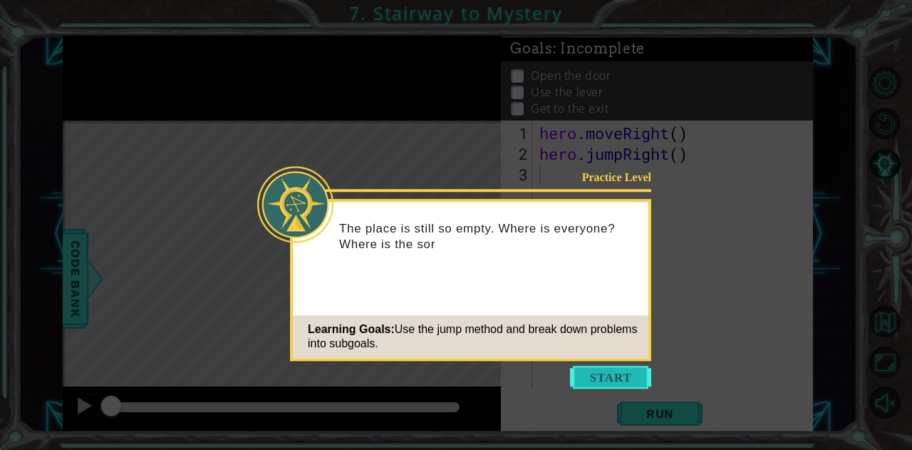
click at [607, 377] on button "Start" at bounding box center [610, 377] width 81 height 23
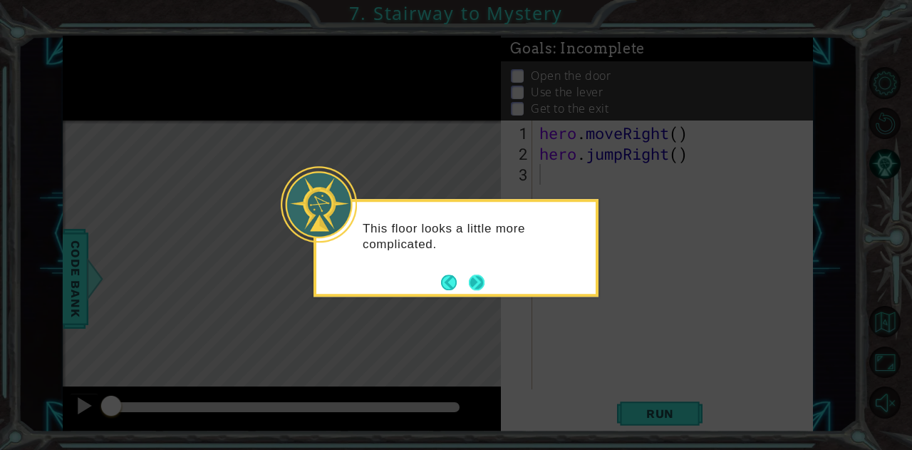
click at [482, 279] on button "Next" at bounding box center [477, 282] width 16 height 16
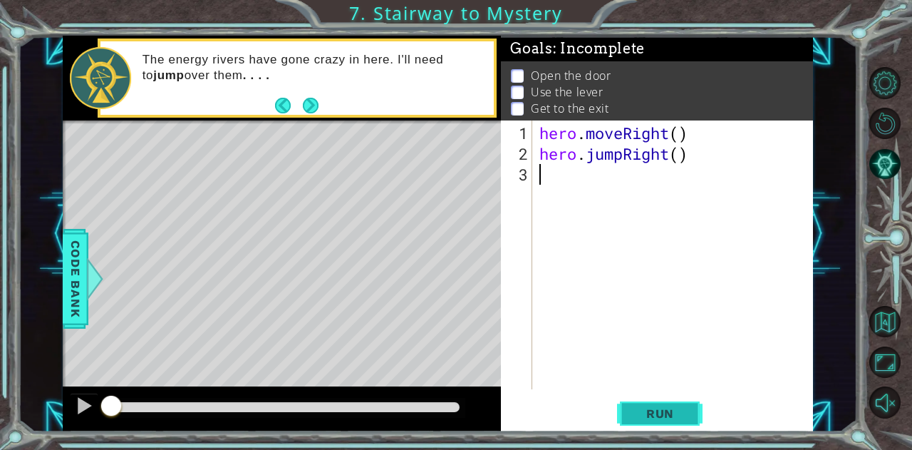
click at [683, 415] on span "Run" at bounding box center [660, 413] width 56 height 14
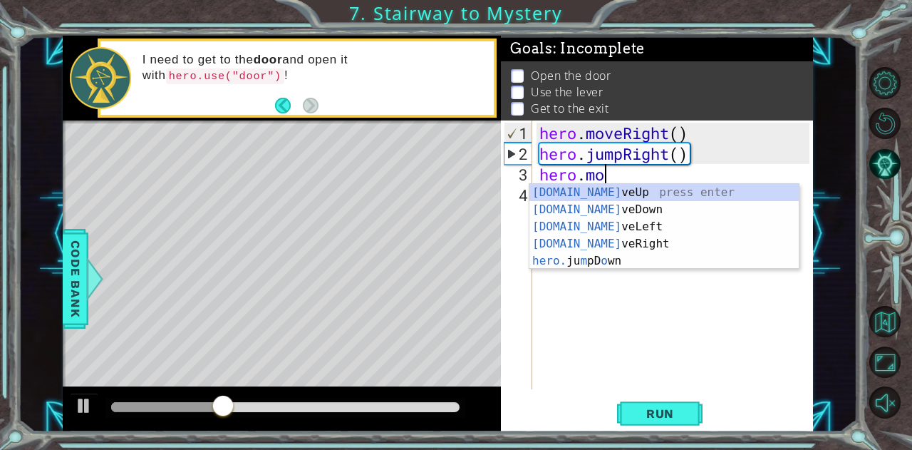
scroll to position [0, 2]
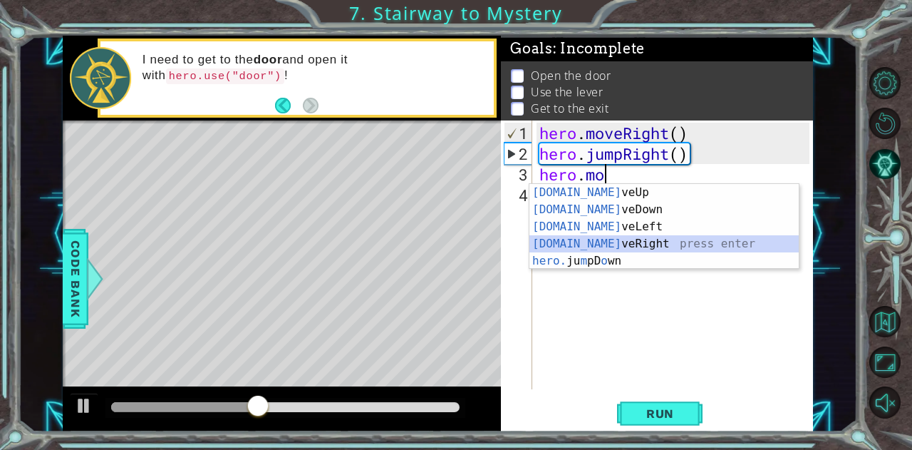
click at [588, 240] on div "[DOMAIN_NAME] veUp press enter [DOMAIN_NAME] veDown press enter [DOMAIN_NAME] v…" at bounding box center [664, 244] width 270 height 120
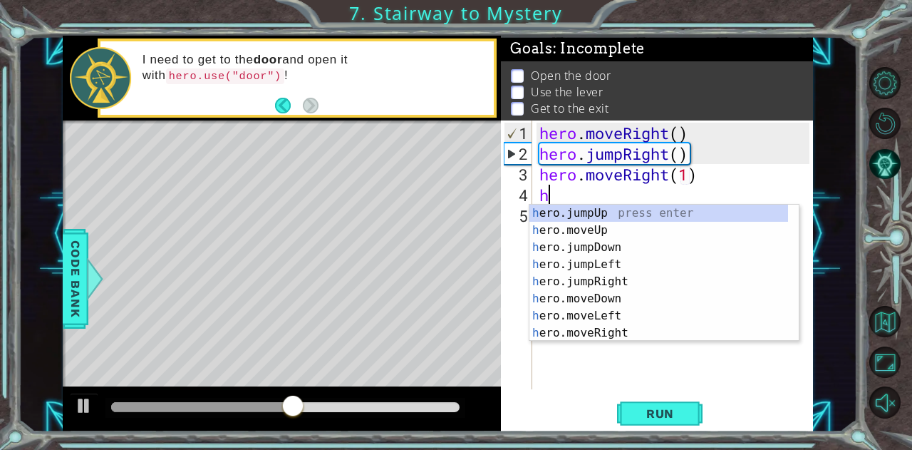
type textarea "hero.moveRight(1)her"
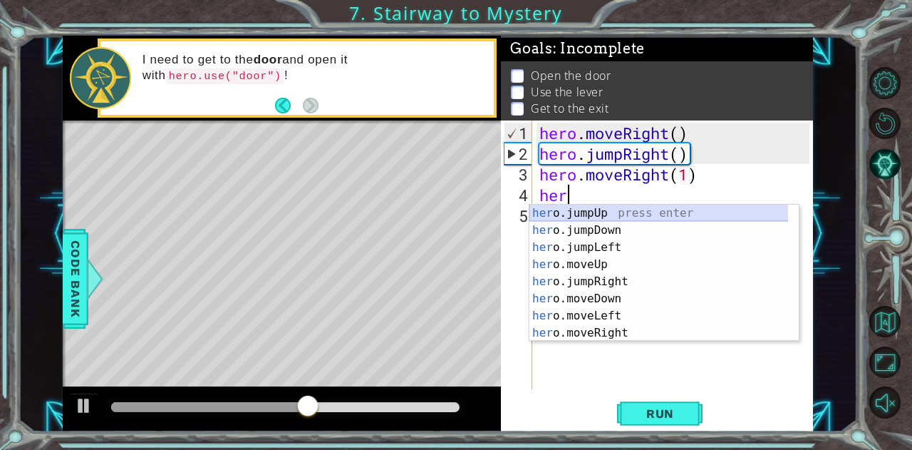
click at [659, 210] on div "her o.jumpUp press enter her o.jumpDown press enter her o.jumpLeft press enter …" at bounding box center [658, 289] width 259 height 171
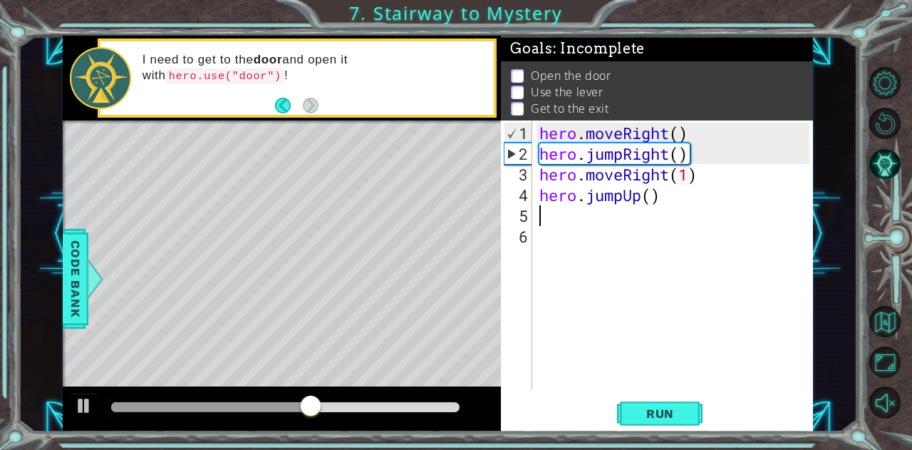
scroll to position [0, 0]
click at [651, 196] on div "hero . moveRight ( ) hero . jumpRight ( ) hero . moveRight ( 1 ) hero . jumpUp …" at bounding box center [677, 278] width 280 height 310
type textarea "hero.jumpUp()"
click at [695, 199] on div "hero . moveRight ( ) hero . jumpRight ( ) hero . moveRight ( 1 ) hero . jumpUp …" at bounding box center [677, 278] width 280 height 310
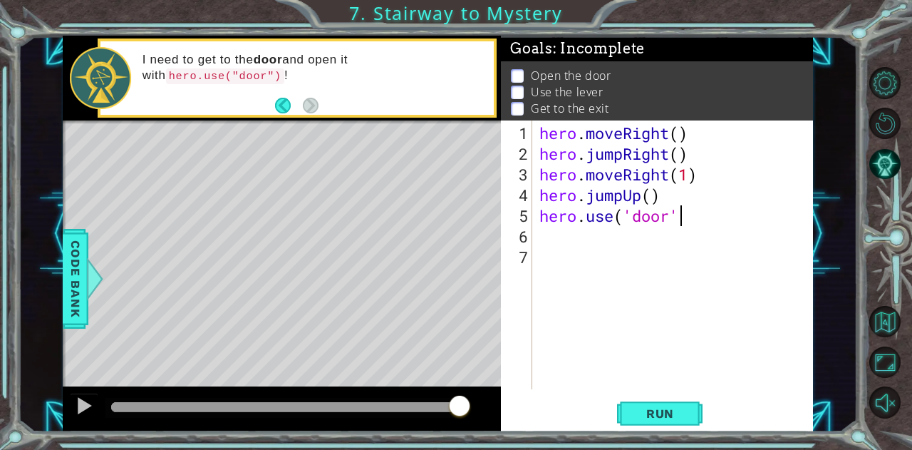
scroll to position [0, 6]
type textarea "hero.use('door')"
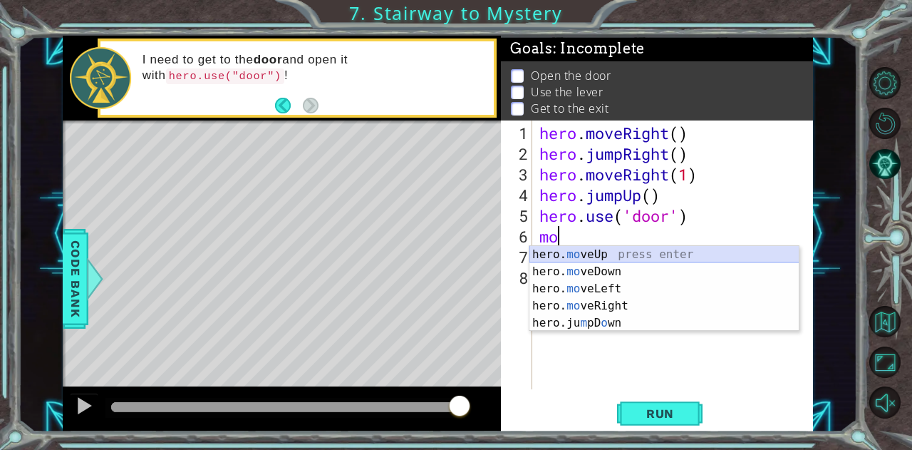
click at [618, 253] on div "hero. mo veUp press enter hero. mo veDown press enter hero. mo veLeft press ent…" at bounding box center [664, 306] width 270 height 120
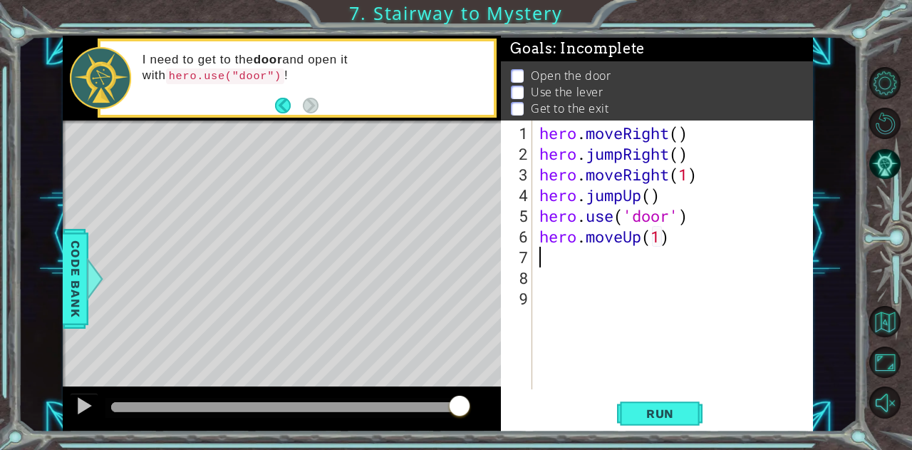
scroll to position [0, 6]
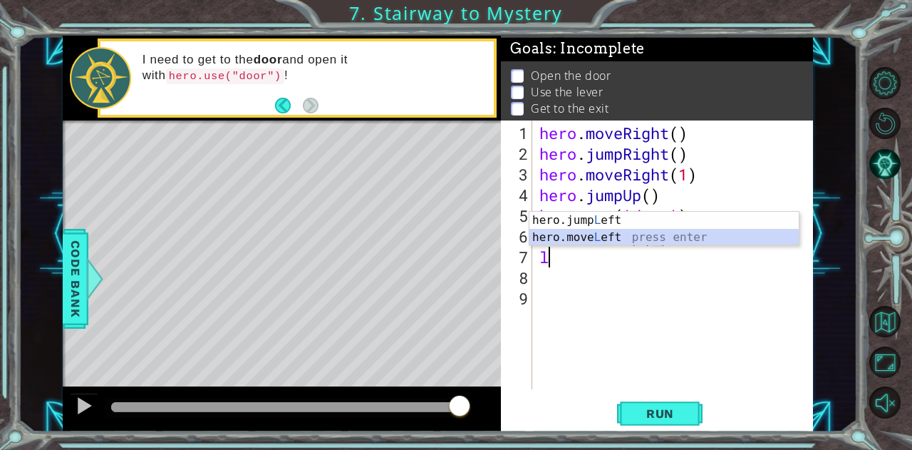
click at [626, 234] on div "hero.jump L eft press enter hero.move L eft press enter" at bounding box center [664, 246] width 270 height 68
type textarea "hero.moveLeft(1)"
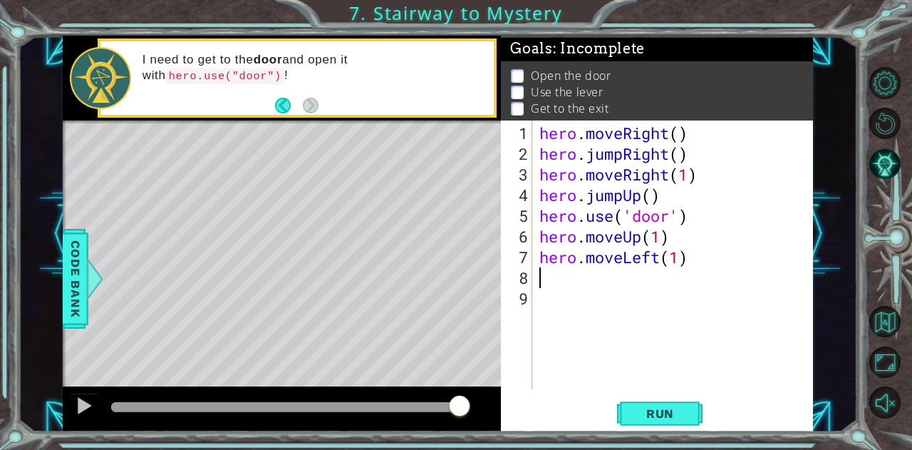
click at [549, 280] on div "hero . moveRight ( ) hero . jumpRight ( ) hero . moveRight ( 1 ) hero . jumpUp …" at bounding box center [677, 278] width 280 height 310
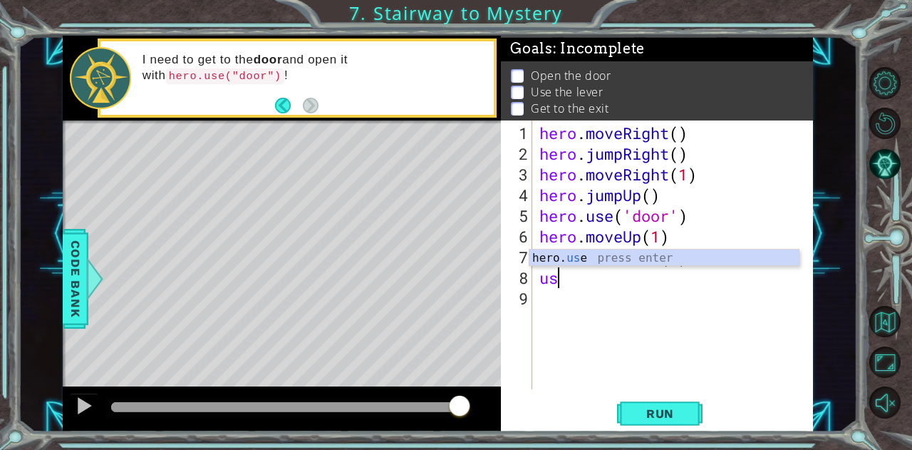
type textarea "u"
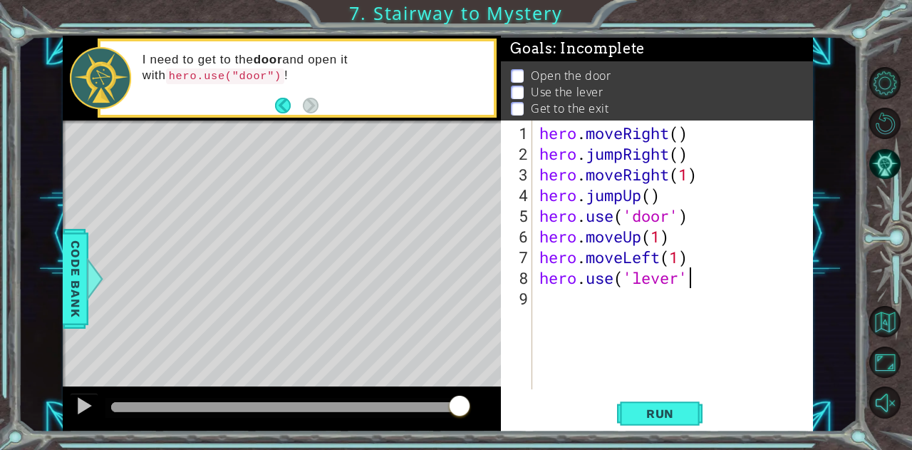
scroll to position [0, 6]
click at [667, 413] on span "Run" at bounding box center [660, 413] width 56 height 14
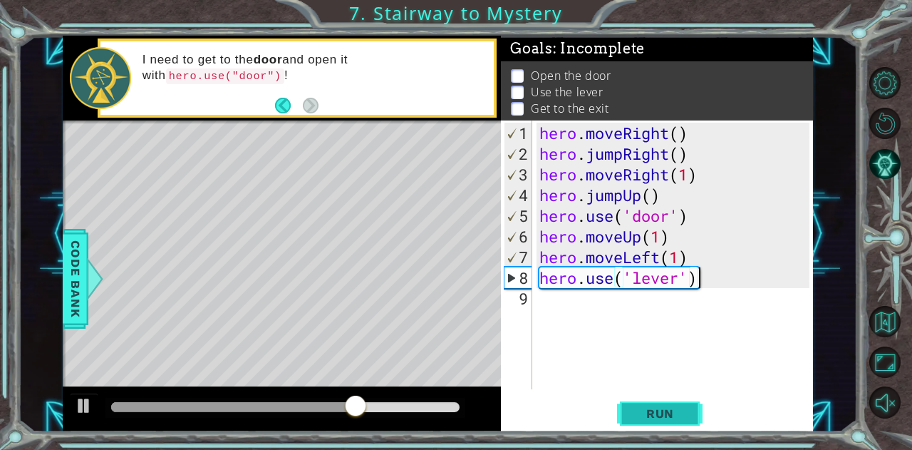
click at [618, 414] on button "Run" at bounding box center [660, 413] width 86 height 31
click at [630, 237] on div "hero . moveRight ( ) hero . jumpRight ( ) hero . moveRight ( 1 ) hero . jumpUp …" at bounding box center [677, 278] width 280 height 310
click at [680, 404] on button "Run" at bounding box center [660, 413] width 86 height 31
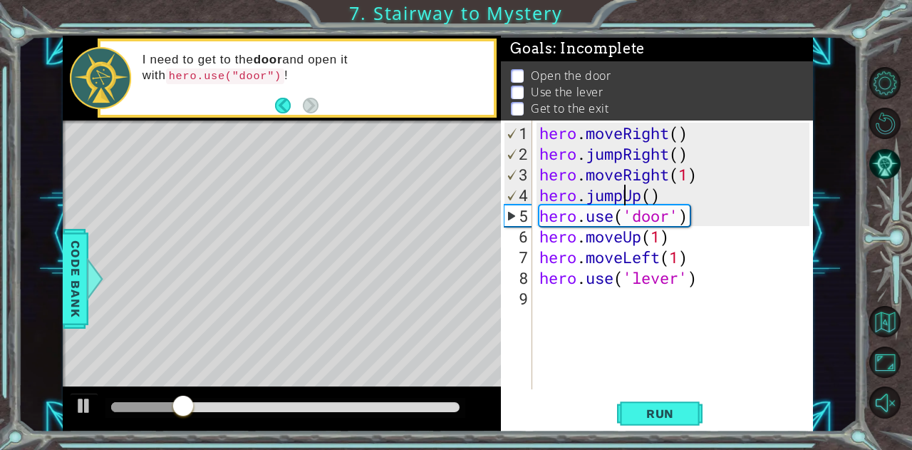
click at [620, 195] on div "hero . moveRight ( ) hero . jumpRight ( ) hero . moveRight ( 1 ) hero . jumpUp …" at bounding box center [677, 278] width 280 height 310
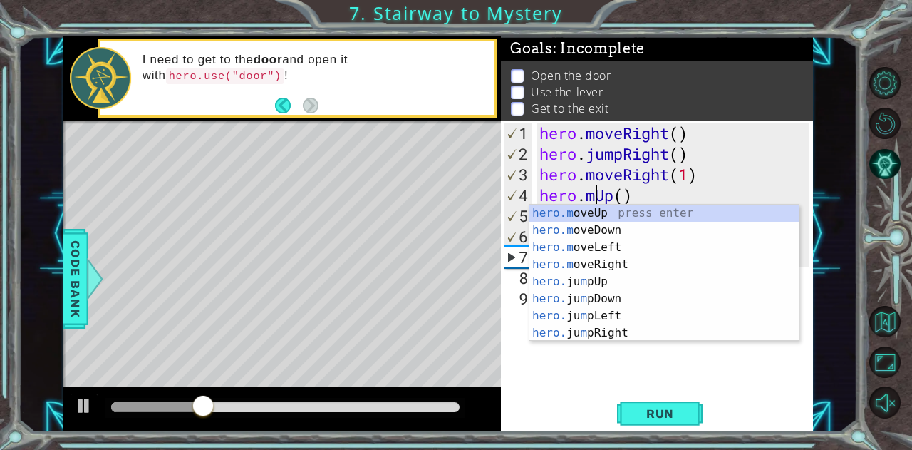
scroll to position [0, 3]
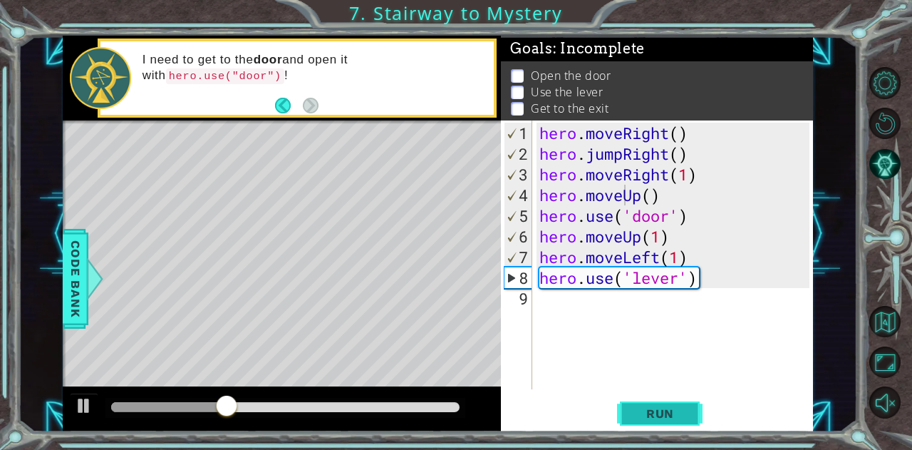
click at [661, 410] on span "Run" at bounding box center [660, 413] width 56 height 14
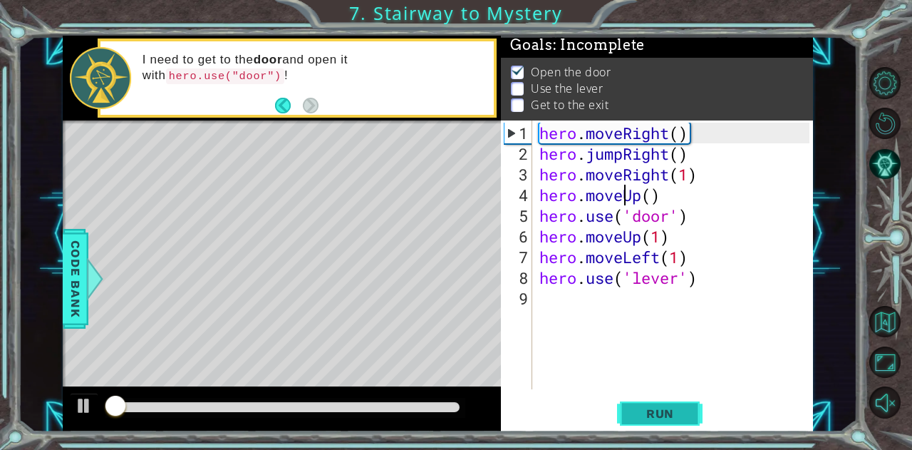
scroll to position [11, 0]
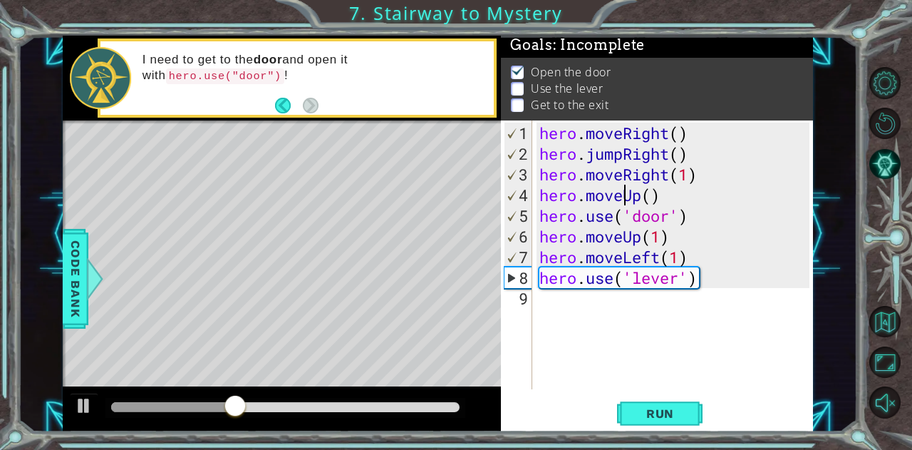
click at [663, 237] on div "hero . moveRight ( ) hero . jumpRight ( ) hero . moveRight ( 1 ) hero . moveUp …" at bounding box center [677, 278] width 280 height 310
type textarea "hero.moveUp(2)"
click at [680, 415] on span "Run" at bounding box center [660, 413] width 56 height 14
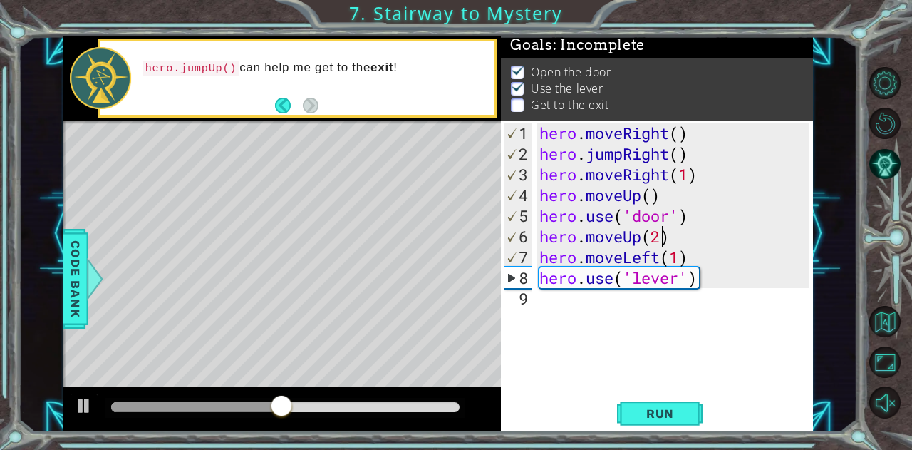
click at [641, 308] on div "hero . moveRight ( ) hero . jumpRight ( ) hero . moveRight ( 1 ) hero . moveUp …" at bounding box center [677, 278] width 280 height 310
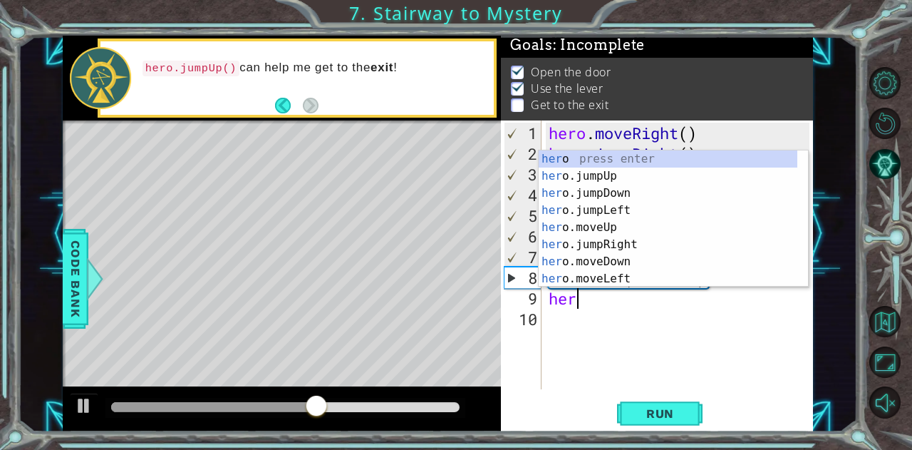
scroll to position [0, 1]
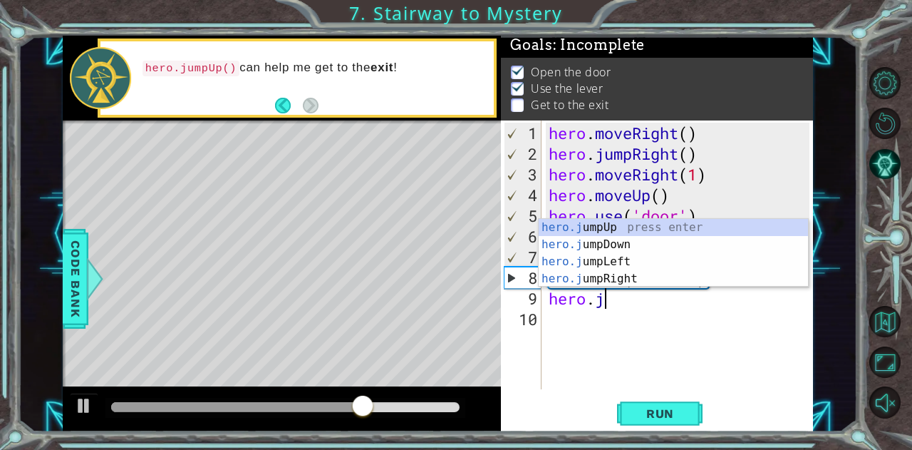
type textarea "hero.ju"
click at [600, 223] on div "hero.ju mpUp press enter hero.ju mpDown press enter hero.[PERSON_NAME] mpLeft p…" at bounding box center [674, 270] width 270 height 103
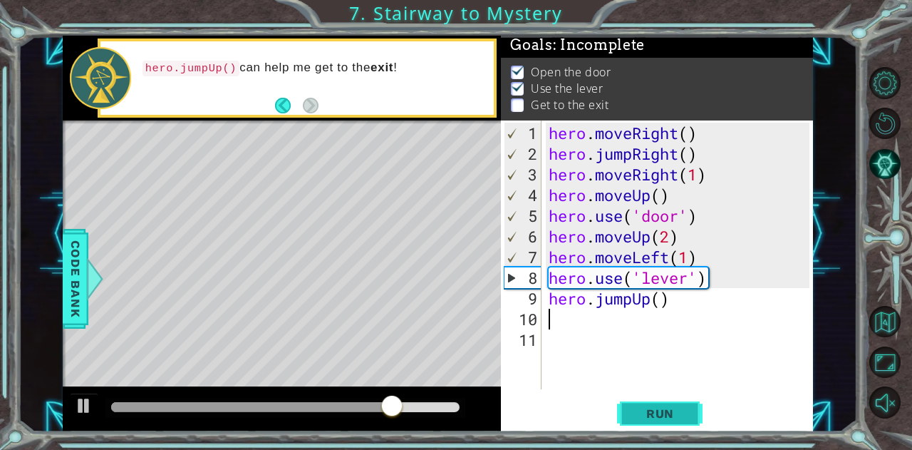
click at [680, 407] on span "Run" at bounding box center [660, 413] width 56 height 14
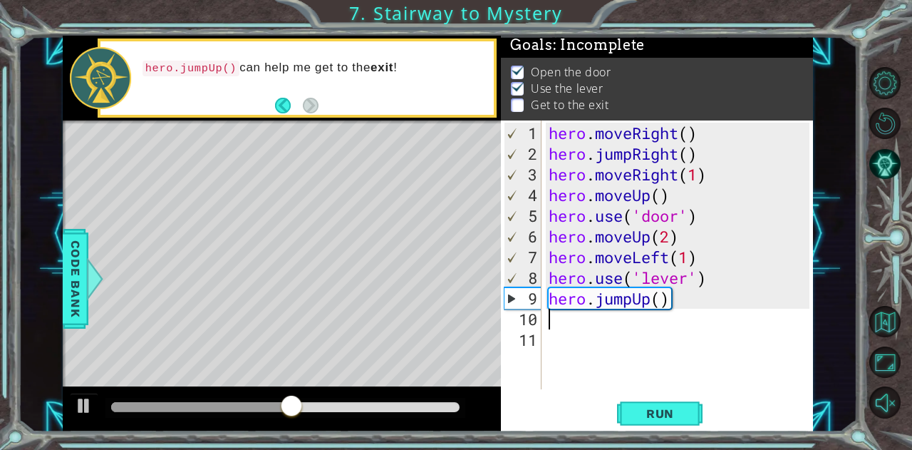
click at [638, 303] on div "hero . moveRight ( ) hero . jumpRight ( ) hero . moveRight ( 1 ) hero . moveUp …" at bounding box center [681, 278] width 271 height 310
click at [635, 301] on div "hero . moveRight ( ) hero . jumpRight ( ) hero . moveRight ( 1 ) hero . moveUp …" at bounding box center [681, 278] width 271 height 310
click at [610, 297] on div "hero . moveRight ( ) hero . jumpRight ( ) hero . moveRight ( 1 ) hero . moveUp …" at bounding box center [681, 278] width 271 height 310
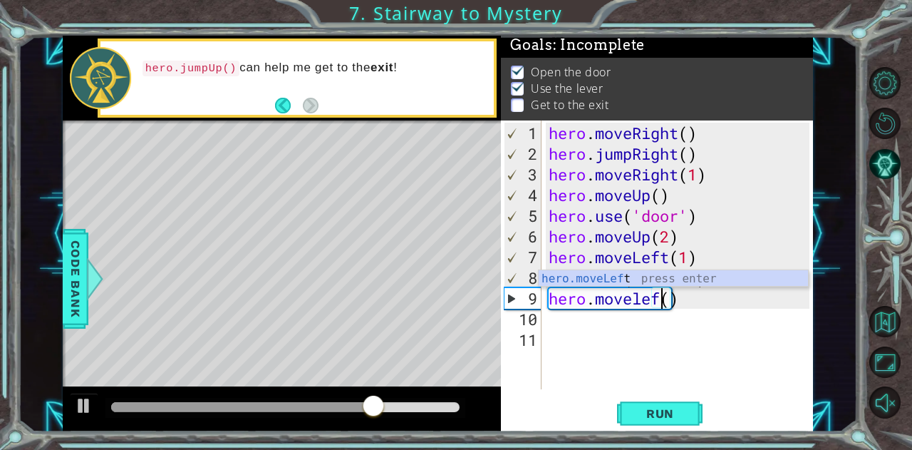
scroll to position [0, 6]
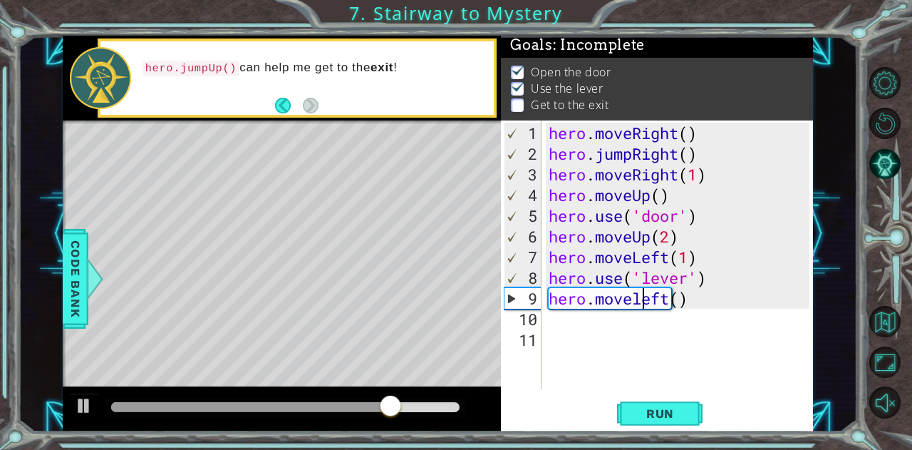
click at [647, 299] on div "hero . moveRight ( ) hero . jumpRight ( ) hero . moveRight ( 1 ) hero . moveUp …" at bounding box center [681, 278] width 271 height 310
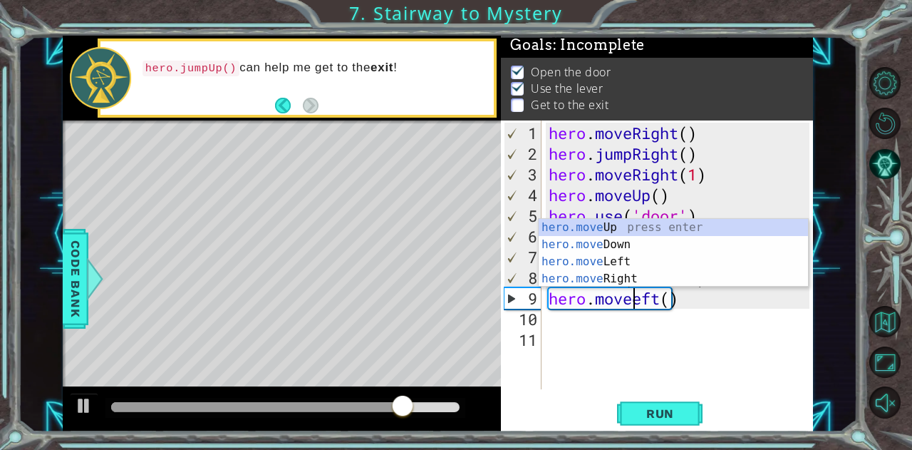
scroll to position [0, 4]
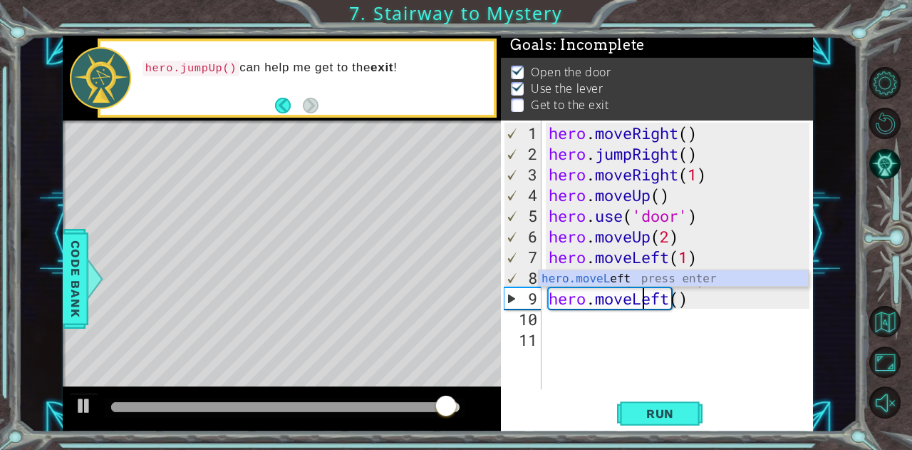
click at [681, 303] on div "hero . moveRight ( ) hero . jumpRight ( ) hero . moveRight ( 1 ) hero . moveUp …" at bounding box center [681, 278] width 271 height 310
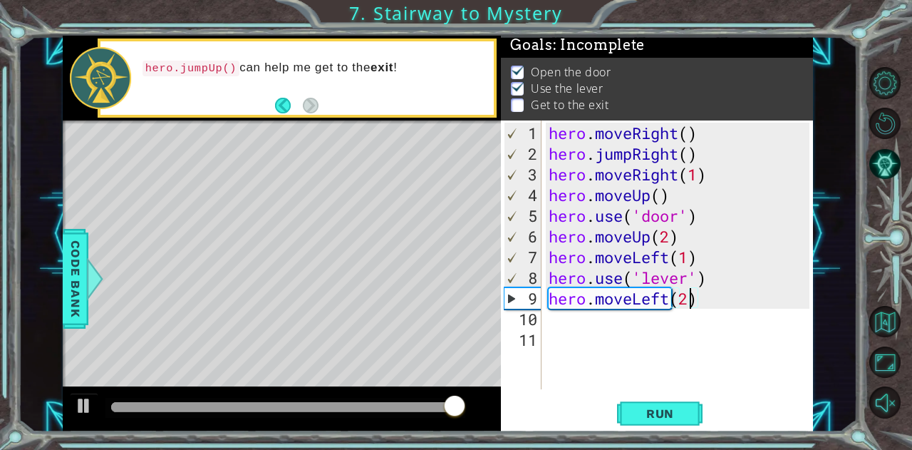
scroll to position [0, 6]
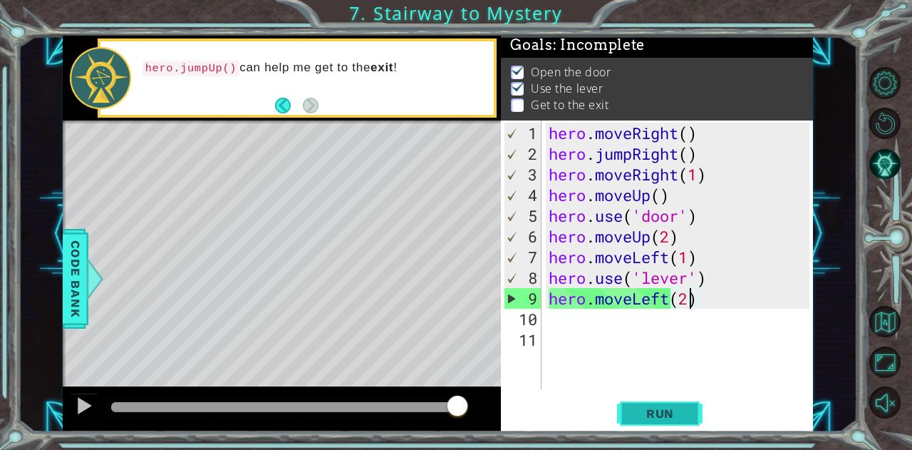
type textarea "hero.moveLeft(2)"
click at [680, 412] on span "Run" at bounding box center [660, 413] width 56 height 14
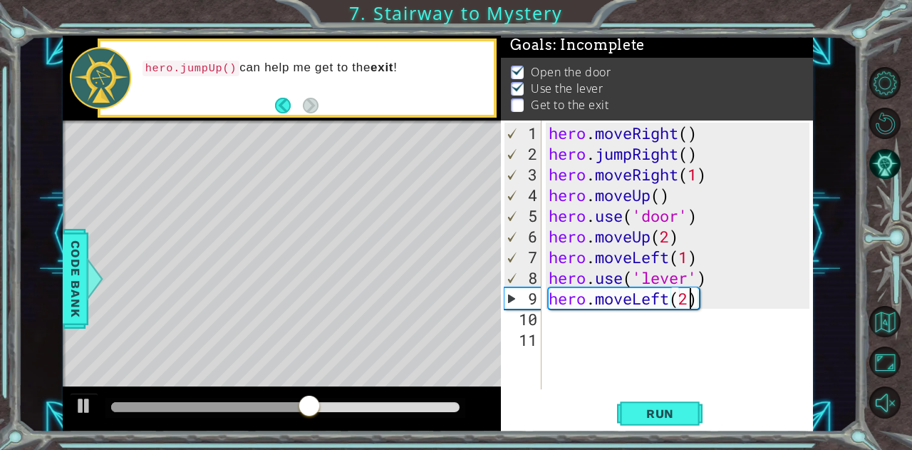
click at [614, 321] on div "hero . moveRight ( ) hero . jumpRight ( ) hero . moveRight ( 1 ) hero . moveUp …" at bounding box center [681, 278] width 271 height 310
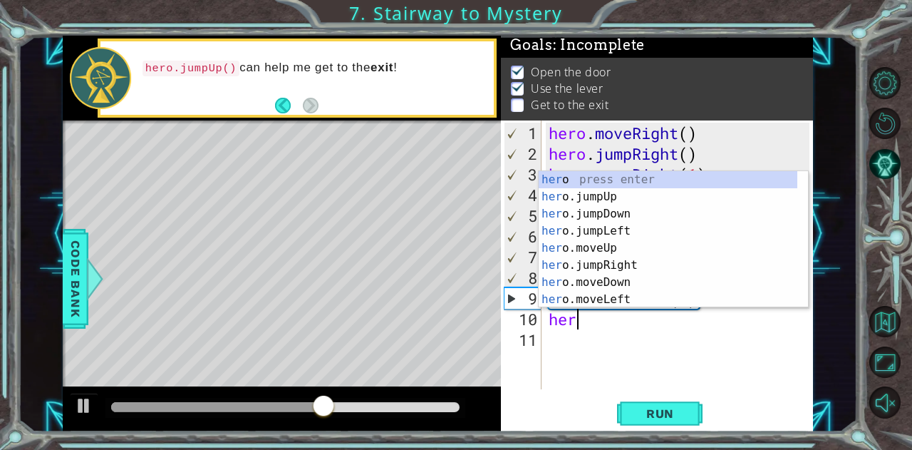
scroll to position [0, 0]
type textarea "hero"
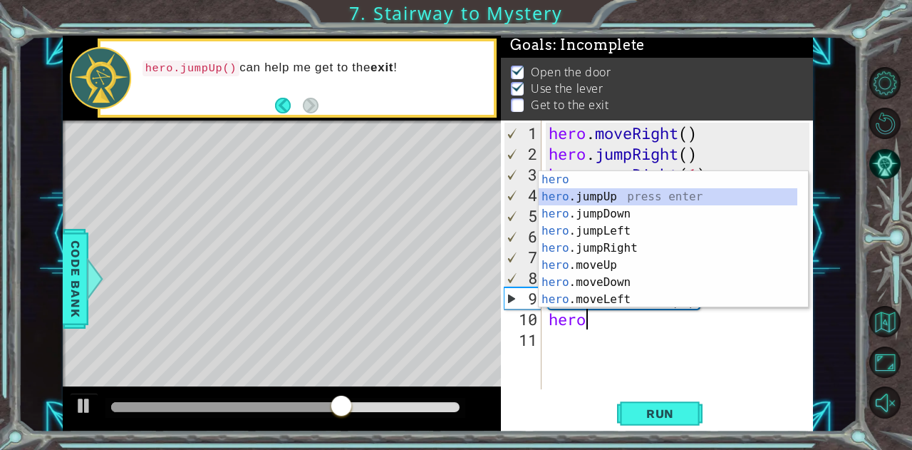
click at [601, 192] on div "hero press enter hero .jumpUp press enter hero .jumpDown press enter hero .jump…" at bounding box center [668, 256] width 259 height 171
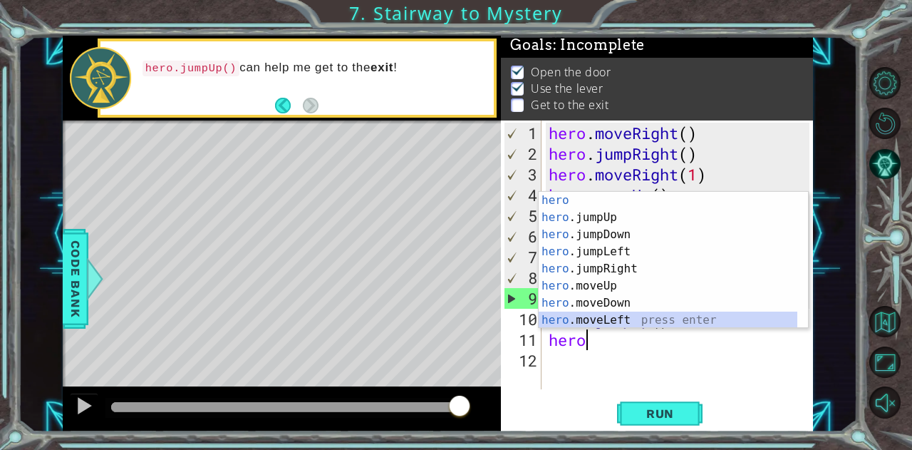
click at [621, 318] on div "hero press enter hero .jumpUp press enter hero .jumpDown press enter hero .jump…" at bounding box center [668, 277] width 259 height 171
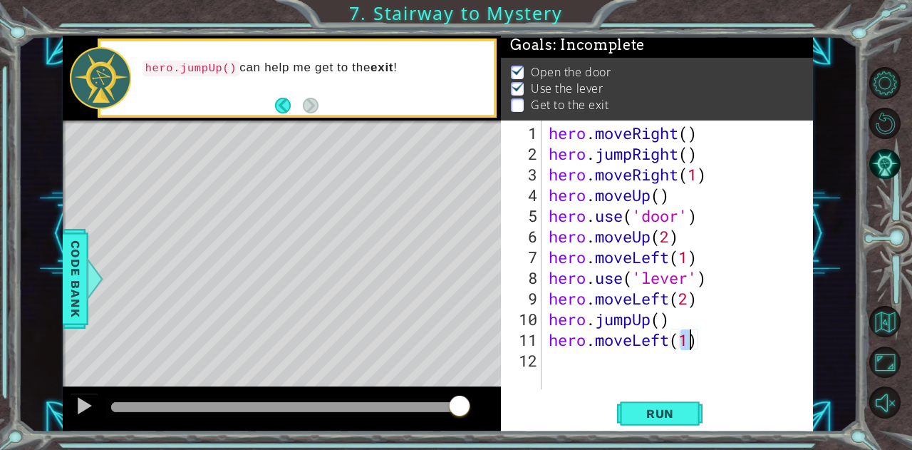
click at [666, 342] on div "hero . moveRight ( ) hero . jumpRight ( ) hero . moveRight ( 1 ) hero . moveUp …" at bounding box center [681, 278] width 271 height 310
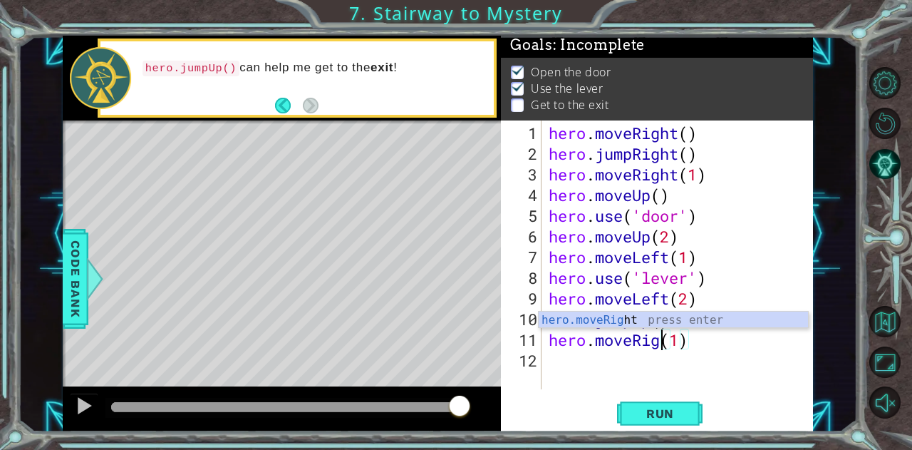
scroll to position [0, 6]
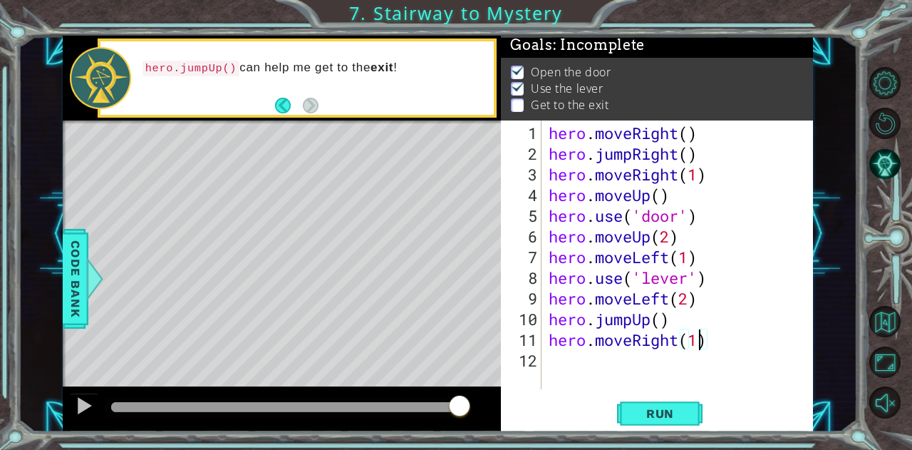
click at [700, 341] on div "hero . moveRight ( ) hero . jumpRight ( ) hero . moveRight ( 1 ) hero . moveUp …" at bounding box center [681, 278] width 271 height 310
type textarea "hero.moveRight(2)"
click at [666, 411] on span "Run" at bounding box center [660, 413] width 56 height 14
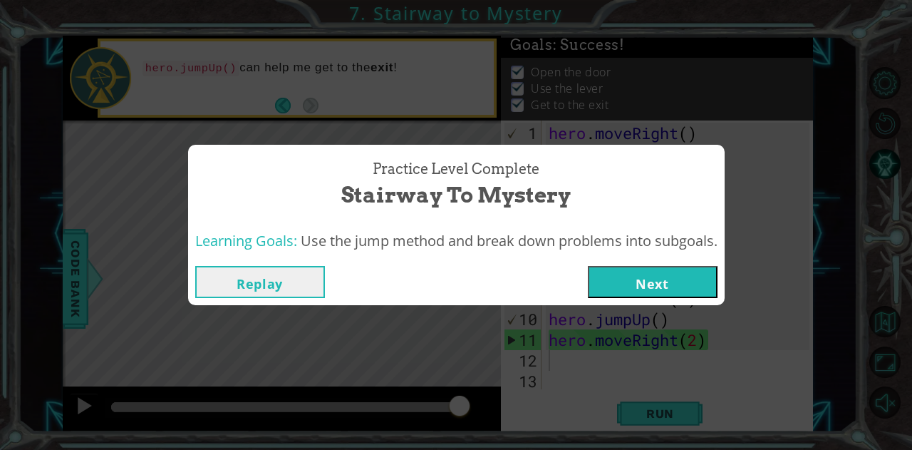
click at [663, 290] on button "Next" at bounding box center [653, 282] width 130 height 32
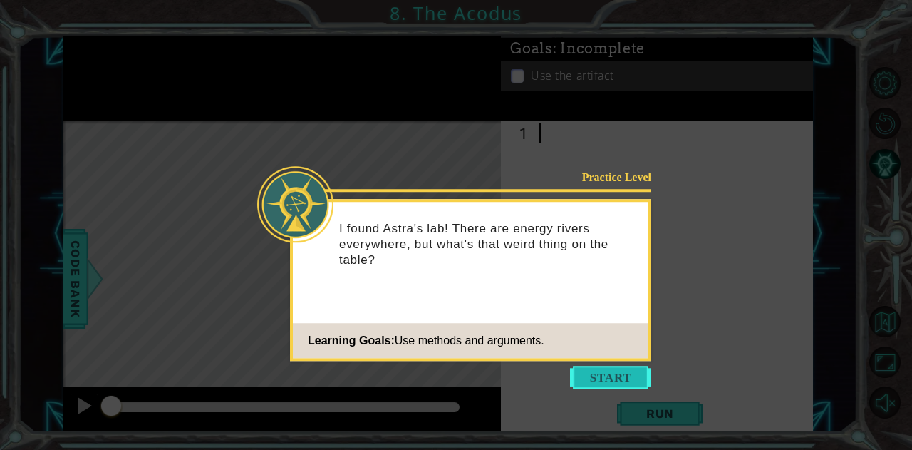
click at [628, 375] on button "Start" at bounding box center [610, 377] width 81 height 23
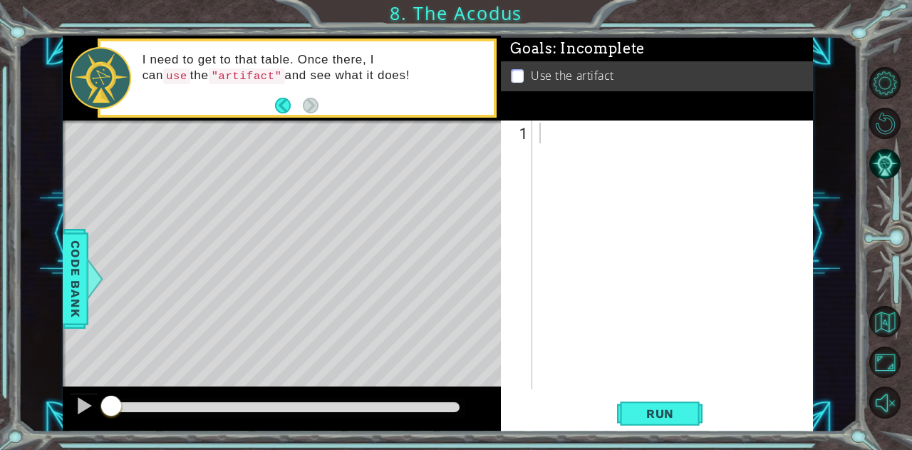
click at [270, 217] on div "Level Map" at bounding box center [392, 330] width 658 height 420
click at [576, 134] on div at bounding box center [677, 278] width 280 height 310
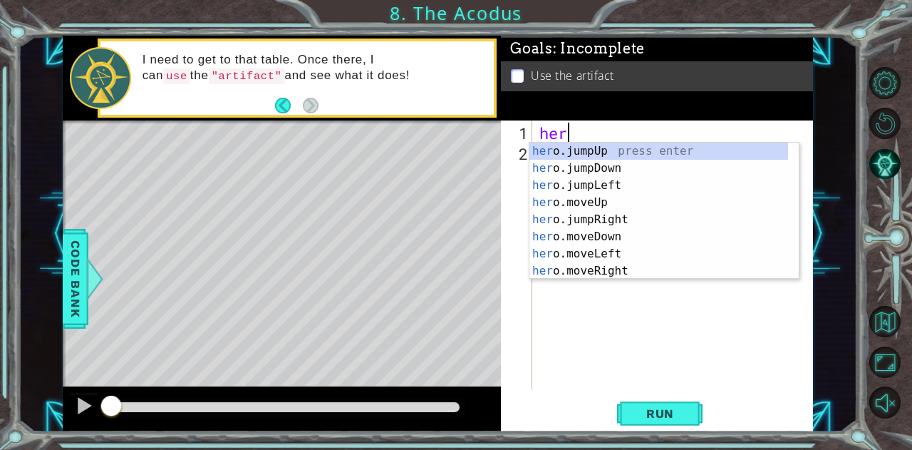
scroll to position [0, 1]
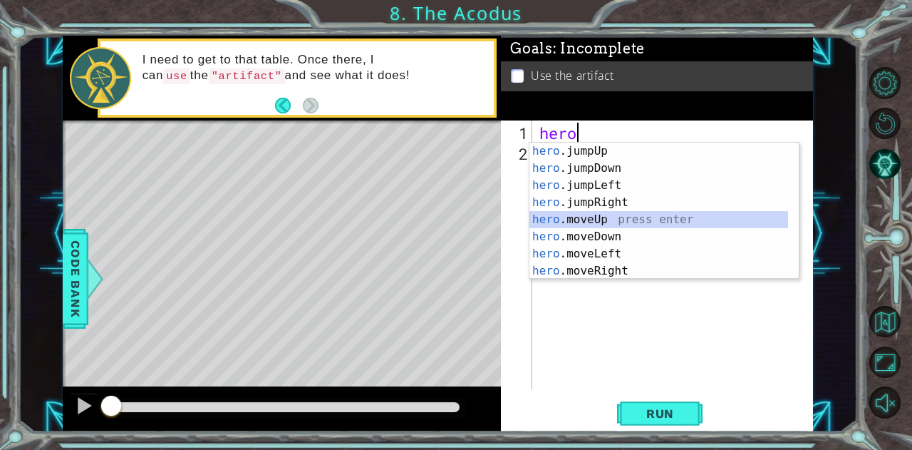
click at [602, 219] on div "hero .jumpUp press enter hero .jumpDown press enter hero .jumpLeft press enter …" at bounding box center [658, 228] width 259 height 171
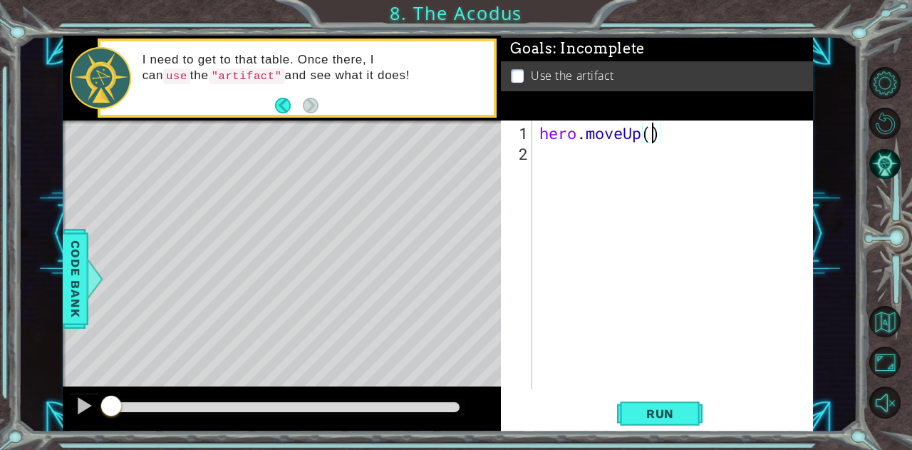
type textarea "hero.moveUp(2)"
click at [571, 147] on div "hero . moveUp ( 2 )" at bounding box center [677, 278] width 280 height 310
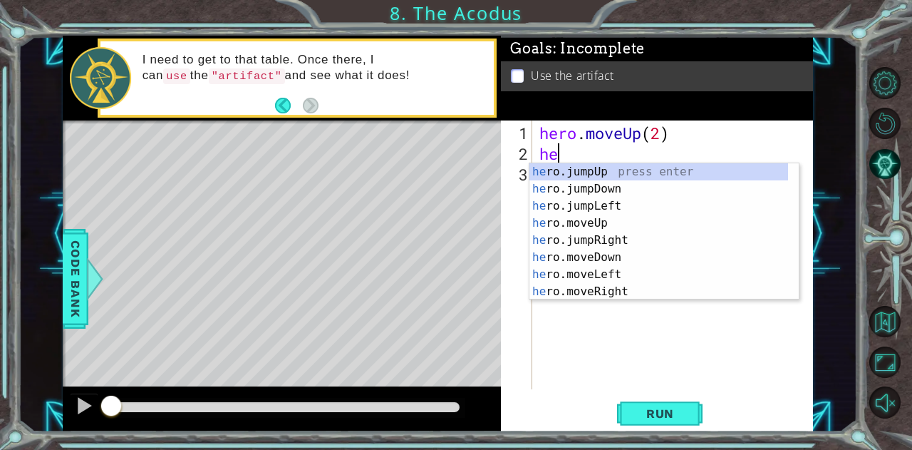
type textarea "her"
click at [608, 209] on div "her o.jumpUp press enter her o.jumpDown press enter her o.jumpLeft press enter …" at bounding box center [658, 248] width 259 height 171
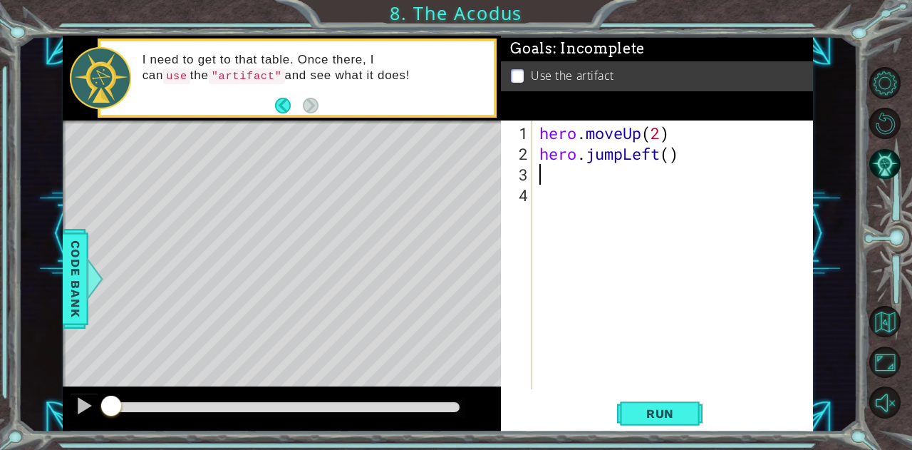
click at [618, 156] on div "hero . moveUp ( 2 ) hero . jumpLeft ( )" at bounding box center [677, 278] width 280 height 310
click at [622, 157] on div "hero . moveUp ( 2 ) hero . jumpLeft ( )" at bounding box center [677, 278] width 280 height 310
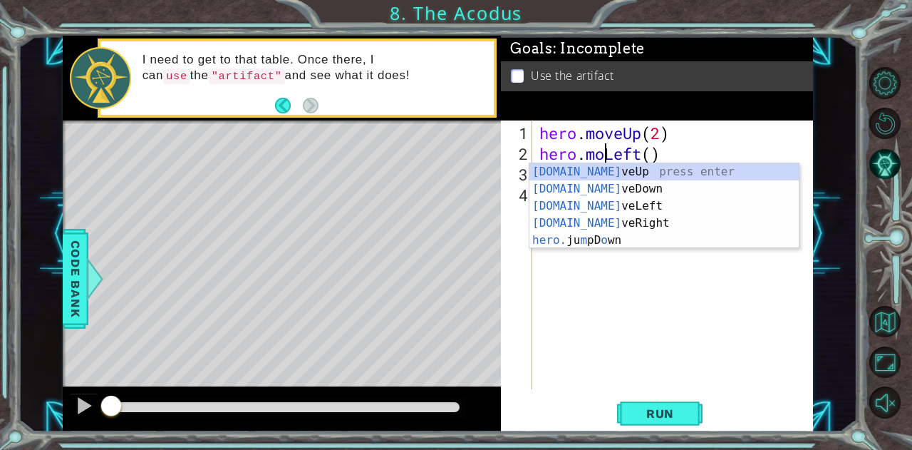
scroll to position [0, 3]
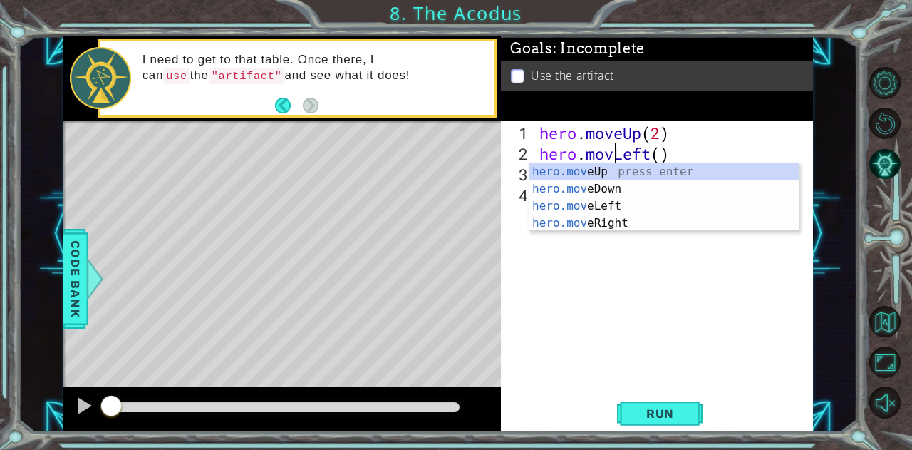
type textarea "hero.moveLeft()"
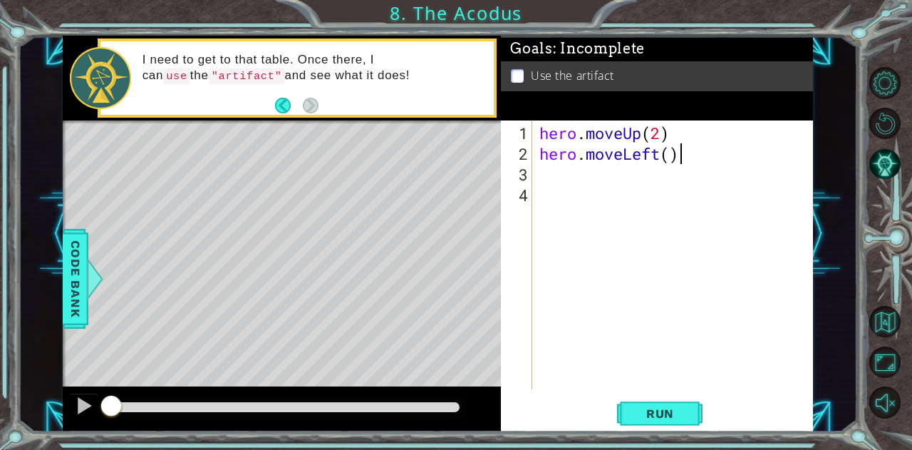
click at [690, 157] on div "hero . moveUp ( 2 ) hero . moveLeft ( )" at bounding box center [677, 278] width 280 height 310
type textarea "hero.moveDown(2)"
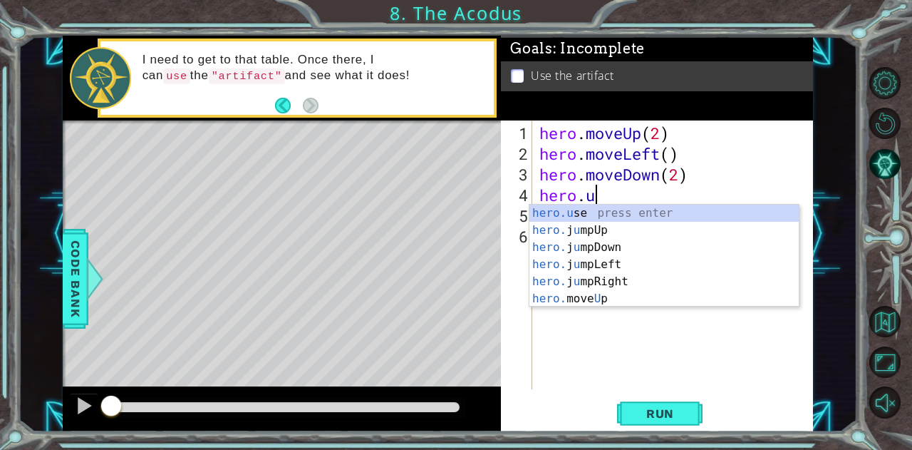
scroll to position [0, 2]
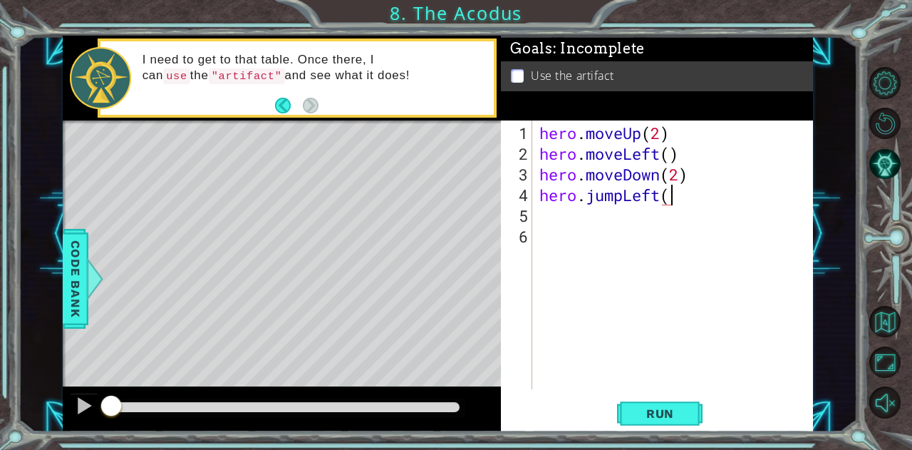
type textarea "hero.jumpLeft()"
type textarea "hero.moveUp(2)"
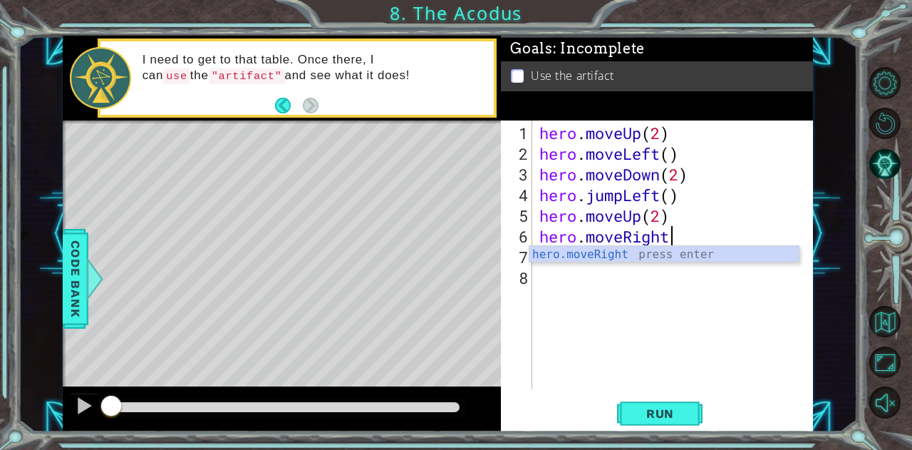
scroll to position [0, 6]
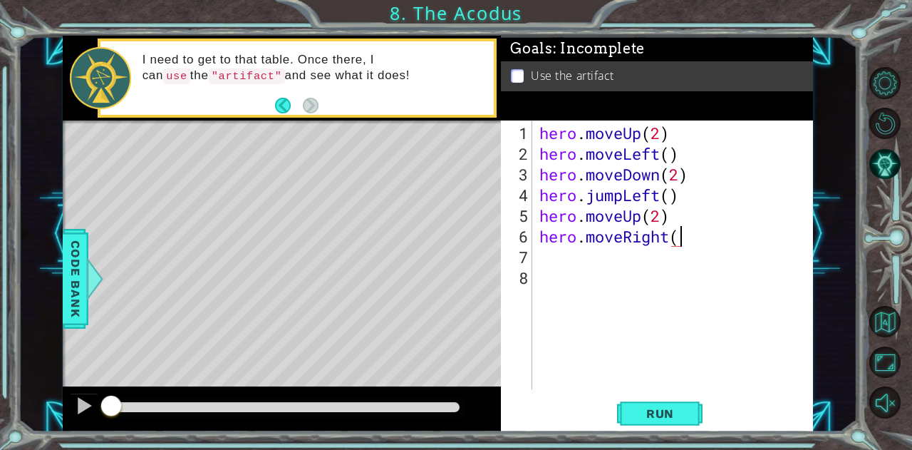
type textarea "hero.moveRight()"
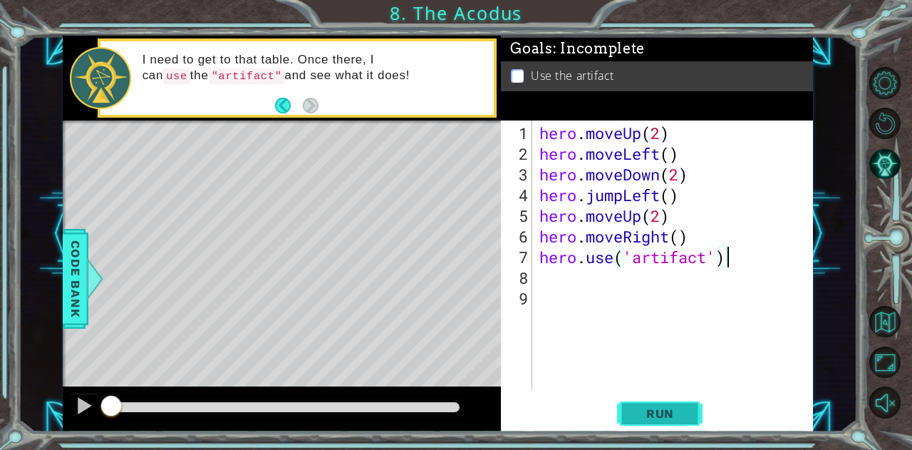
type textarea "hero.use('artifact')"
click at [687, 415] on span "Run" at bounding box center [660, 413] width 56 height 14
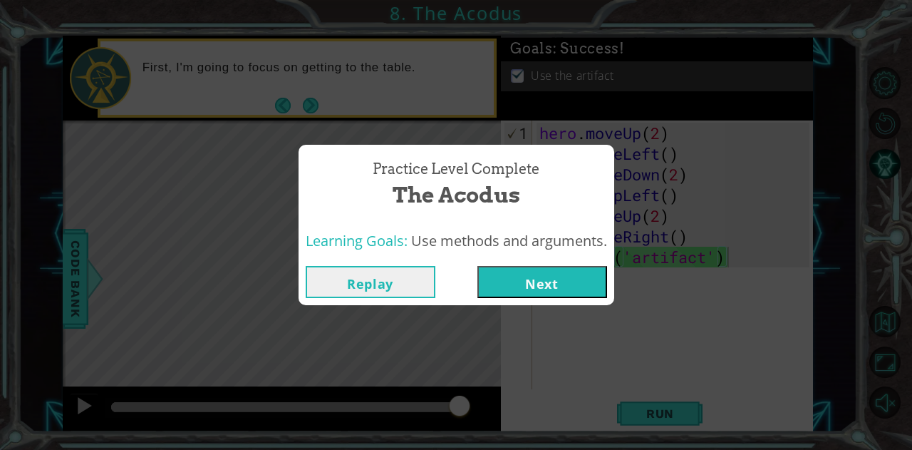
click at [586, 289] on button "Next" at bounding box center [542, 282] width 130 height 32
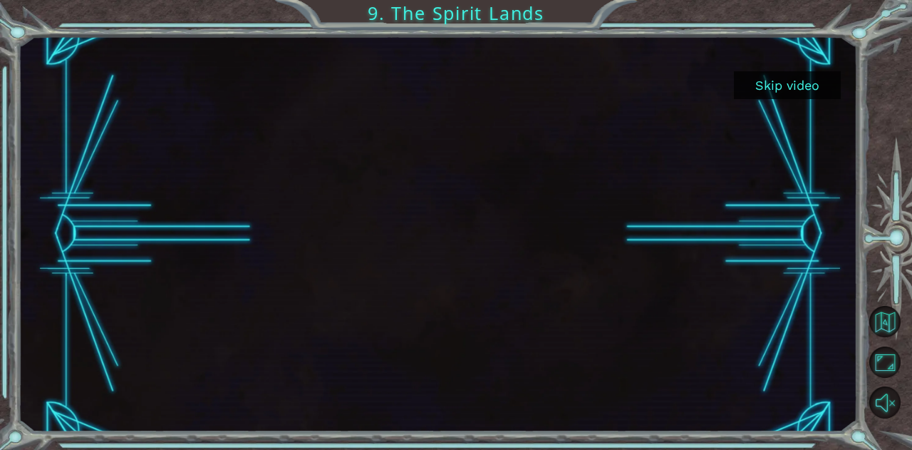
click at [801, 82] on button "Skip video" at bounding box center [787, 85] width 107 height 28
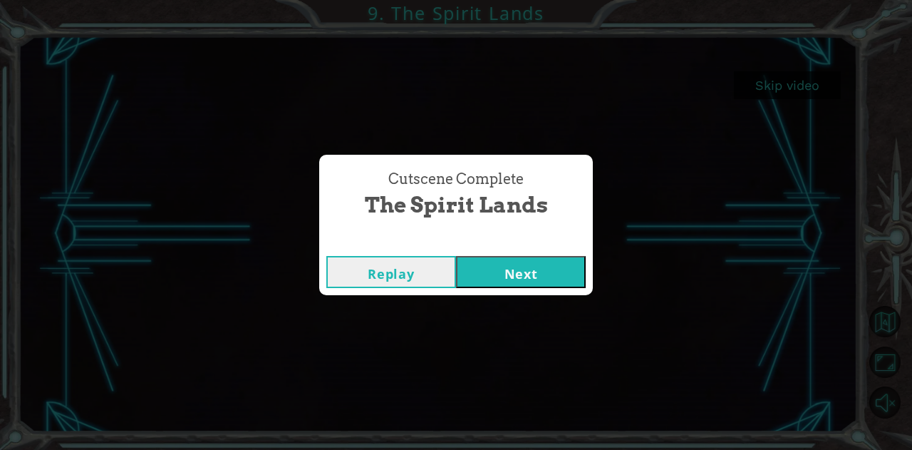
click at [503, 269] on button "Next" at bounding box center [521, 272] width 130 height 32
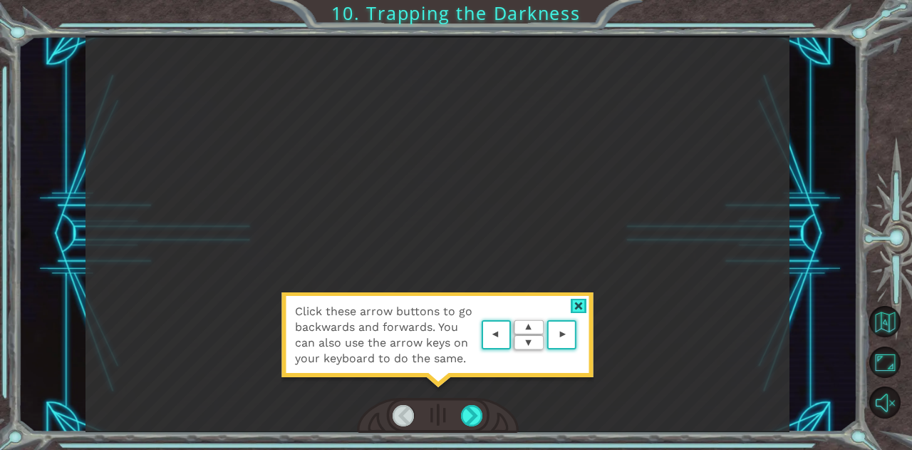
click at [583, 299] on div at bounding box center [579, 306] width 16 height 15
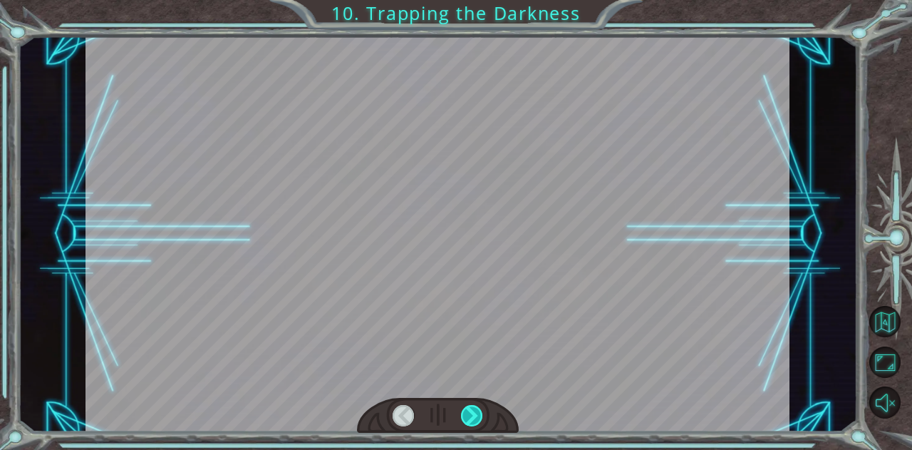
click at [475, 415] on div at bounding box center [472, 415] width 22 height 21
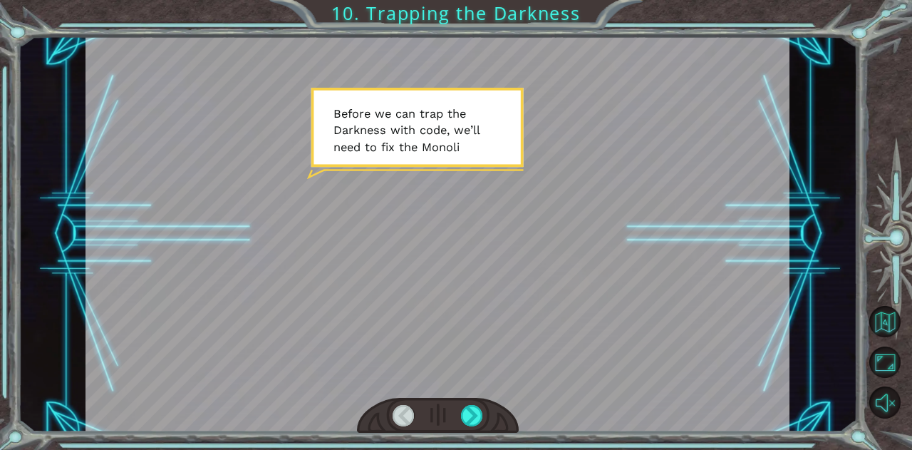
drag, startPoint x: 475, startPoint y: 415, endPoint x: 721, endPoint y: 292, distance: 275.3
click at [721, 292] on div at bounding box center [438, 234] width 704 height 396
click at [477, 412] on div at bounding box center [472, 415] width 22 height 21
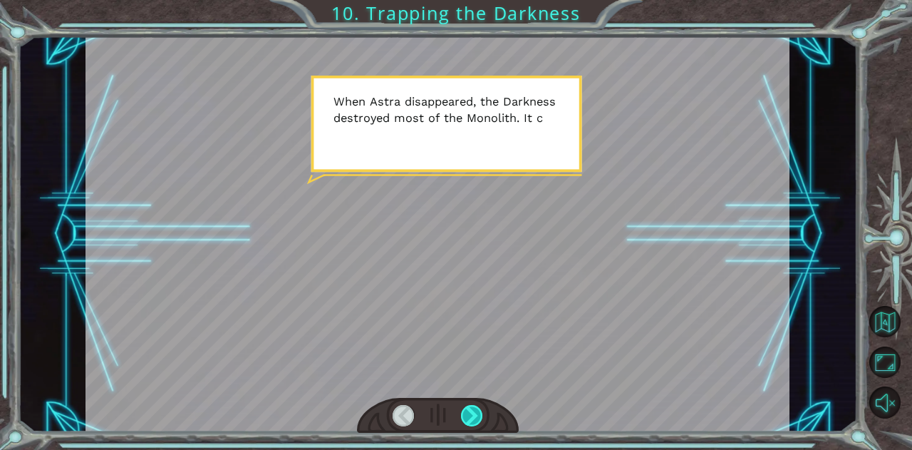
click at [467, 410] on div at bounding box center [472, 415] width 22 height 21
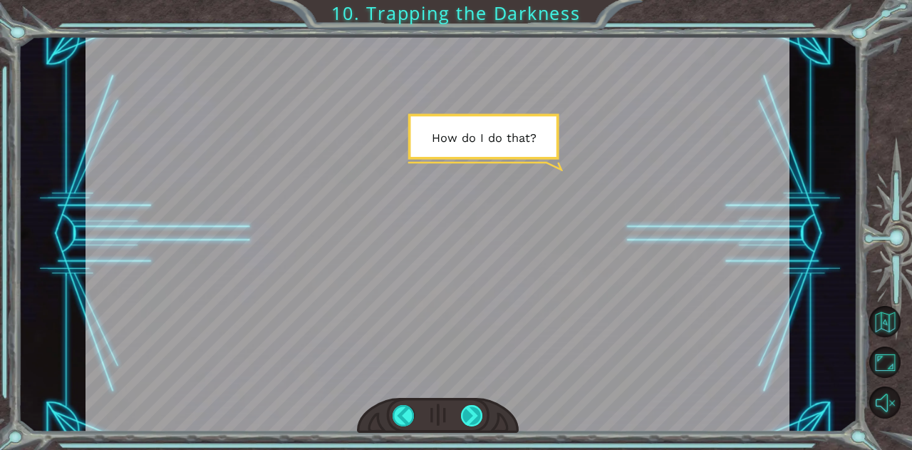
click at [467, 410] on div at bounding box center [472, 415] width 22 height 21
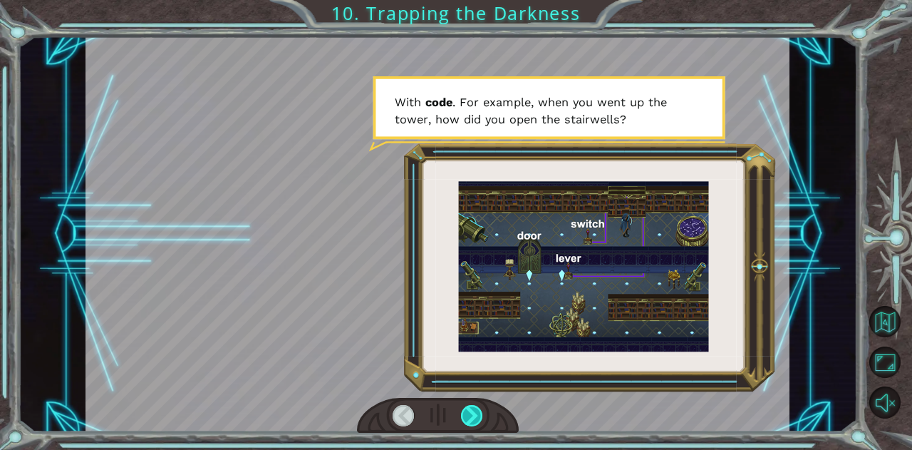
click at [476, 409] on div at bounding box center [472, 415] width 22 height 21
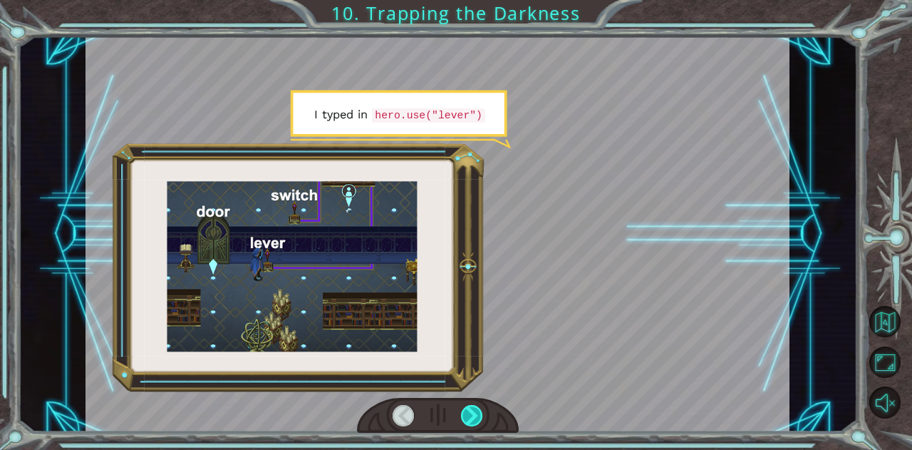
click at [476, 409] on div at bounding box center [472, 415] width 22 height 21
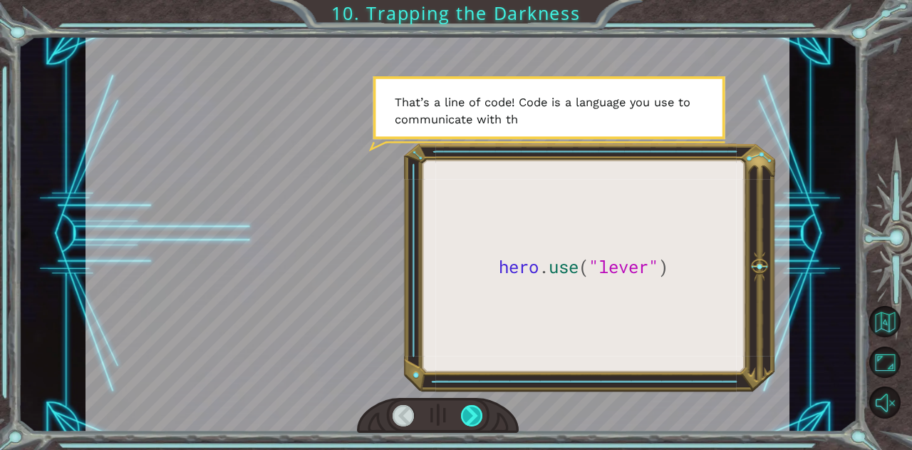
click at [482, 409] on div at bounding box center [472, 415] width 22 height 21
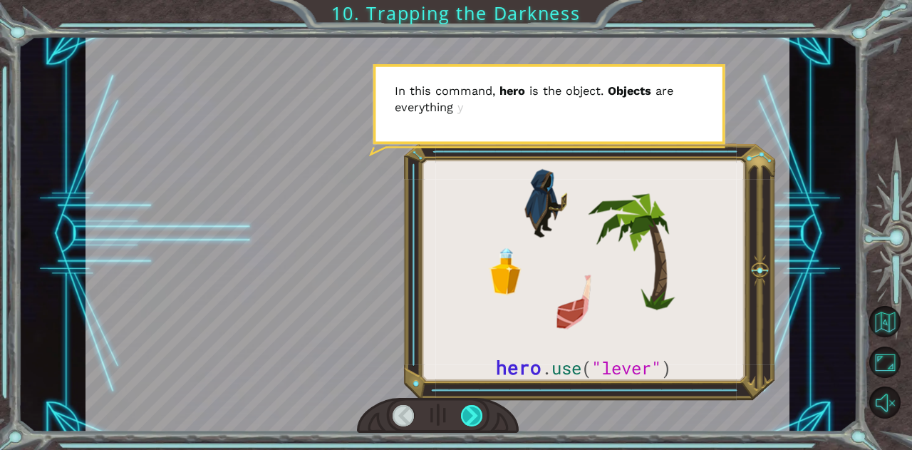
click at [482, 409] on div at bounding box center [472, 415] width 22 height 21
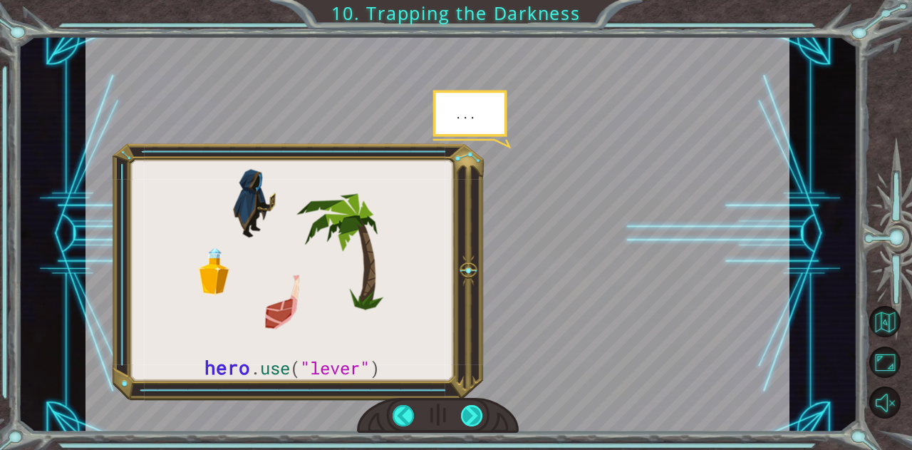
click at [482, 409] on div at bounding box center [472, 415] width 22 height 21
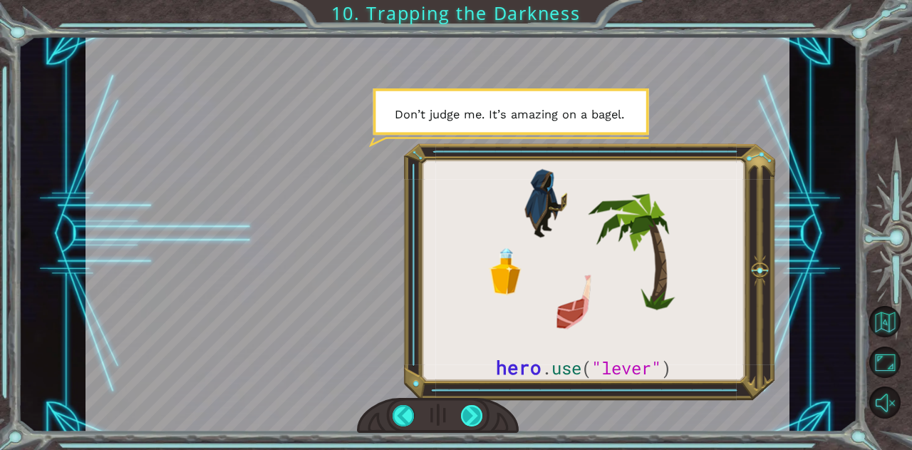
click at [482, 409] on div at bounding box center [472, 415] width 22 height 21
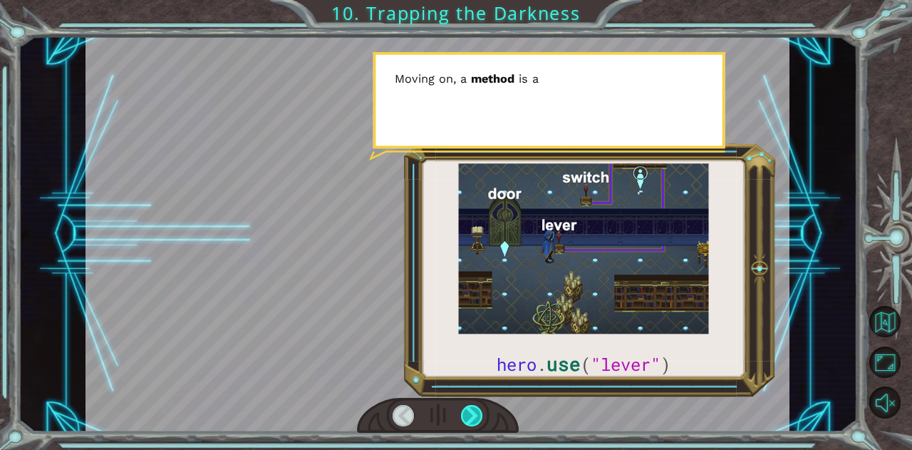
click at [482, 409] on div at bounding box center [472, 415] width 22 height 21
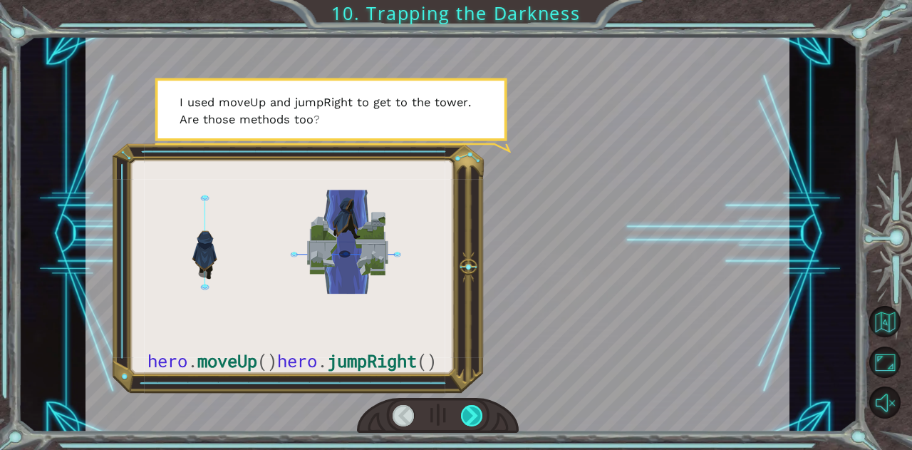
click at [482, 409] on div at bounding box center [472, 415] width 22 height 21
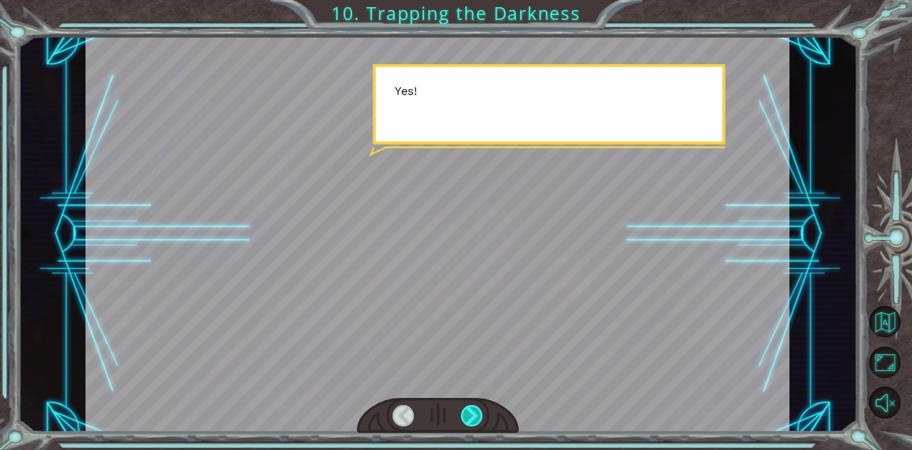
click at [482, 409] on div at bounding box center [472, 415] width 22 height 21
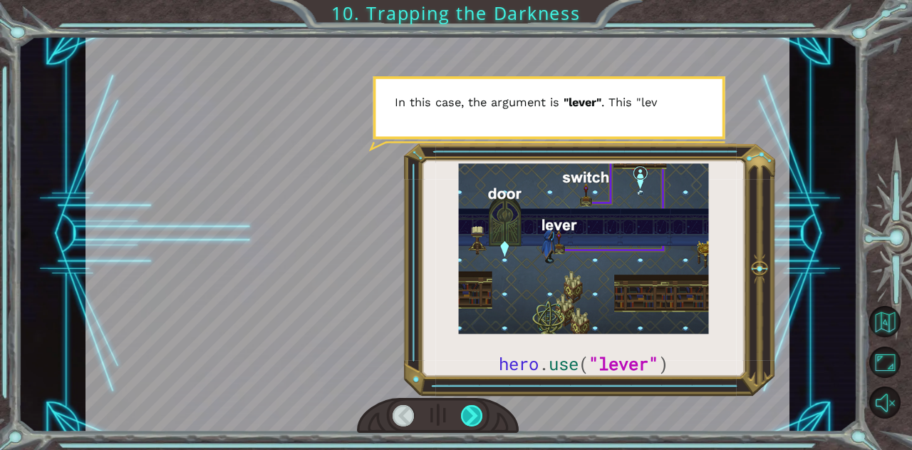
click at [482, 409] on div at bounding box center [472, 415] width 22 height 21
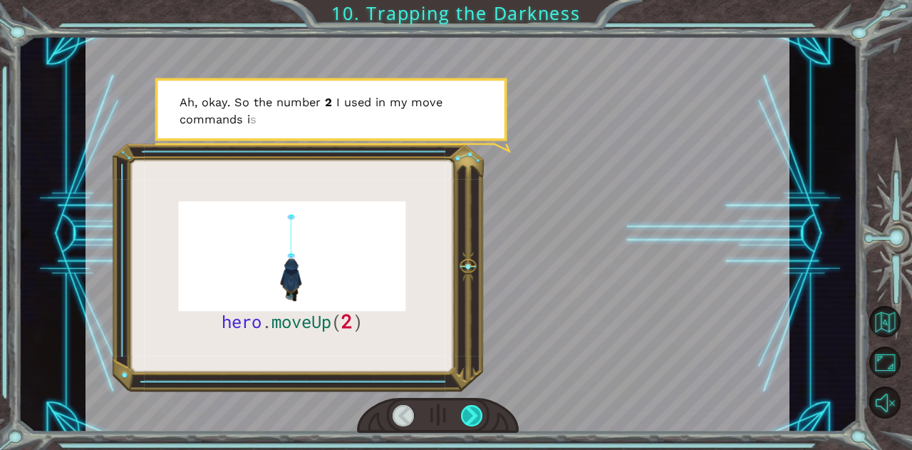
click at [482, 409] on div at bounding box center [472, 415] width 22 height 21
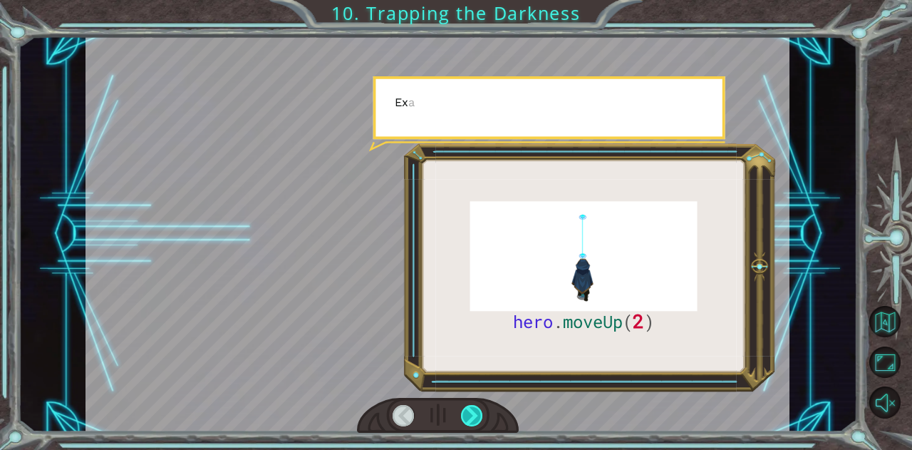
click at [482, 409] on div at bounding box center [472, 415] width 22 height 21
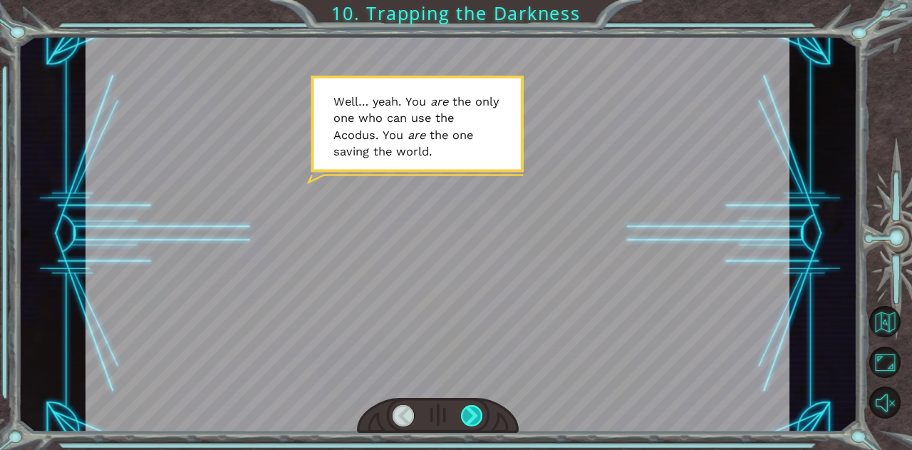
click at [482, 409] on div at bounding box center [472, 415] width 22 height 21
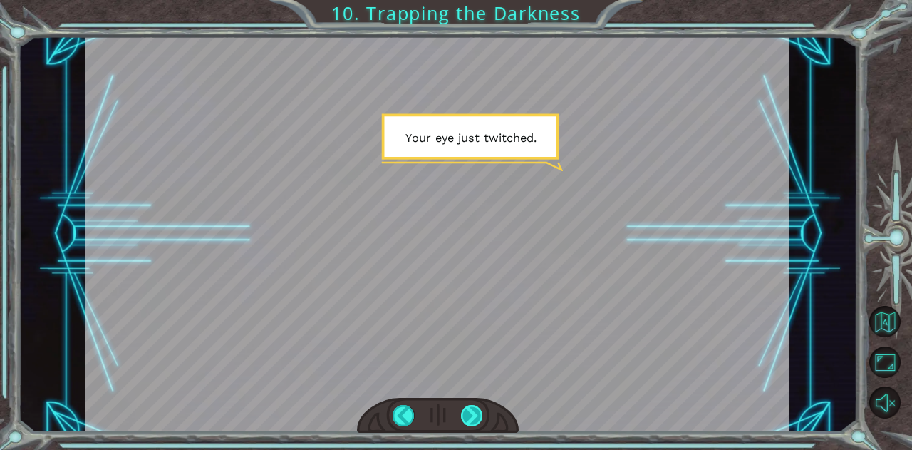
click at [482, 409] on div at bounding box center [472, 415] width 22 height 21
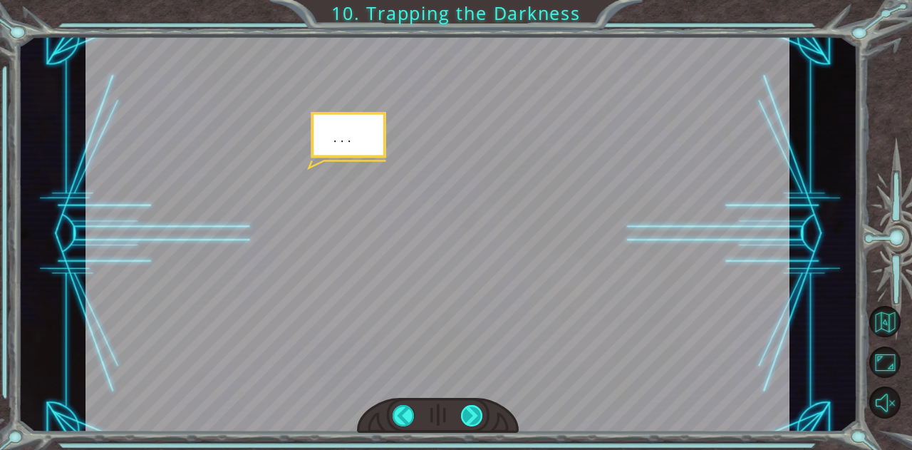
click at [482, 409] on div at bounding box center [472, 415] width 22 height 21
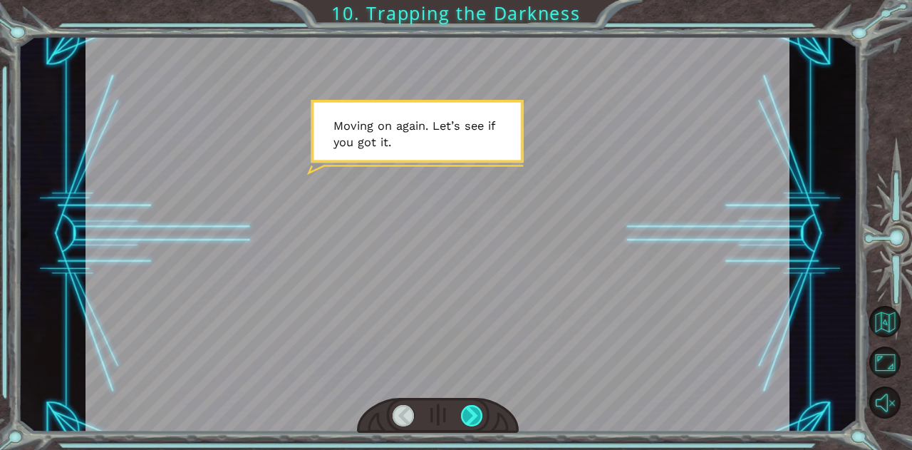
click at [482, 409] on div at bounding box center [472, 415] width 22 height 21
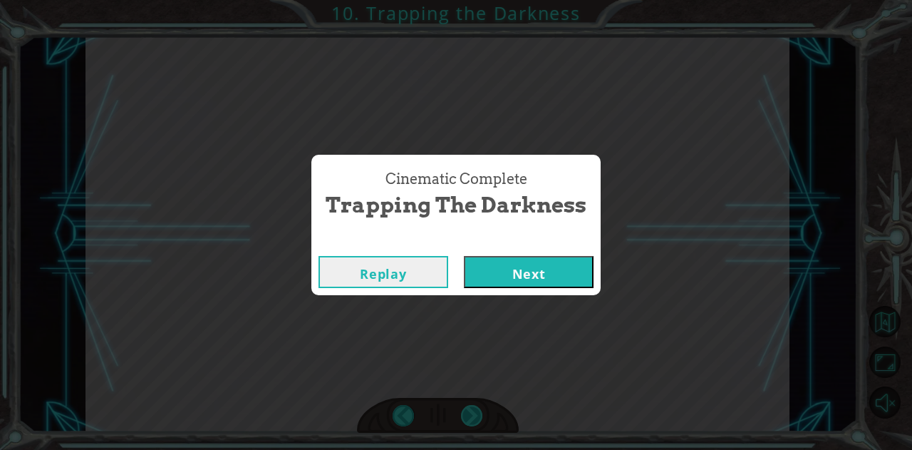
click at [482, 409] on div "Cinematic Complete Trapping the Darkness Replay Next" at bounding box center [456, 225] width 912 height 450
click at [508, 276] on button "Next" at bounding box center [529, 272] width 130 height 32
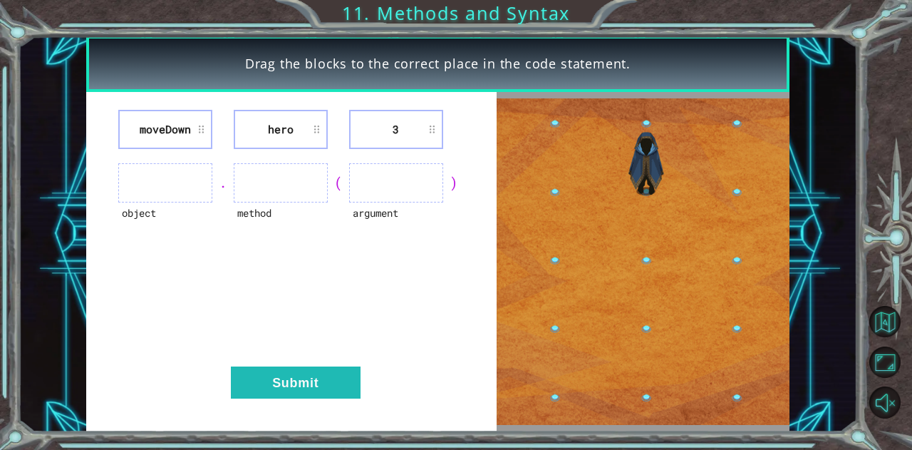
click at [381, 6] on div "Drag the blocks to the correct place in the code statement. [GEOGRAPHIC_DATA] h…" at bounding box center [456, 225] width 912 height 450
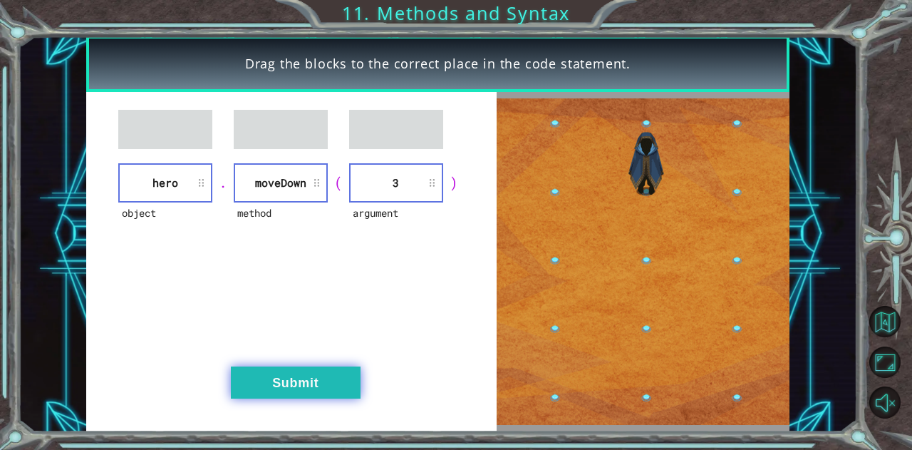
click at [307, 368] on button "Submit" at bounding box center [296, 382] width 130 height 32
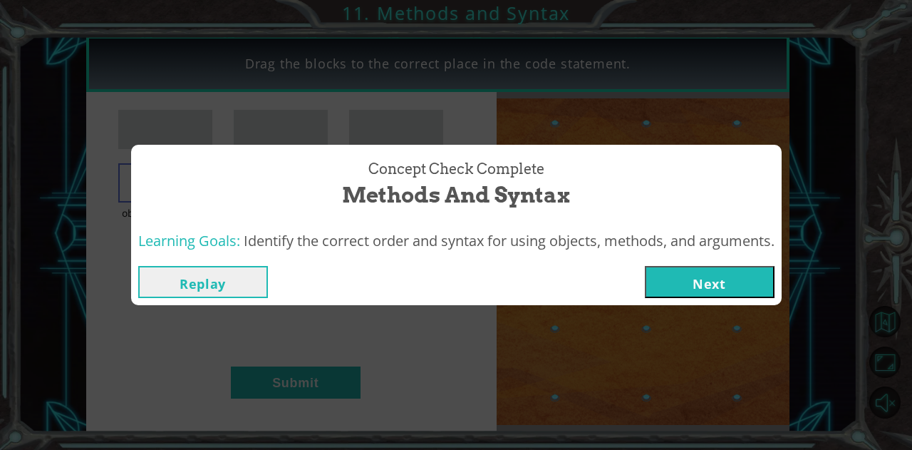
click at [695, 277] on button "Next" at bounding box center [710, 282] width 130 height 32
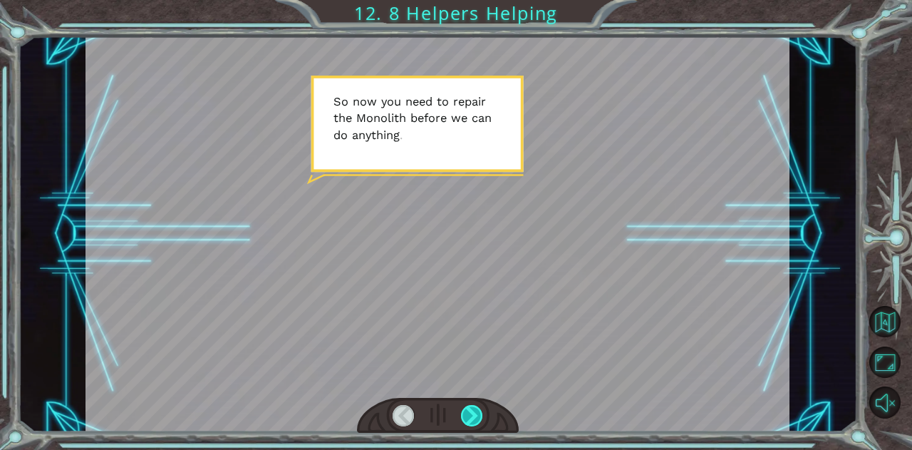
click at [474, 408] on div at bounding box center [472, 415] width 22 height 21
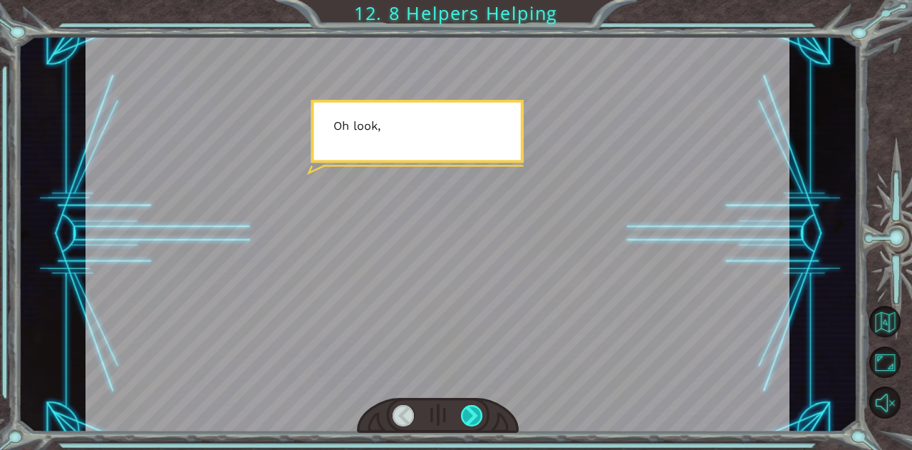
click at [474, 408] on div at bounding box center [472, 415] width 22 height 21
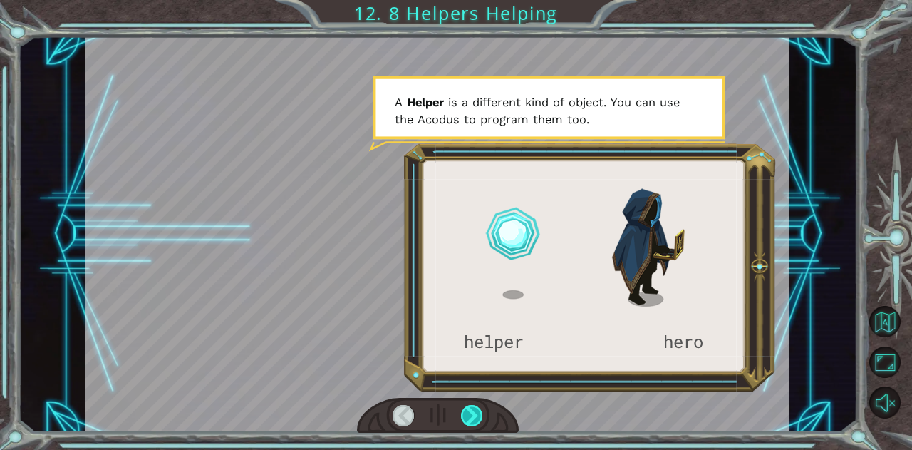
click at [474, 408] on div at bounding box center [472, 415] width 22 height 21
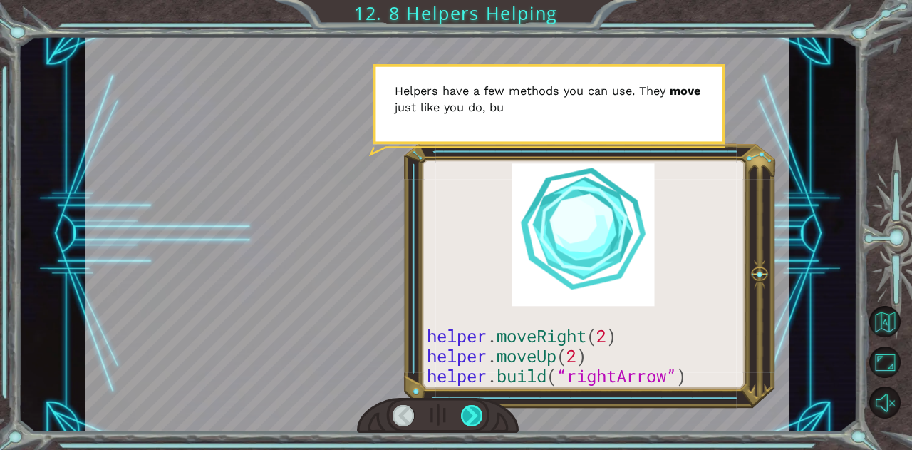
click at [474, 408] on div at bounding box center [472, 415] width 22 height 21
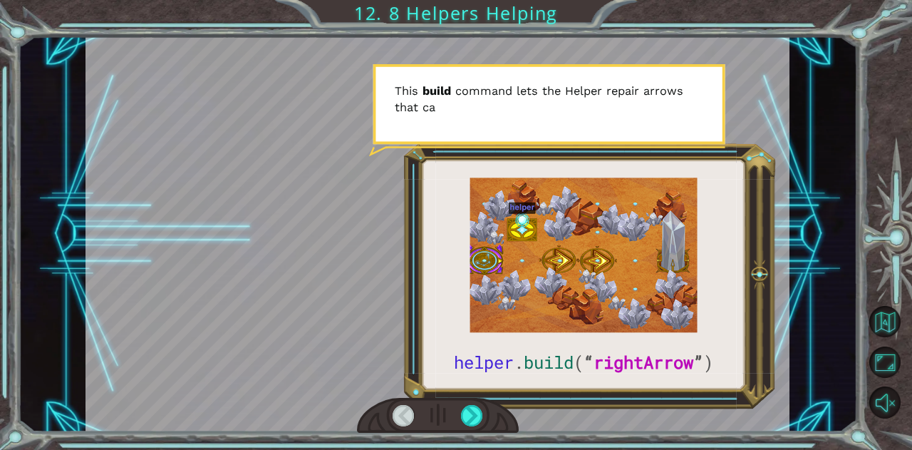
click at [400, 415] on div at bounding box center [404, 415] width 22 height 21
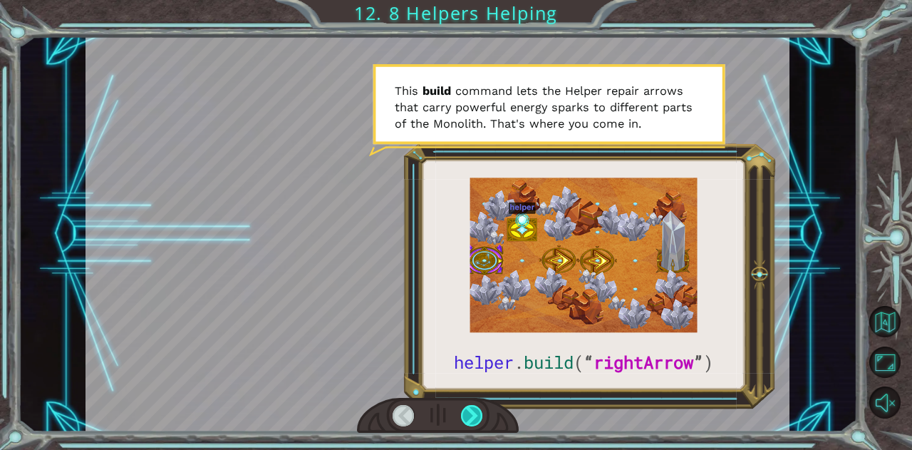
click at [470, 413] on div at bounding box center [472, 415] width 22 height 21
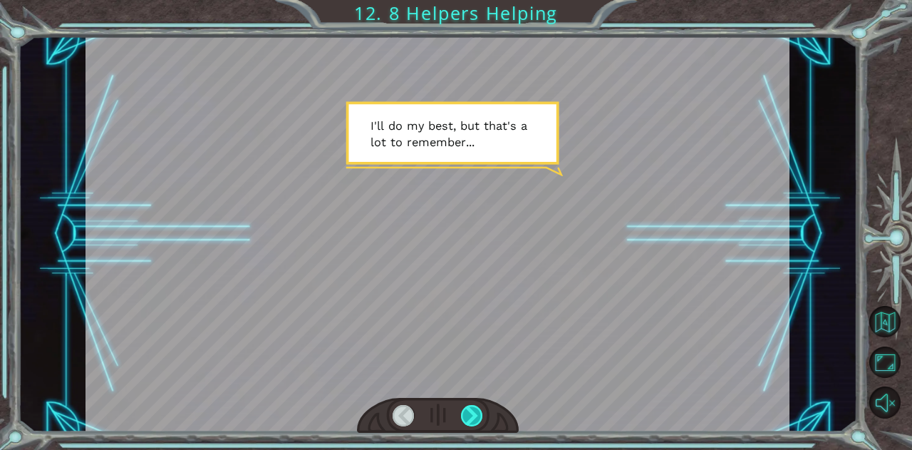
click at [470, 413] on div at bounding box center [472, 415] width 22 height 21
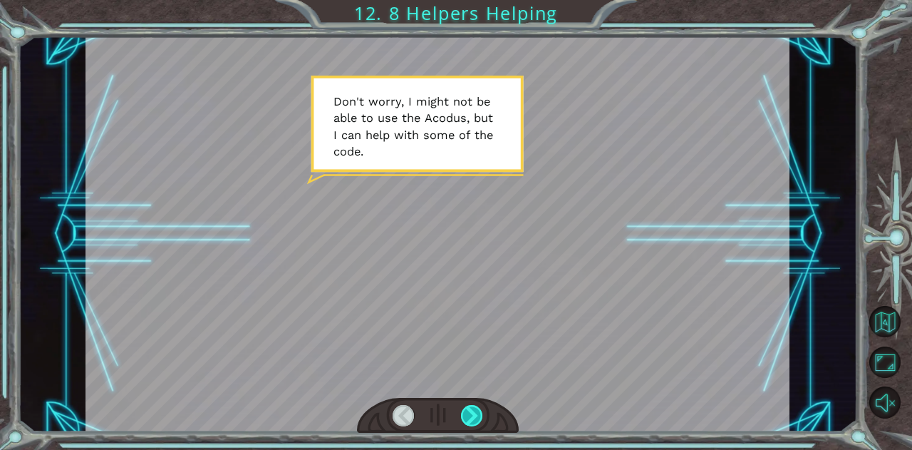
click at [470, 413] on div at bounding box center [472, 415] width 22 height 21
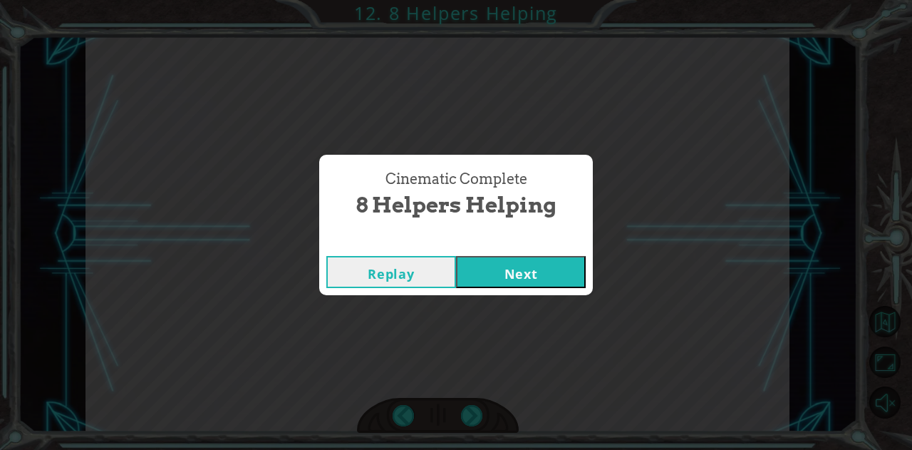
click at [530, 277] on button "Next" at bounding box center [521, 272] width 130 height 32
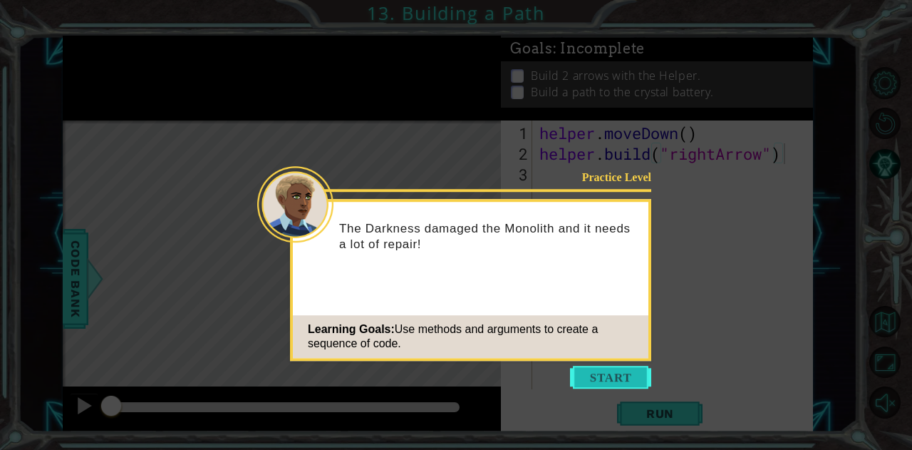
click at [614, 374] on button "Start" at bounding box center [610, 377] width 81 height 23
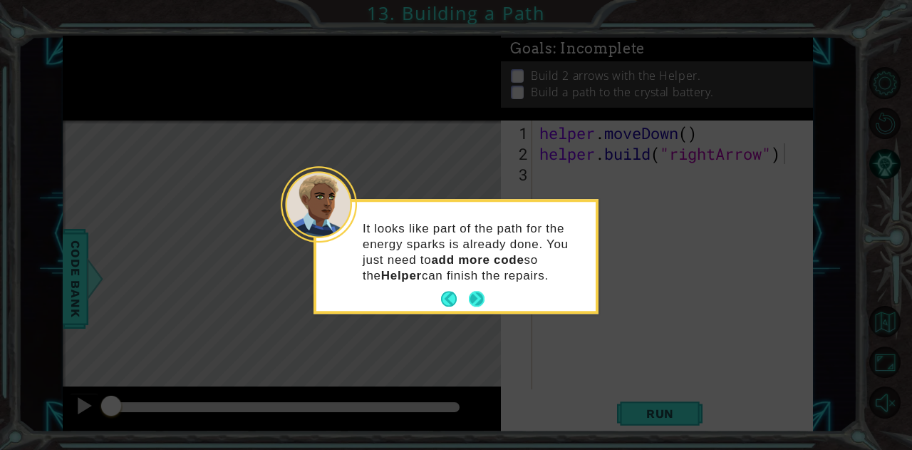
click at [478, 297] on button "Next" at bounding box center [476, 299] width 16 height 16
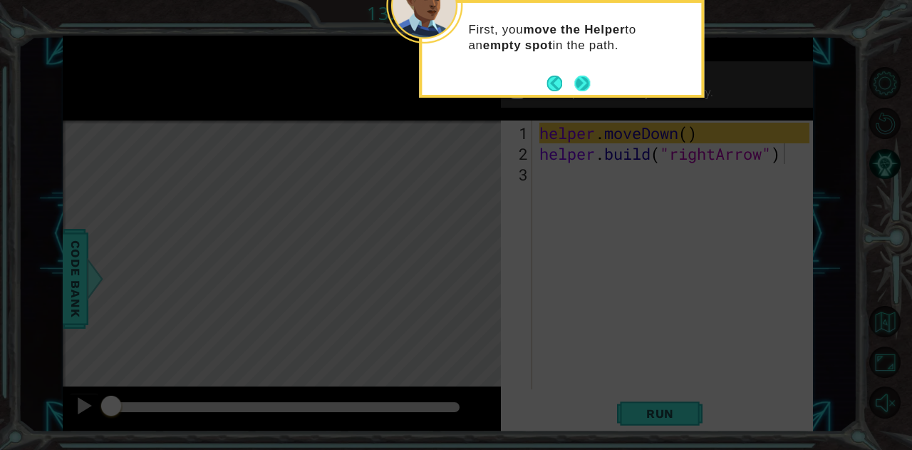
click at [589, 81] on button "Next" at bounding box center [582, 83] width 16 height 16
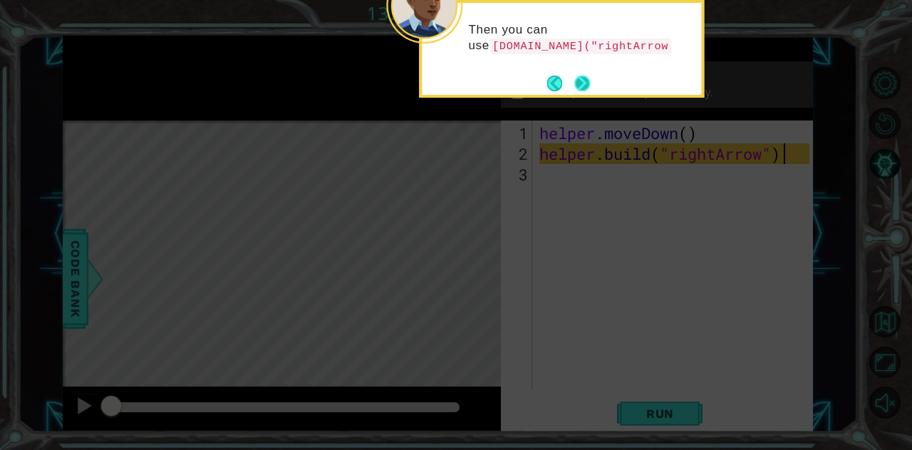
click at [589, 82] on button "Next" at bounding box center [582, 83] width 16 height 16
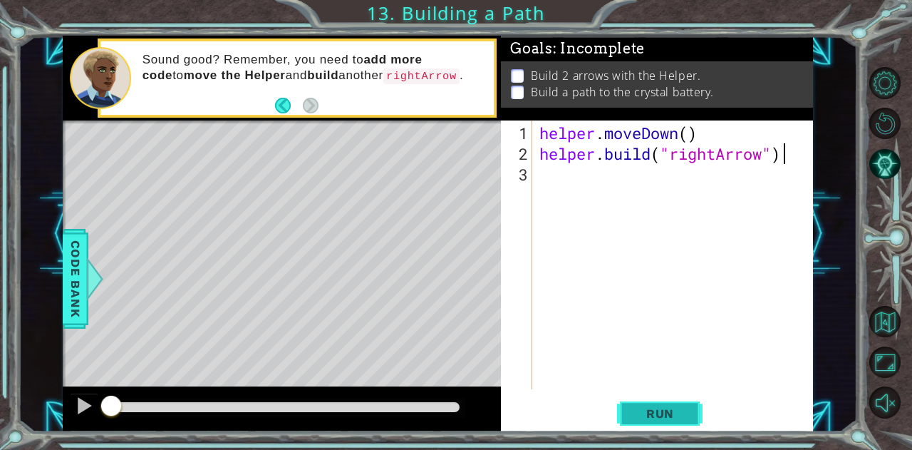
click at [643, 420] on span "Run" at bounding box center [660, 413] width 56 height 14
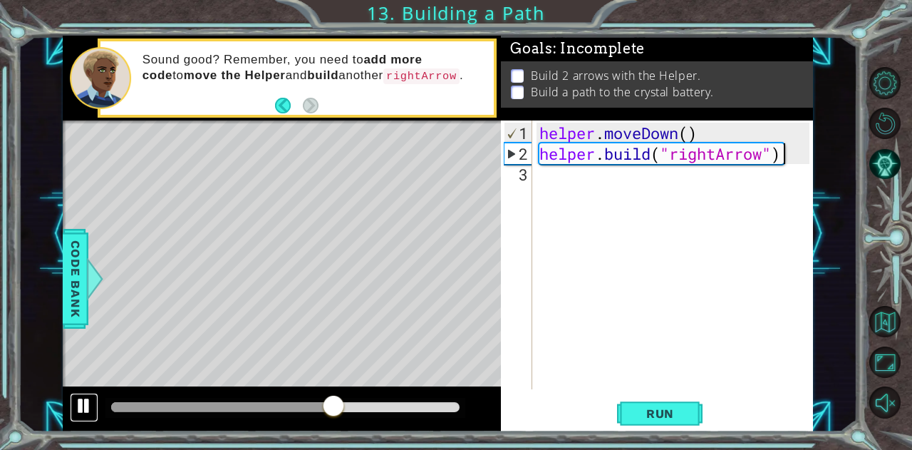
click at [86, 407] on div at bounding box center [84, 405] width 19 height 19
click at [574, 175] on div "helper . moveDown ( ) helper . build ( "rightArrow" )" at bounding box center [677, 278] width 280 height 310
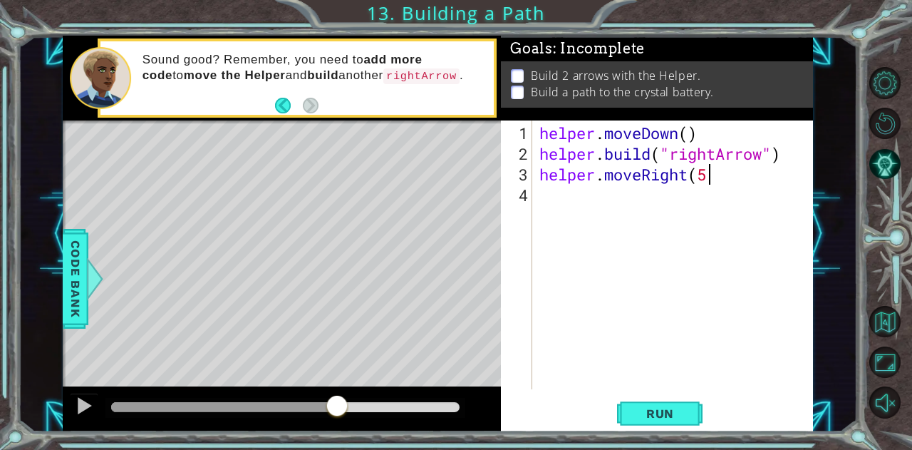
scroll to position [0, 7]
type textarea "helper.moveRight(5)"
click at [653, 423] on button "Run" at bounding box center [660, 413] width 86 height 31
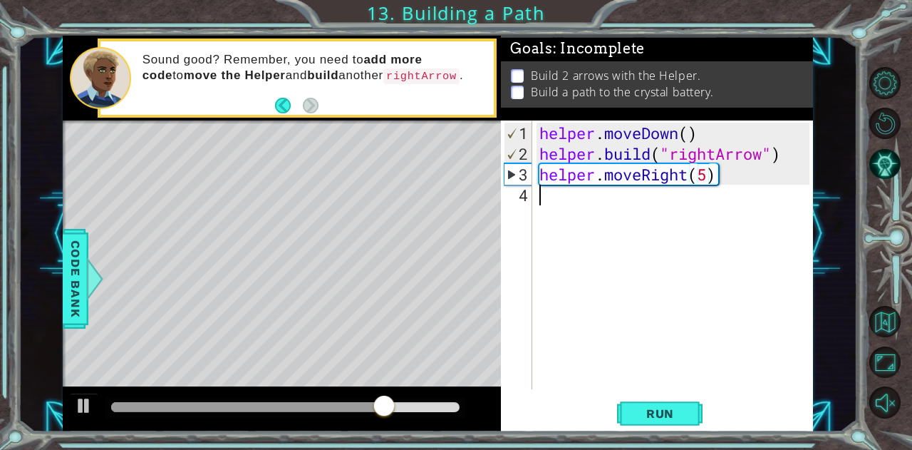
click at [594, 210] on div "helper . moveDown ( ) helper . build ( "rightArrow" ) helper . moveRight ( 5 )" at bounding box center [677, 278] width 280 height 310
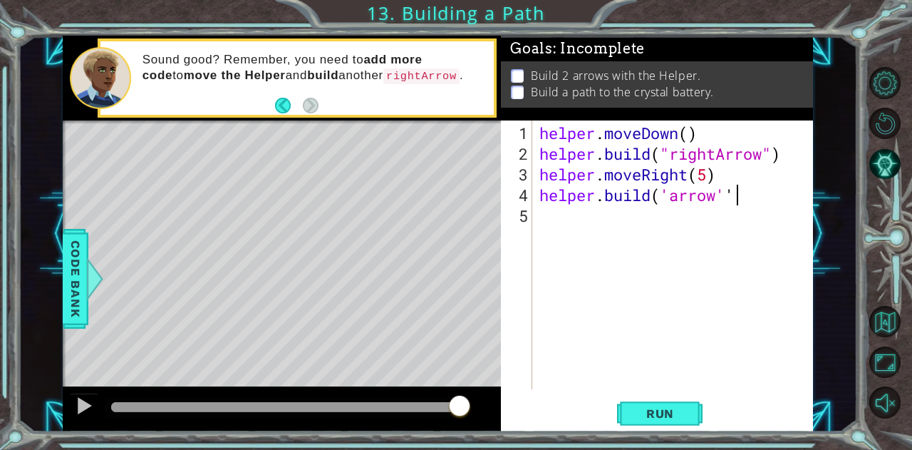
scroll to position [0, 8]
type textarea "[DOMAIN_NAME]('arrow')"
click at [660, 415] on span "Run" at bounding box center [660, 413] width 56 height 14
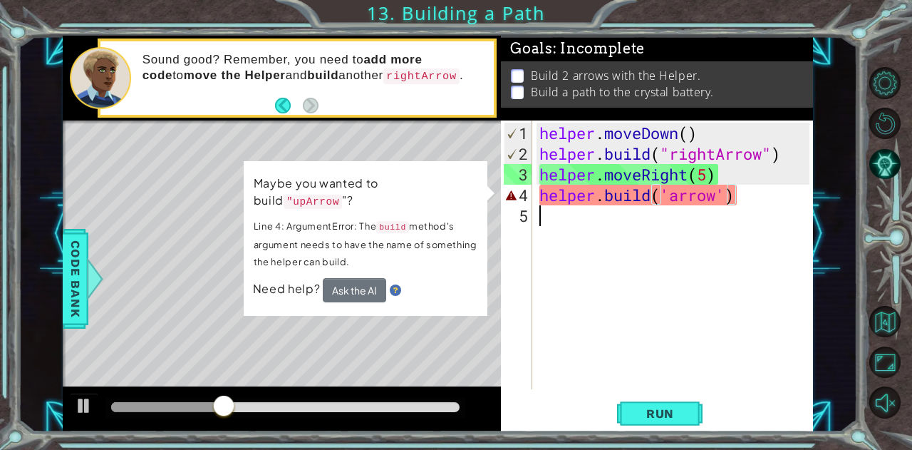
click at [630, 300] on div "helper . moveDown ( ) helper . build ( "rightArrow" ) helper . moveRight ( 5 ) …" at bounding box center [677, 278] width 280 height 310
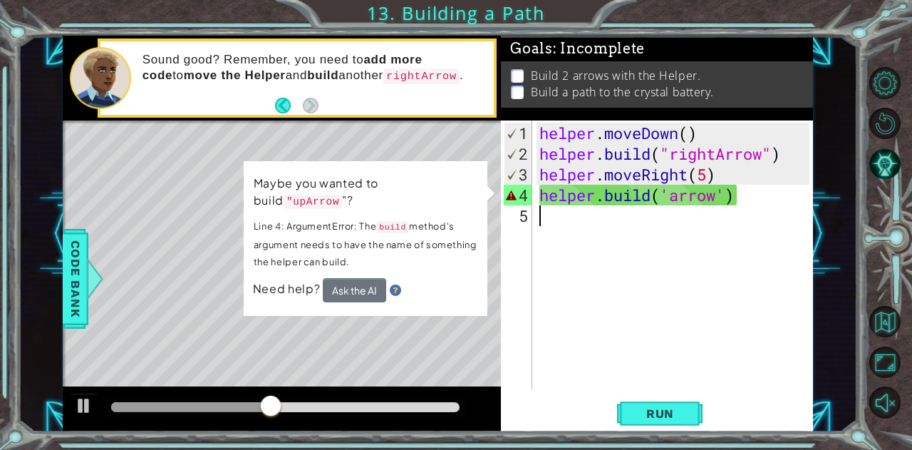
click at [713, 333] on div "helper . moveDown ( ) helper . build ( "rightArrow" ) helper . moveRight ( 5 ) …" at bounding box center [677, 278] width 280 height 310
click at [694, 185] on div "helper . moveDown ( ) helper . build ( "rightArrow" ) helper . moveRight ( 5 ) …" at bounding box center [677, 278] width 280 height 310
click at [687, 181] on div "helper . moveDown ( ) helper . build ( "rightArrow" ) helper . moveRight ( 5 ) …" at bounding box center [677, 278] width 280 height 310
click at [600, 197] on div "helper . moveDown ( ) helper . build ( "rightArrow" ) helper . moveRight ( 5 ) …" at bounding box center [677, 278] width 280 height 310
click at [668, 197] on div "helper . moveDown ( ) helper . build ( "rightArrow" ) helper . moveRight ( 5 ) …" at bounding box center [677, 278] width 280 height 310
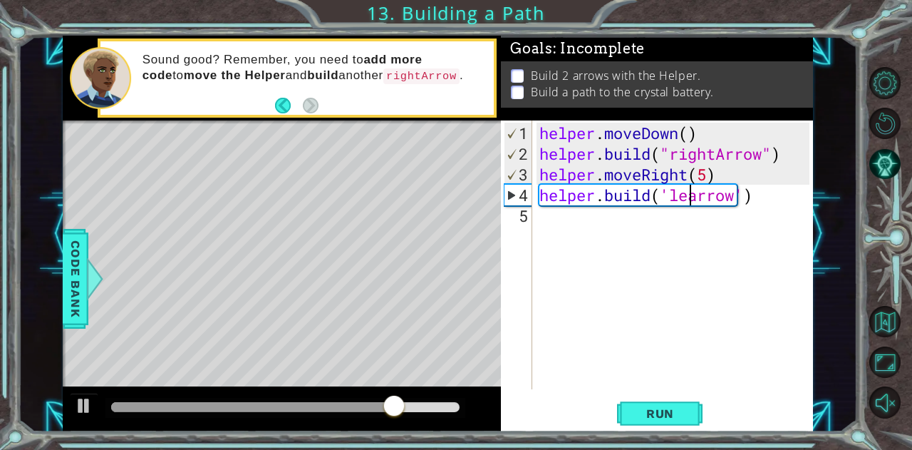
scroll to position [0, 7]
click at [718, 198] on div "helper . moveDown ( ) helper . build ( "rightArrow" ) helper . moveRight ( 5 ) …" at bounding box center [677, 278] width 280 height 310
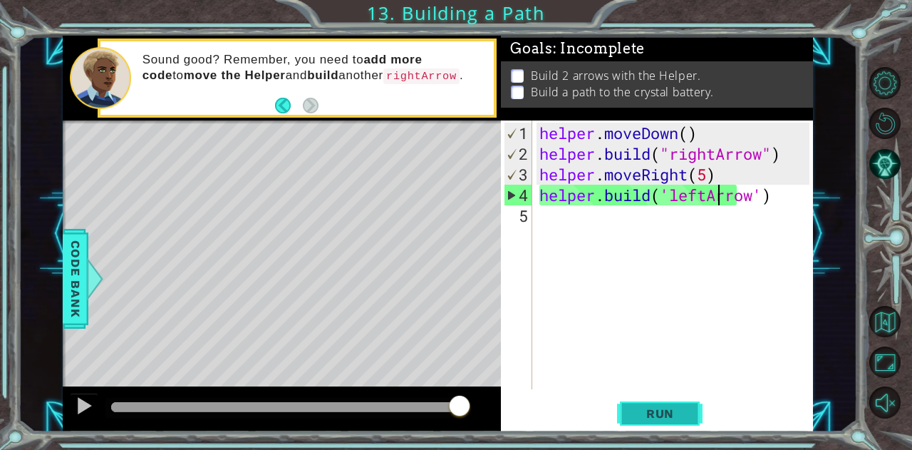
click at [673, 407] on span "Run" at bounding box center [660, 413] width 56 height 14
click at [290, 103] on button "Back" at bounding box center [289, 106] width 28 height 16
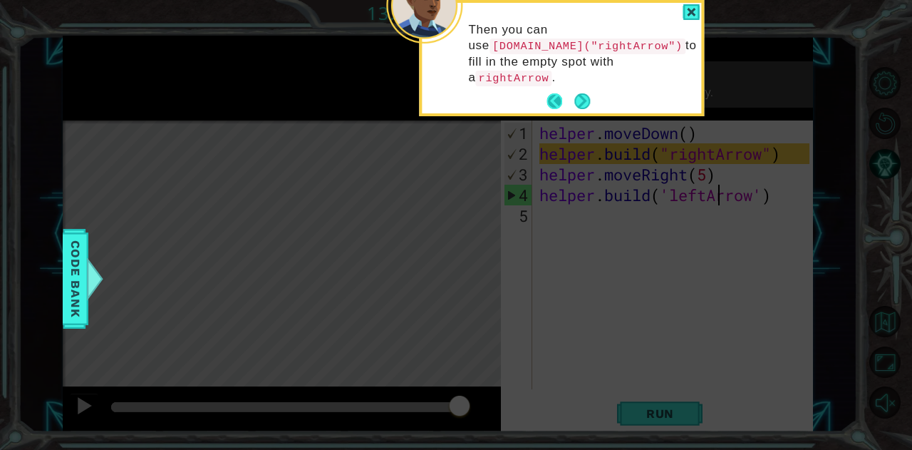
click at [549, 93] on button "Back" at bounding box center [560, 101] width 28 height 16
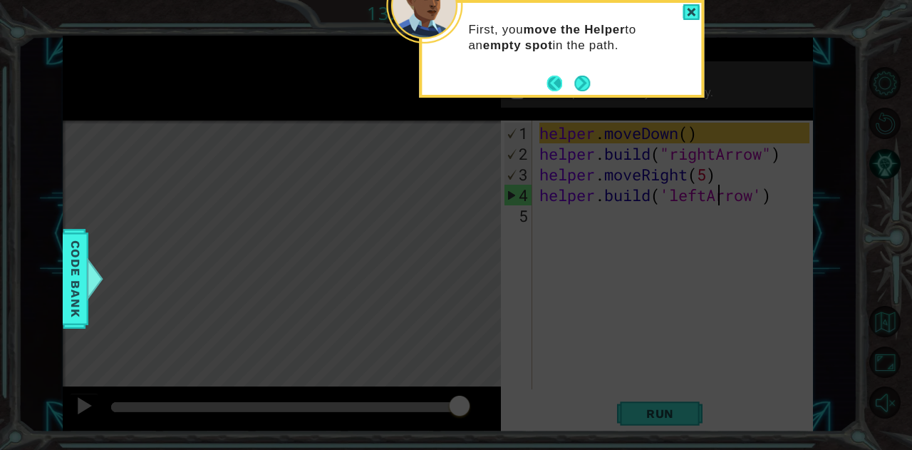
click at [573, 80] on button "Back" at bounding box center [560, 84] width 28 height 16
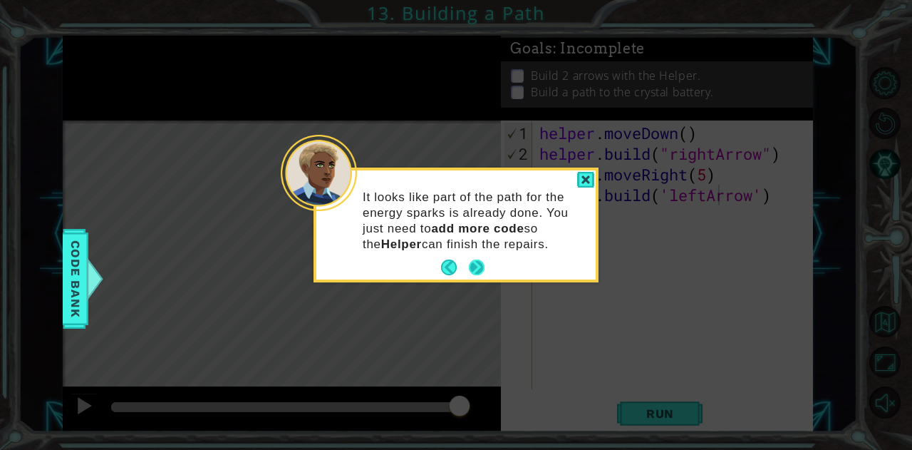
click at [480, 267] on button "Next" at bounding box center [477, 267] width 16 height 16
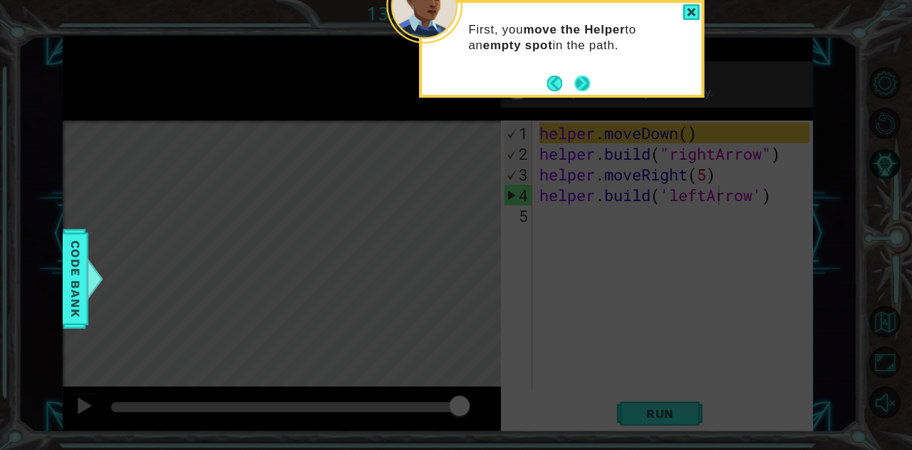
click at [577, 81] on button "Next" at bounding box center [582, 83] width 17 height 17
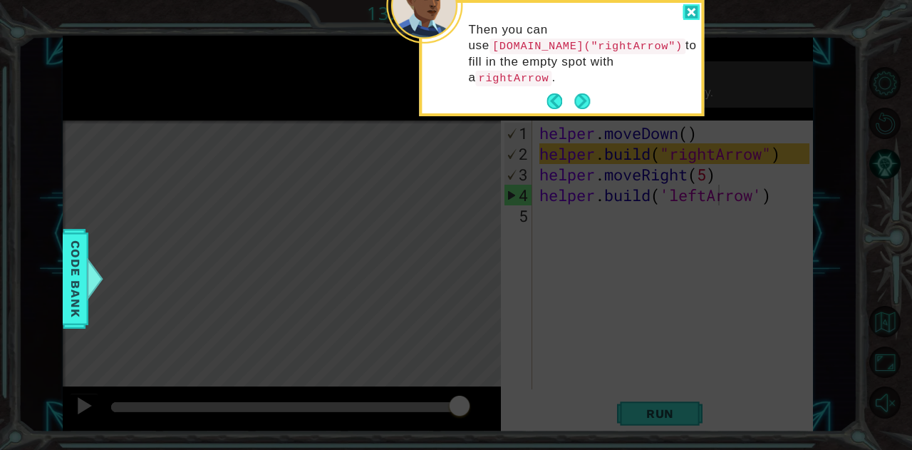
click at [693, 13] on div at bounding box center [691, 12] width 17 height 16
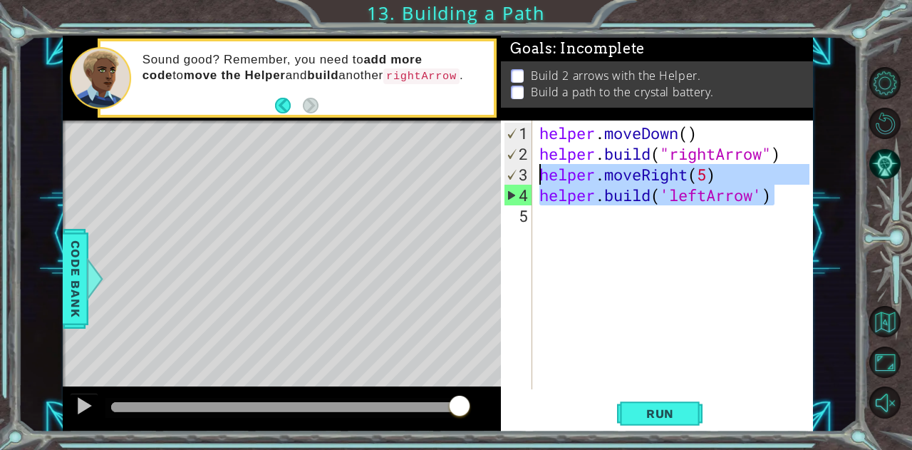
drag, startPoint x: 787, startPoint y: 198, endPoint x: 537, endPoint y: 162, distance: 252.0
click at [537, 162] on div "helper . moveDown ( ) helper . build ( "rightArrow" ) helper . moveRight ( 5 ) …" at bounding box center [677, 278] width 280 height 310
type textarea "helper.moveRight(5) [DOMAIN_NAME]('leftArrow')"
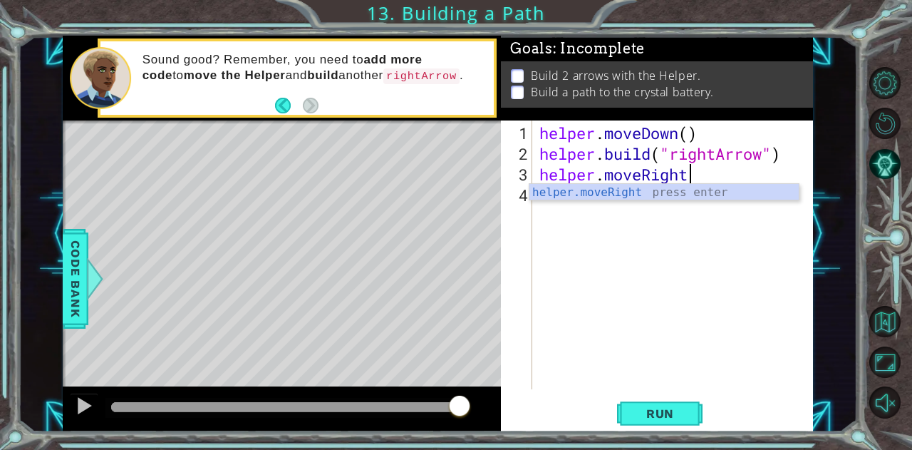
scroll to position [0, 6]
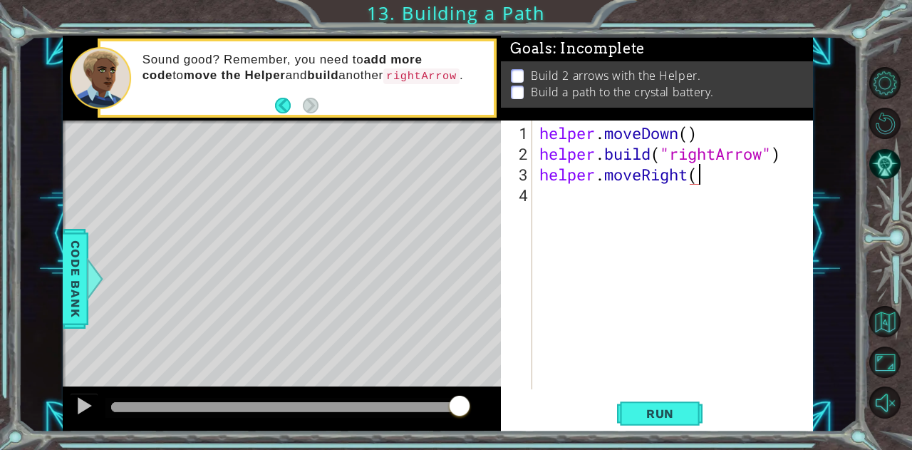
type textarea "helper.moveRight()"
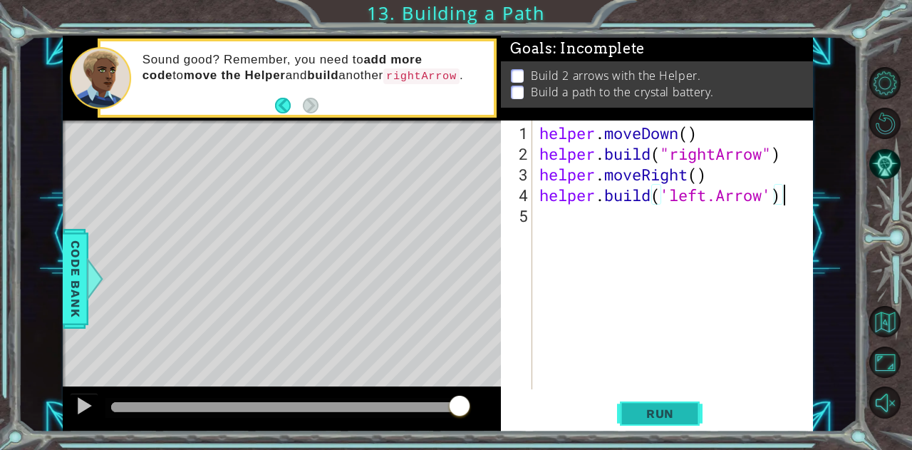
click at [683, 413] on span "Run" at bounding box center [660, 413] width 56 height 14
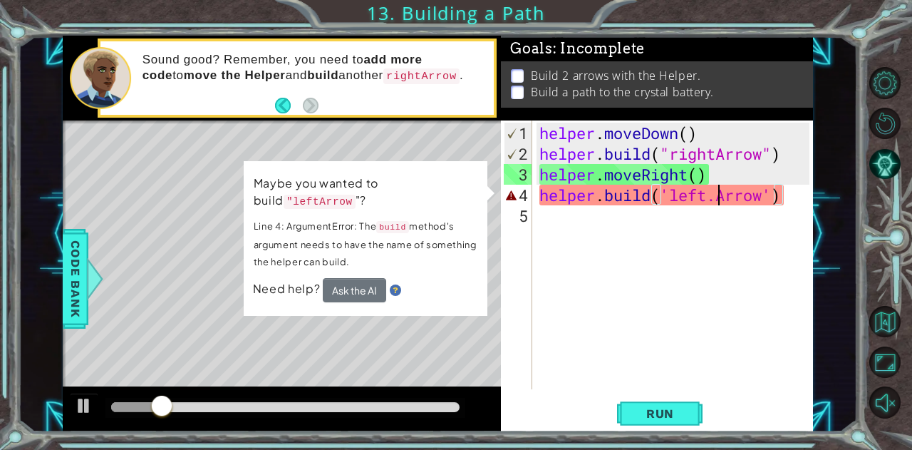
click at [721, 199] on div "helper . moveDown ( ) helper . build ( "rightArrow" ) helper . moveRight ( ) he…" at bounding box center [677, 278] width 280 height 310
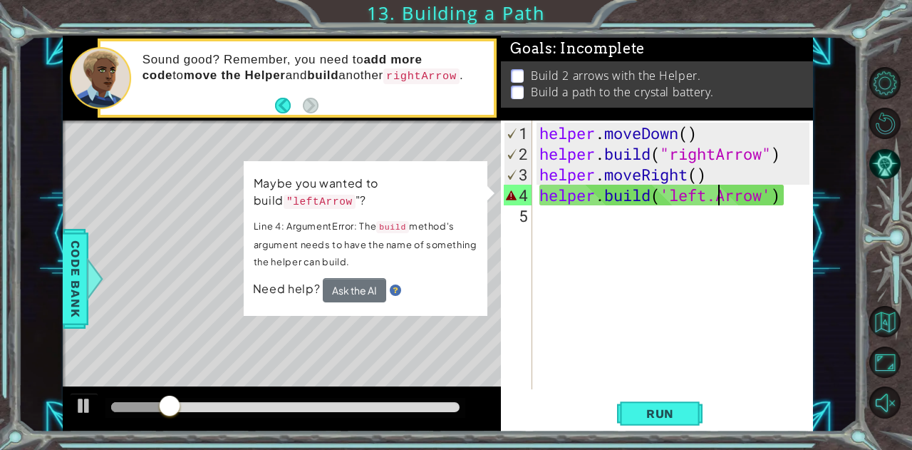
type textarea "[DOMAIN_NAME]('leftArrow')"
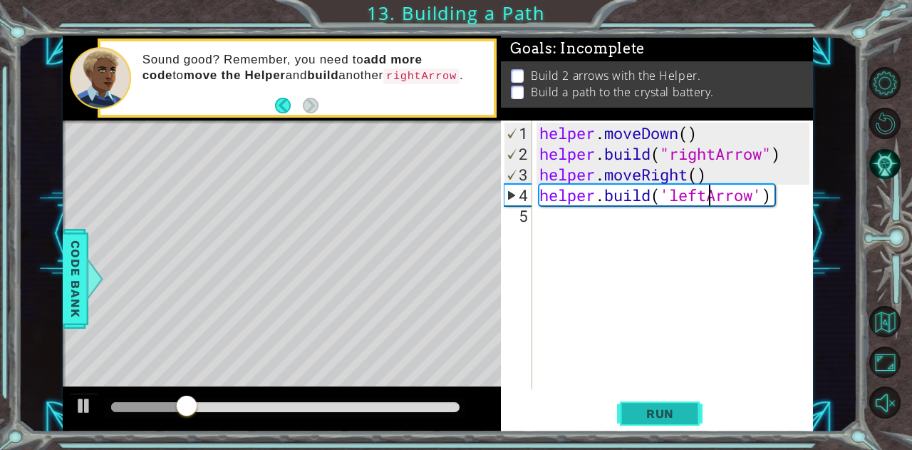
click at [680, 408] on span "Run" at bounding box center [660, 413] width 56 height 14
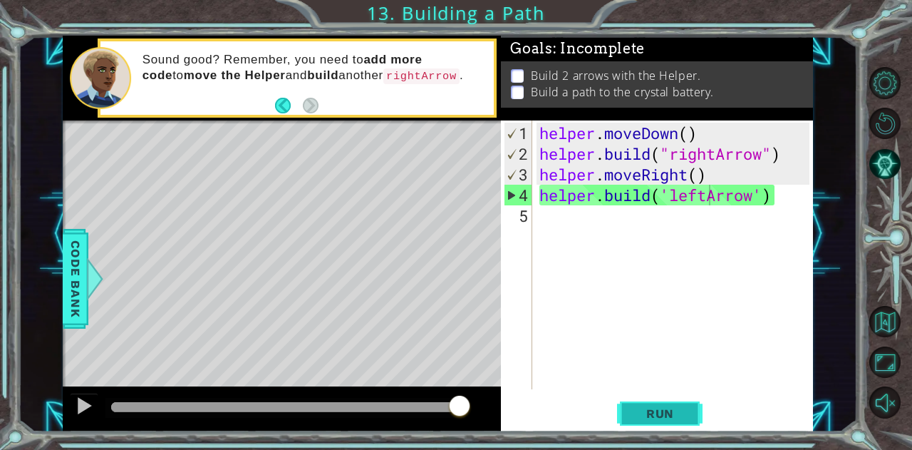
click at [626, 419] on button "Run" at bounding box center [660, 413] width 86 height 31
click at [749, 200] on div "helper . moveDown ( ) helper . build ( "rightArrow" ) helper . moveRight ( ) he…" at bounding box center [677, 278] width 280 height 310
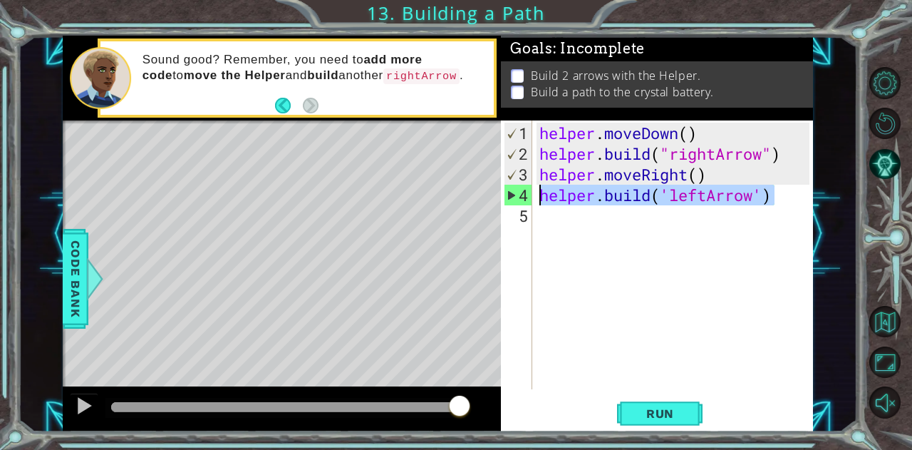
drag, startPoint x: 782, startPoint y: 202, endPoint x: 536, endPoint y: 192, distance: 246.7
click at [536, 192] on div "[DOMAIN_NAME]('leftArrow') 1 2 3 4 5 helper . moveDown ( ) helper . build ( "ri…" at bounding box center [655, 254] width 309 height 269
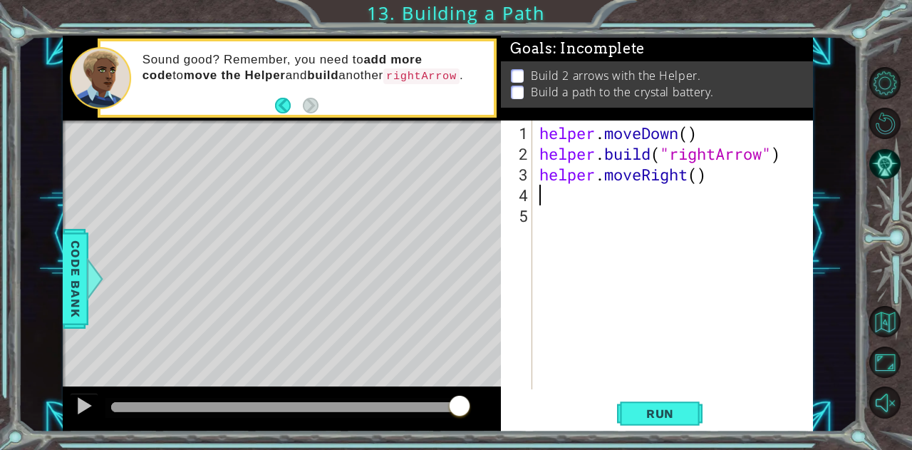
scroll to position [0, 0]
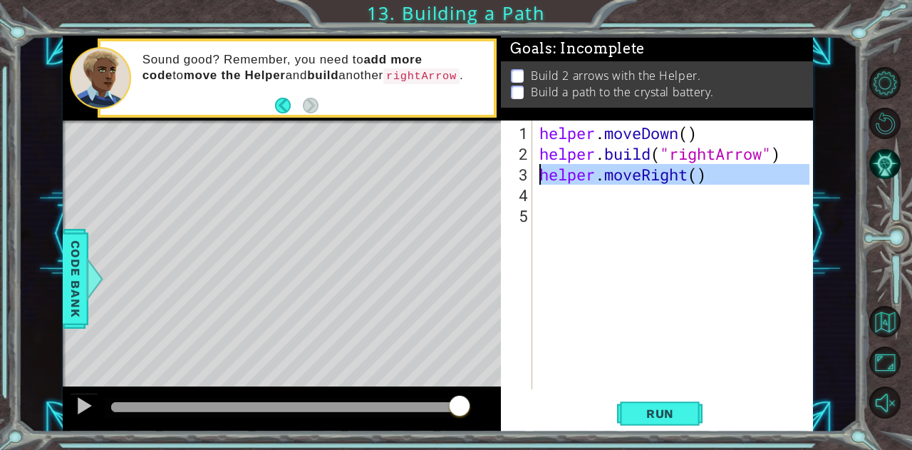
drag, startPoint x: 744, startPoint y: 183, endPoint x: 540, endPoint y: 172, distance: 204.1
click at [540, 172] on div "helper . moveDown ( ) helper . build ( "rightArrow" ) helper . moveRight ( )" at bounding box center [677, 278] width 280 height 310
type textarea "helper.moveRight()"
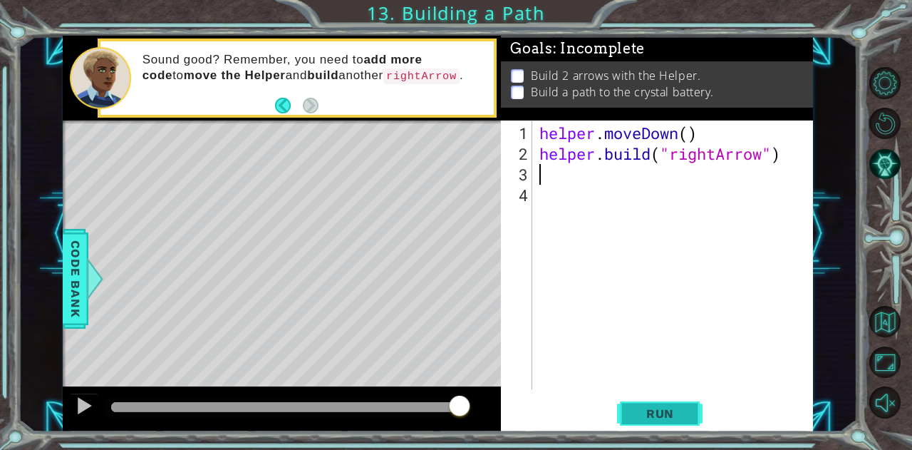
click at [685, 410] on span "Run" at bounding box center [660, 413] width 56 height 14
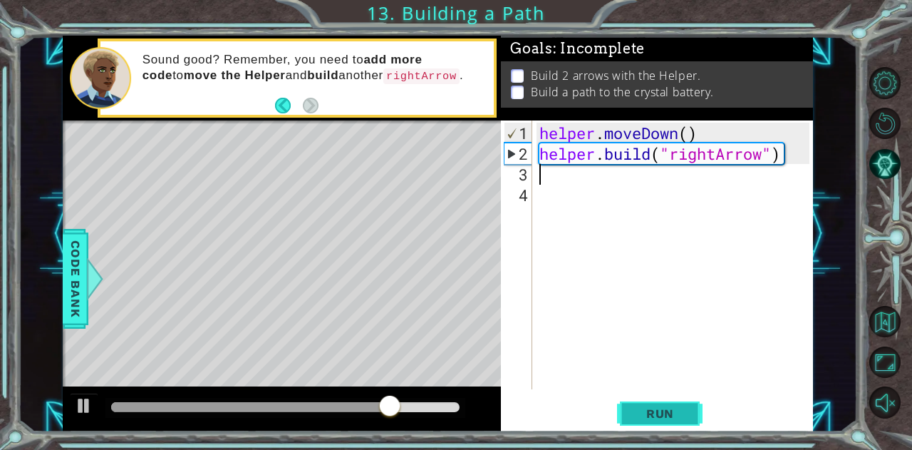
click at [637, 411] on span "Run" at bounding box center [660, 413] width 56 height 14
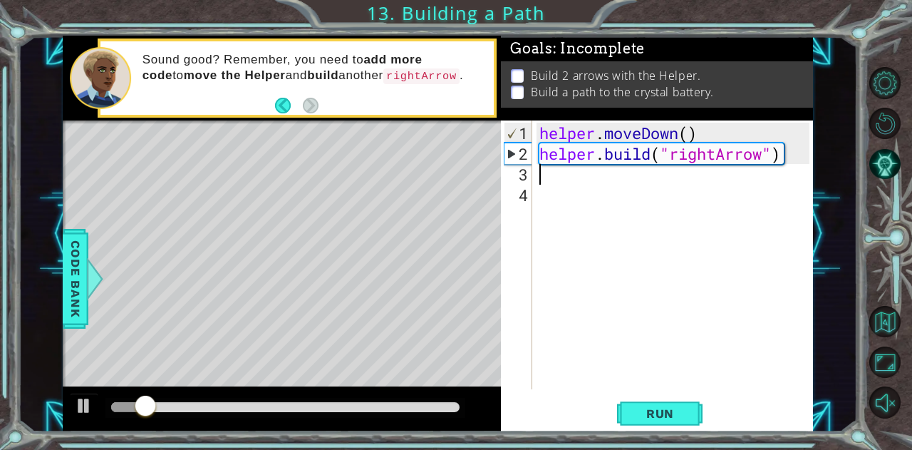
click at [560, 195] on div "helper . moveDown ( ) helper . build ( "rightArrow" )" at bounding box center [677, 278] width 280 height 310
click at [559, 183] on div "helper . moveDown ( ) helper . build ( "rightArrow" )" at bounding box center [677, 278] width 280 height 310
click at [550, 173] on div "helper . moveDown ( ) helper . build ( "rightArrow" )" at bounding box center [677, 278] width 280 height 310
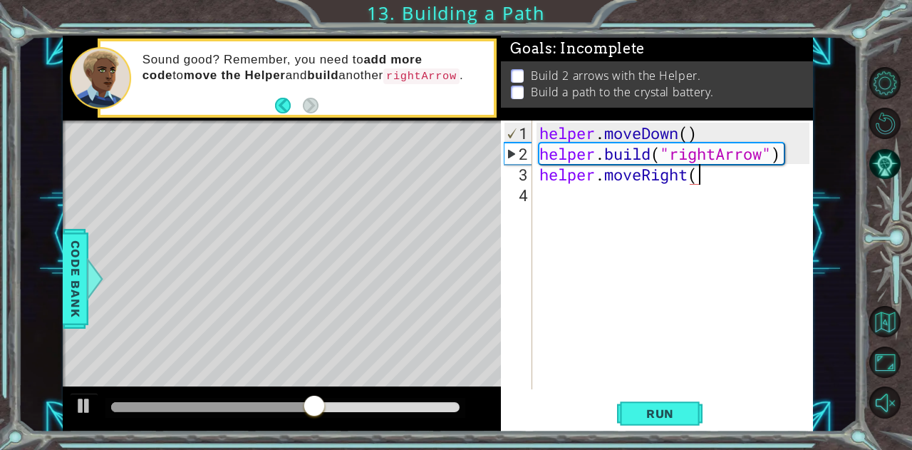
scroll to position [0, 6]
type textarea "helper.moveRight(3)"
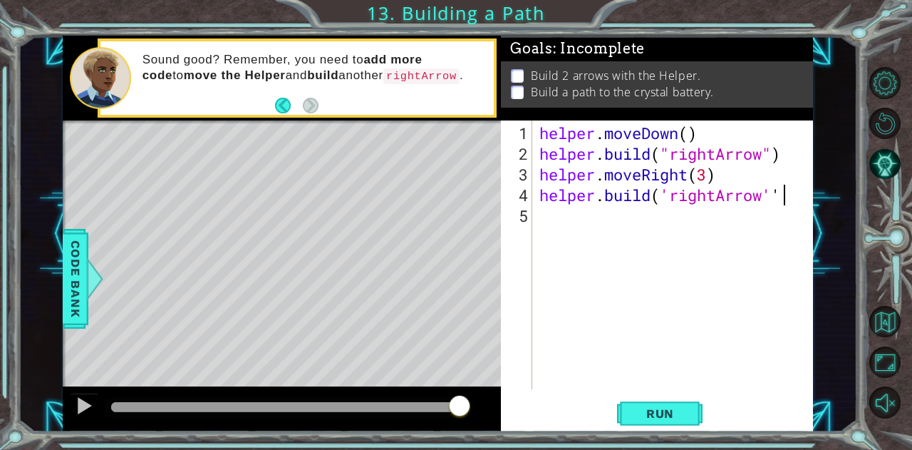
scroll to position [0, 10]
type textarea "[DOMAIN_NAME]('rightArrow')"
click at [664, 414] on span "Run" at bounding box center [660, 413] width 56 height 14
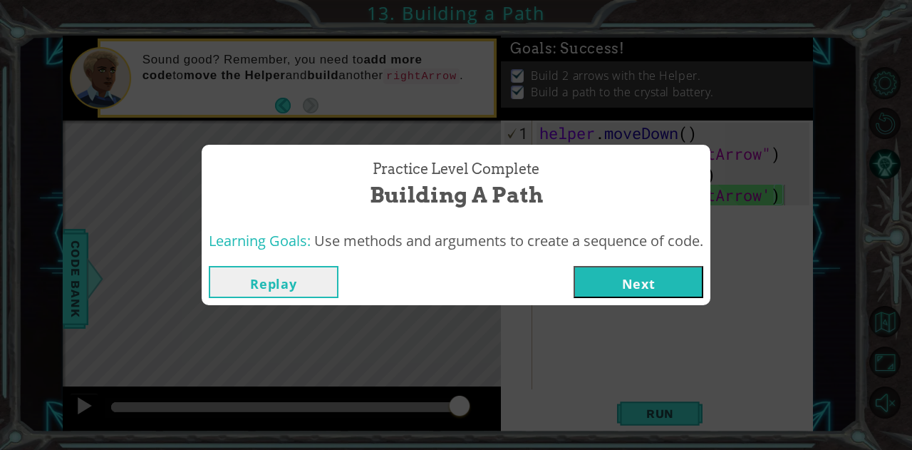
click at [618, 276] on button "Next" at bounding box center [639, 282] width 130 height 32
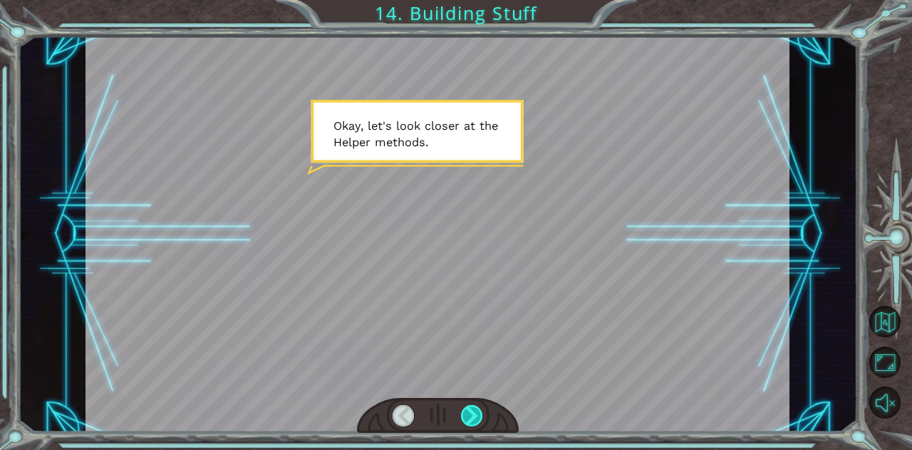
click at [476, 411] on div at bounding box center [472, 415] width 22 height 21
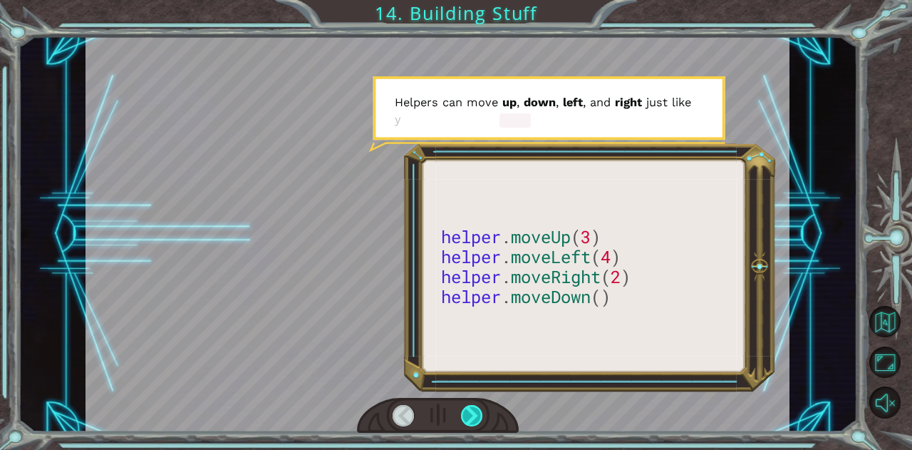
click at [473, 413] on div at bounding box center [472, 415] width 22 height 21
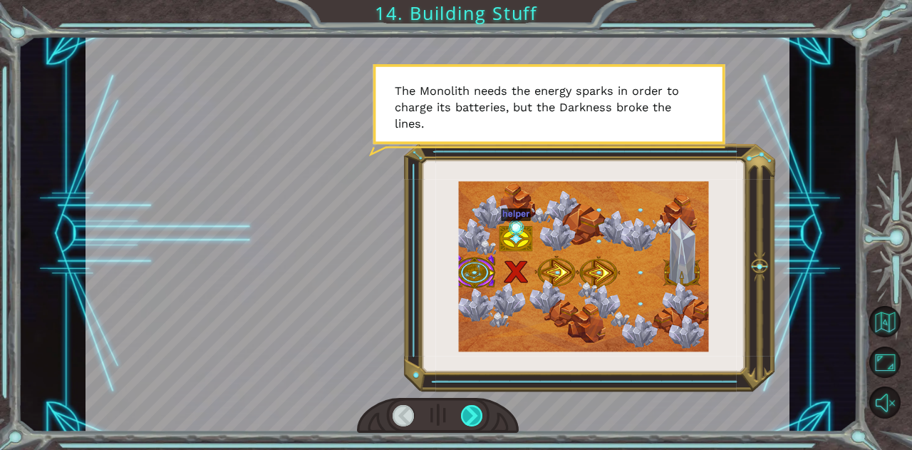
click at [470, 413] on div at bounding box center [472, 415] width 22 height 21
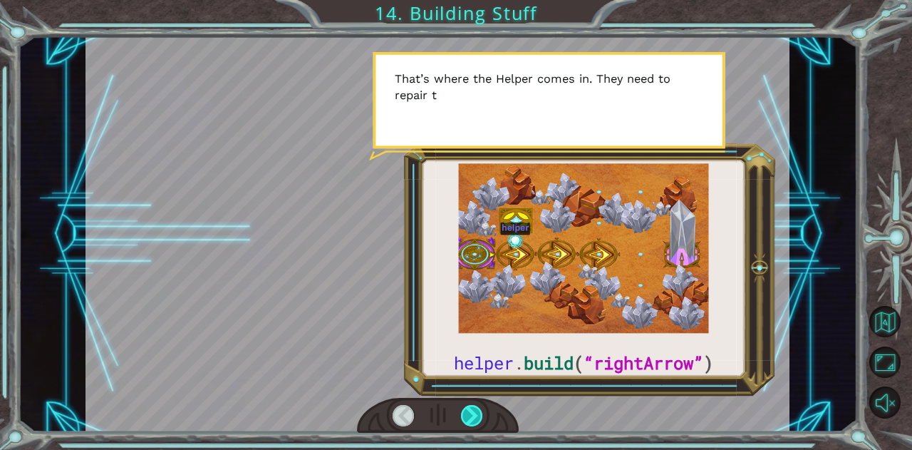
click at [469, 415] on div at bounding box center [472, 415] width 22 height 21
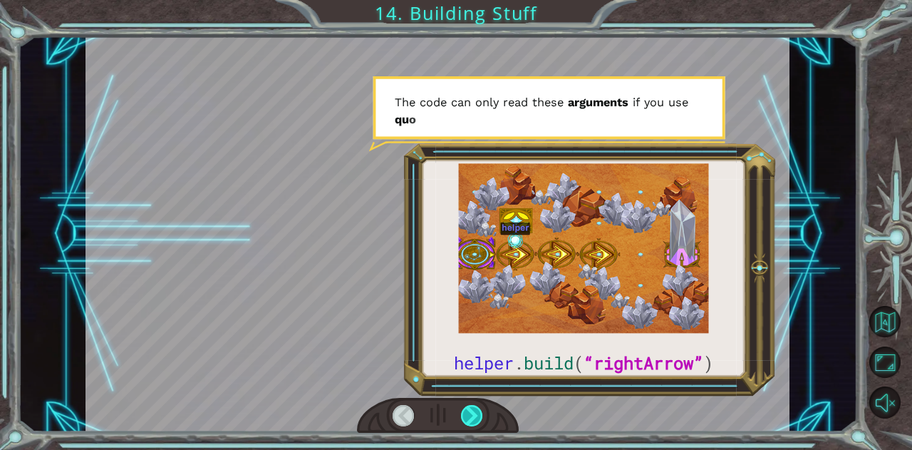
click at [469, 415] on div at bounding box center [472, 415] width 22 height 21
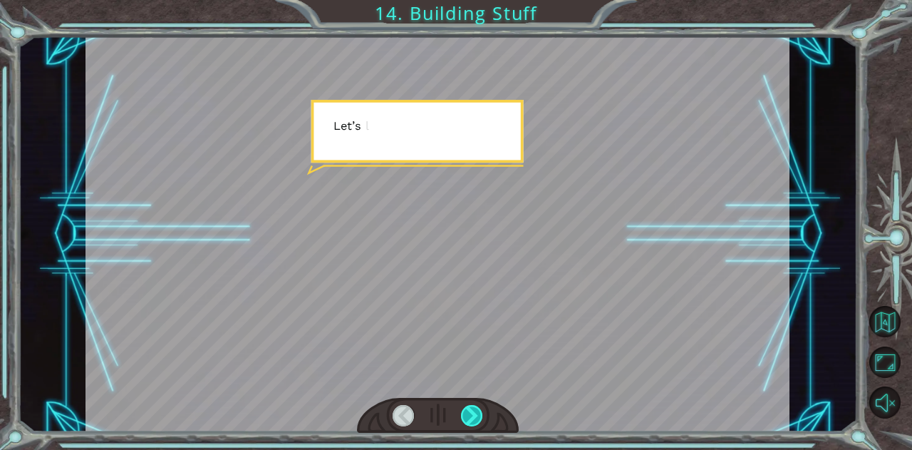
click at [469, 415] on div at bounding box center [472, 415] width 22 height 21
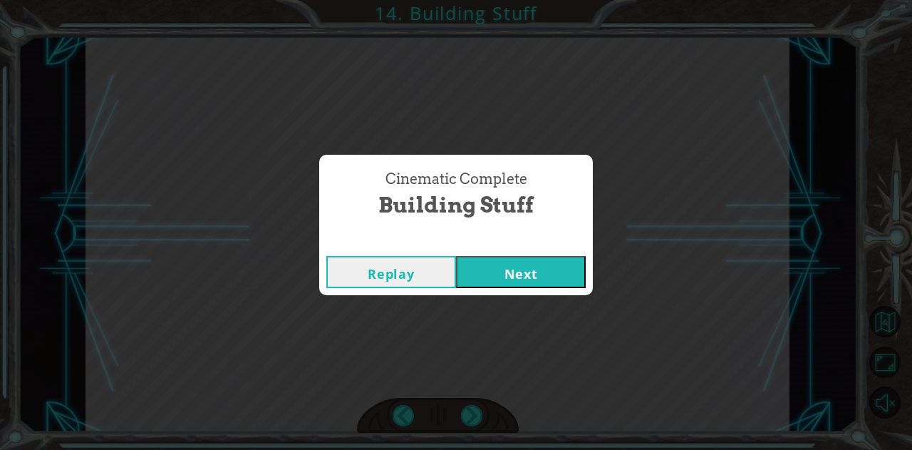
click at [548, 271] on button "Next" at bounding box center [521, 272] width 130 height 32
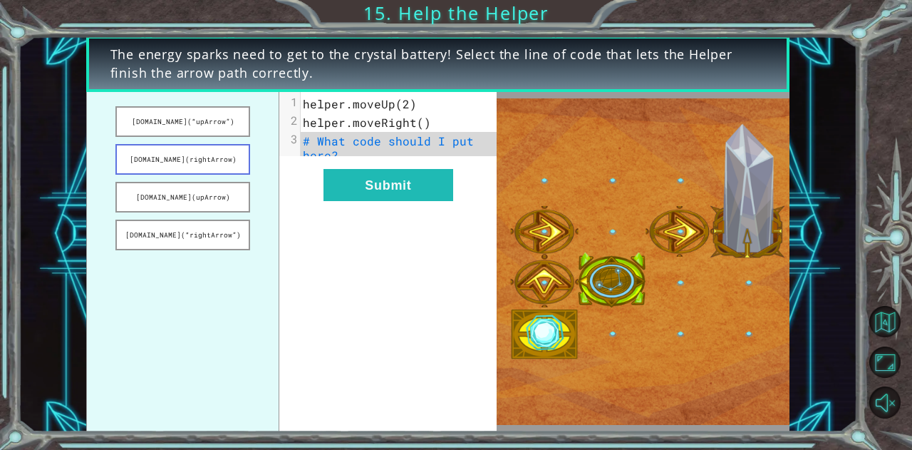
click at [233, 160] on button "[DOMAIN_NAME](rightArrow)" at bounding box center [182, 159] width 135 height 31
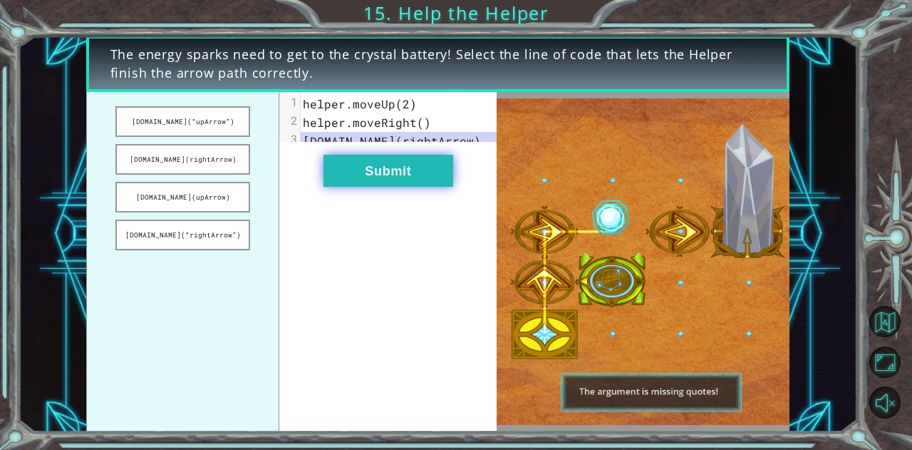
click at [367, 185] on button "Submit" at bounding box center [388, 171] width 130 height 32
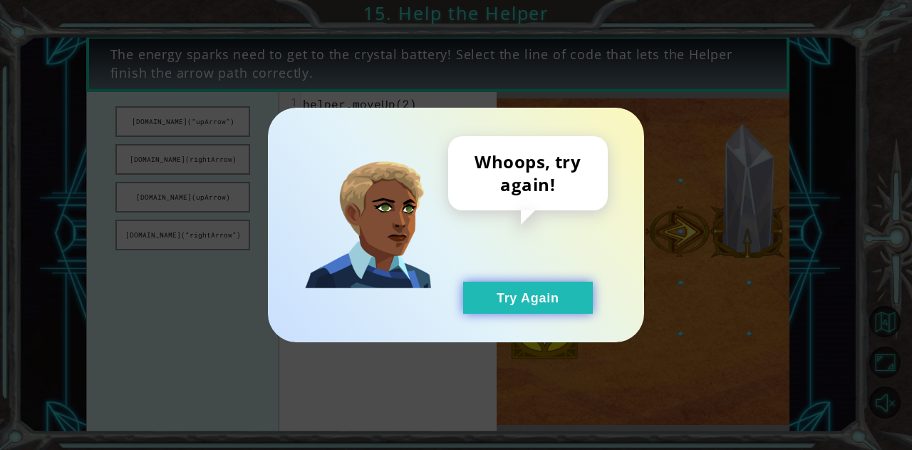
click at [503, 283] on button "Try Again" at bounding box center [528, 297] width 130 height 32
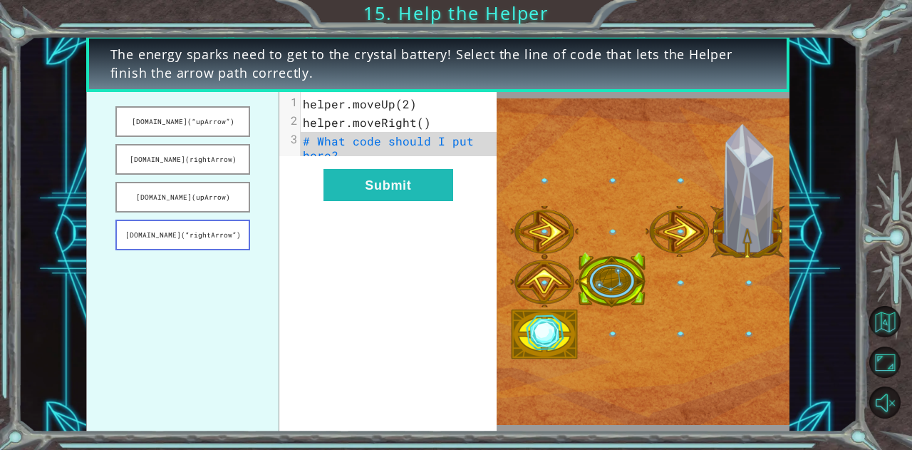
click at [232, 246] on button "[DOMAIN_NAME](“rightArrow”)" at bounding box center [182, 234] width 135 height 31
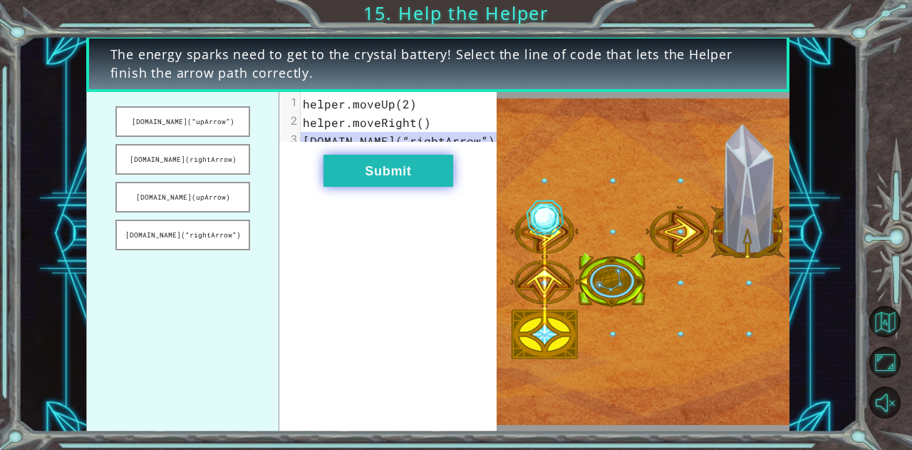
click at [388, 182] on button "Submit" at bounding box center [388, 171] width 130 height 32
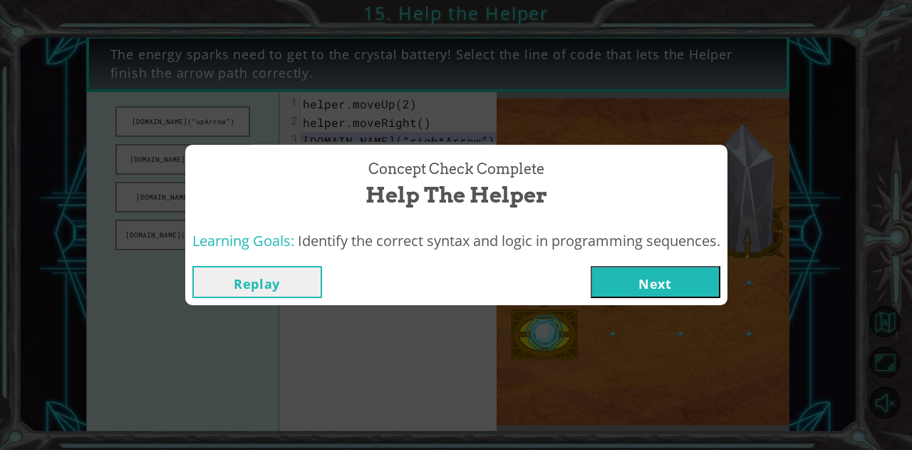
click at [638, 273] on button "Next" at bounding box center [656, 282] width 130 height 32
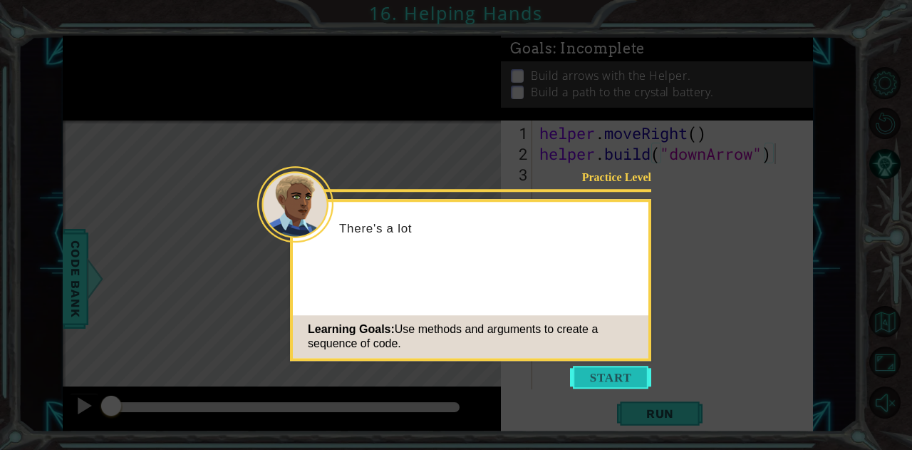
click at [621, 373] on button "Start" at bounding box center [610, 377] width 81 height 23
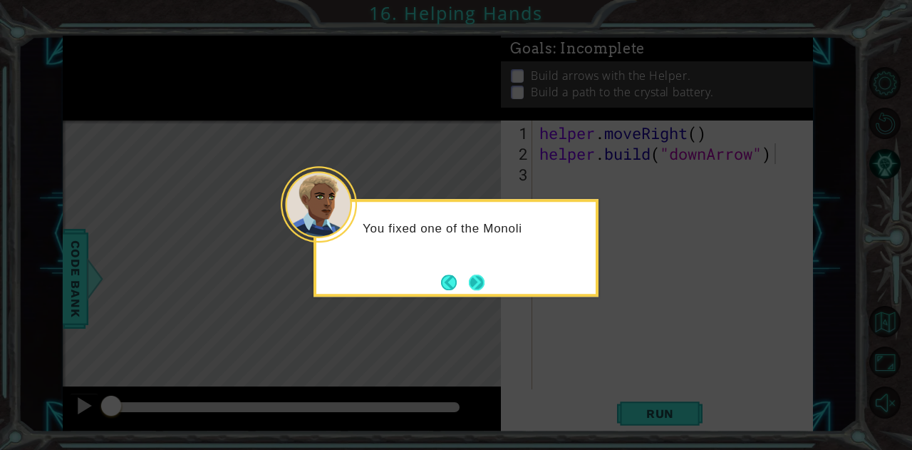
click at [483, 285] on button "Next" at bounding box center [477, 282] width 16 height 16
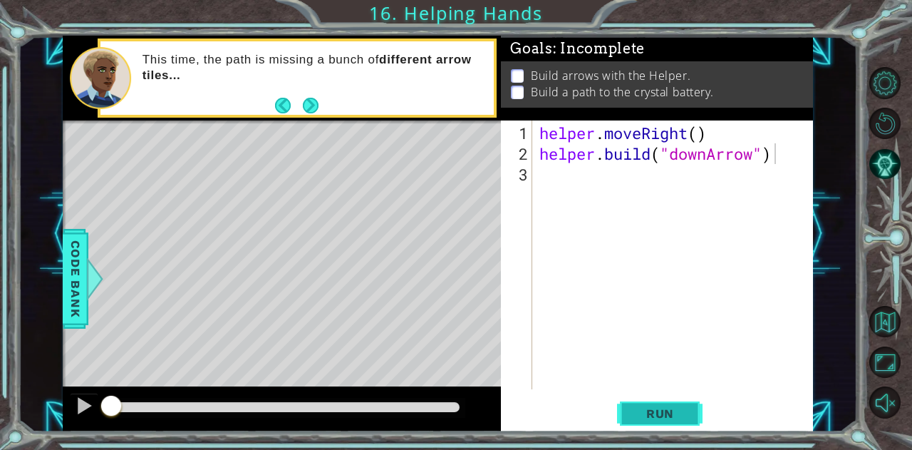
click at [651, 410] on span "Run" at bounding box center [660, 413] width 56 height 14
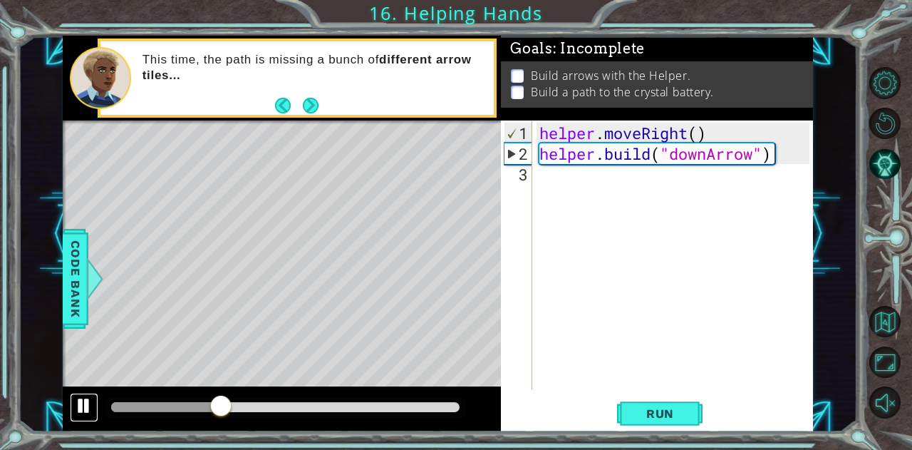
click at [80, 401] on div at bounding box center [84, 405] width 19 height 19
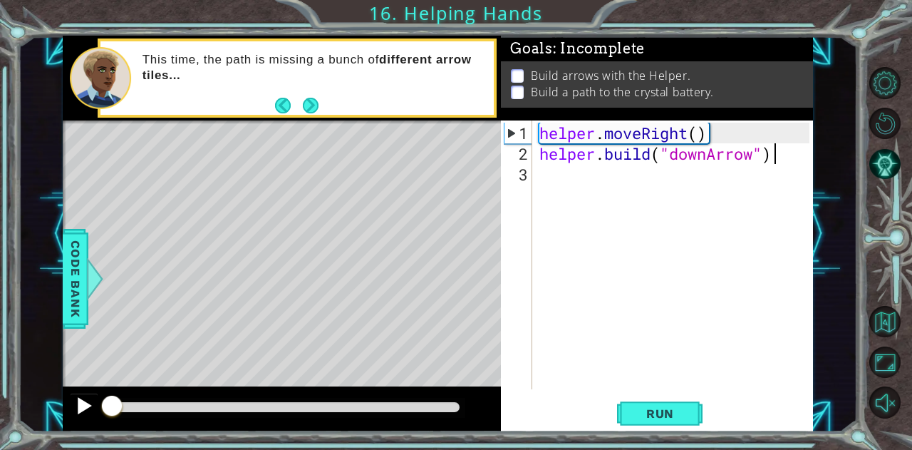
drag, startPoint x: 225, startPoint y: 410, endPoint x: 84, endPoint y: 401, distance: 141.4
click at [84, 401] on div at bounding box center [282, 409] width 438 height 46
drag, startPoint x: 112, startPoint y: 397, endPoint x: 87, endPoint y: 394, distance: 25.1
click at [87, 394] on div at bounding box center [282, 409] width 438 height 46
click at [82, 410] on div at bounding box center [84, 405] width 19 height 19
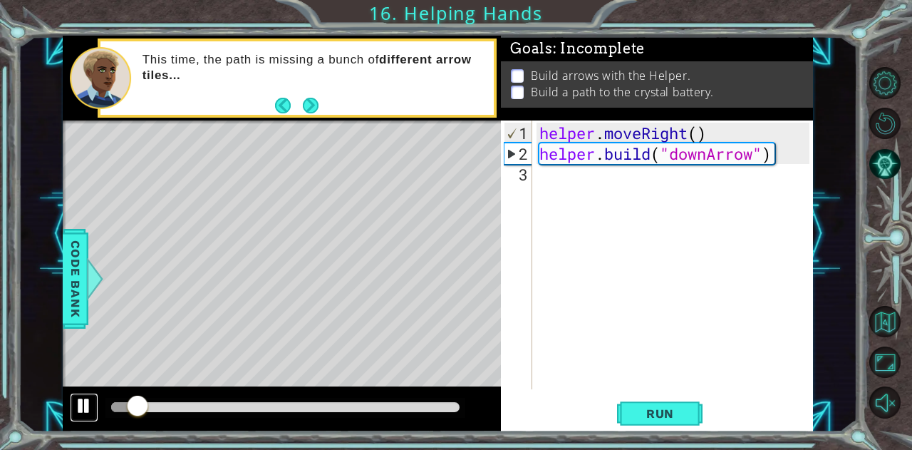
click at [78, 405] on div at bounding box center [84, 405] width 19 height 19
click at [782, 164] on div "helper . moveRight ( ) helper . build ( "downArrow" )" at bounding box center [677, 278] width 280 height 310
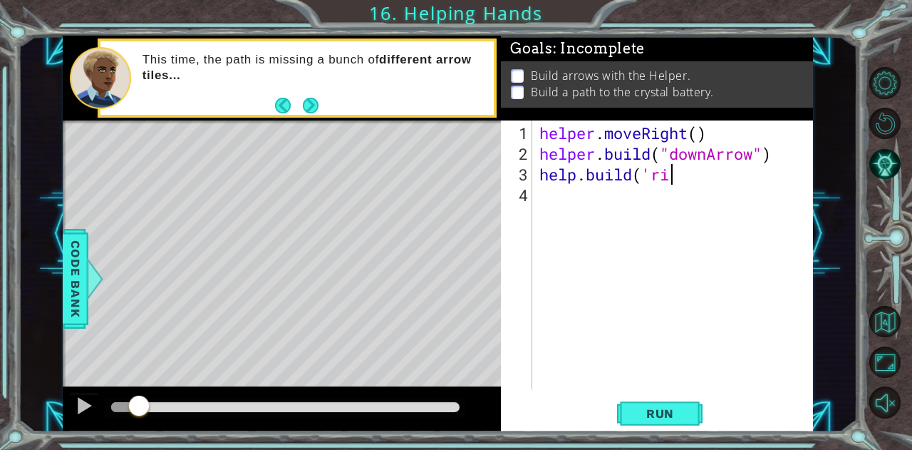
scroll to position [0, 4]
type textarea "[DOMAIN_NAME]('r"
click at [316, 106] on button "Next" at bounding box center [310, 106] width 16 height 16
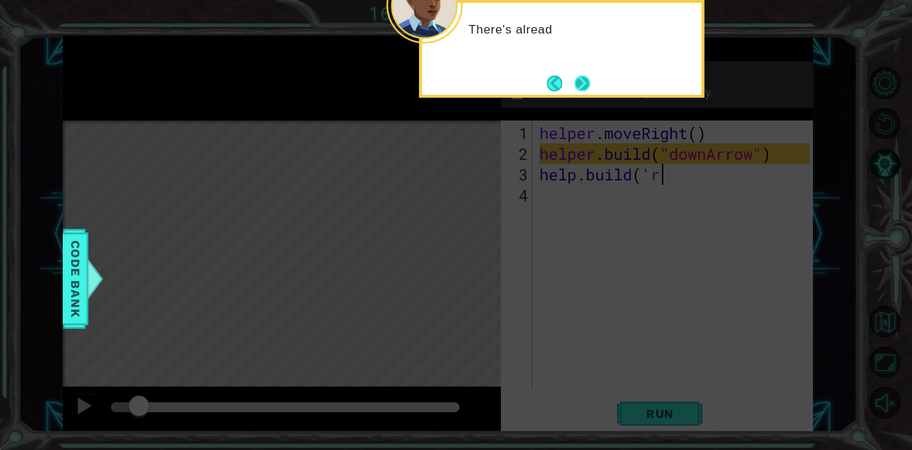
click at [579, 84] on button "Next" at bounding box center [582, 84] width 16 height 16
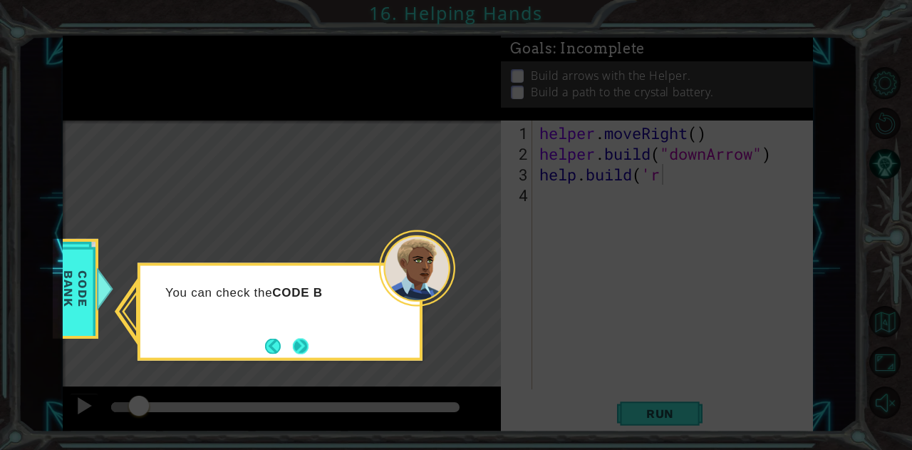
click at [300, 341] on button "Next" at bounding box center [301, 346] width 16 height 16
